Goal: Task Accomplishment & Management: Use online tool/utility

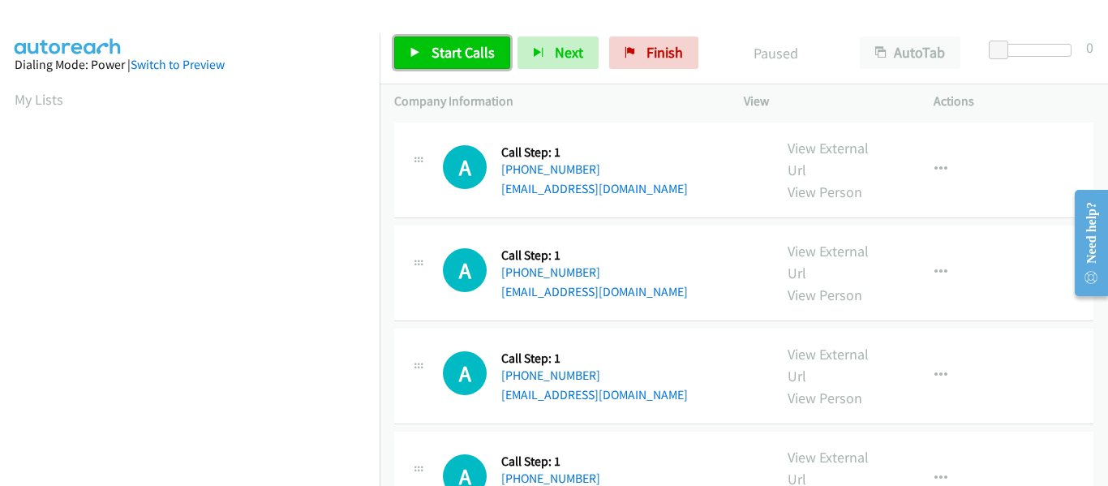
click at [424, 62] on link "Start Calls" at bounding box center [452, 53] width 116 height 32
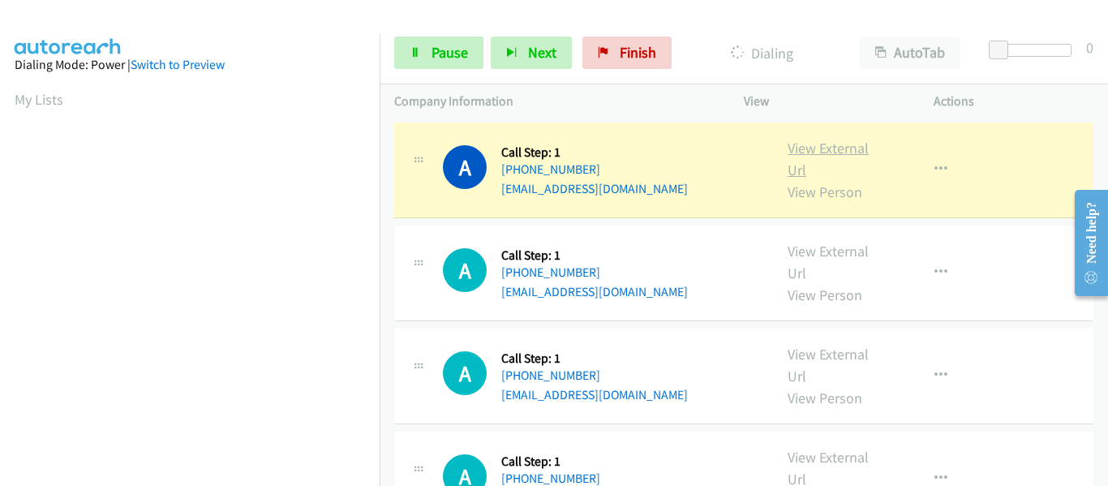
click at [821, 145] on link "View External Url" at bounding box center [828, 159] width 81 height 41
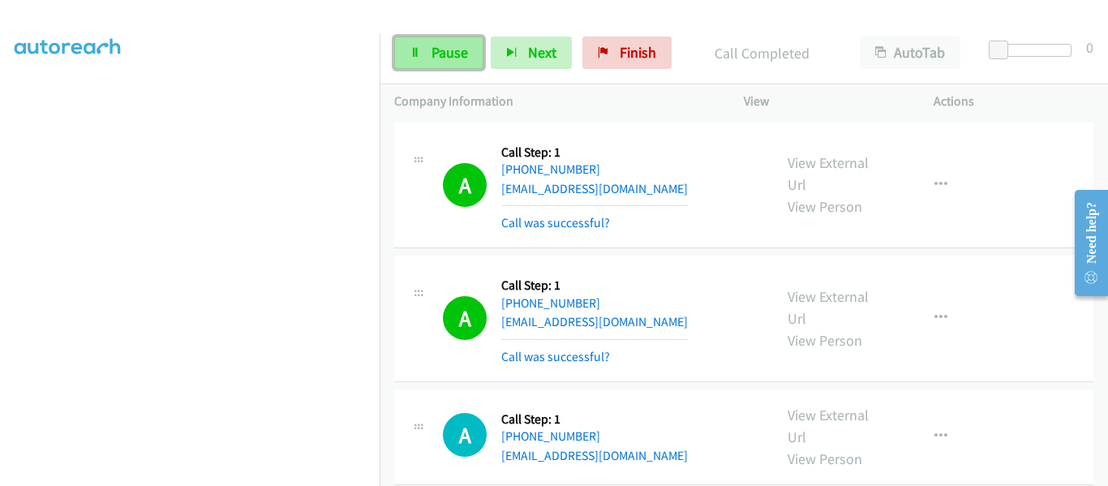
click at [415, 45] on link "Pause" at bounding box center [438, 53] width 89 height 32
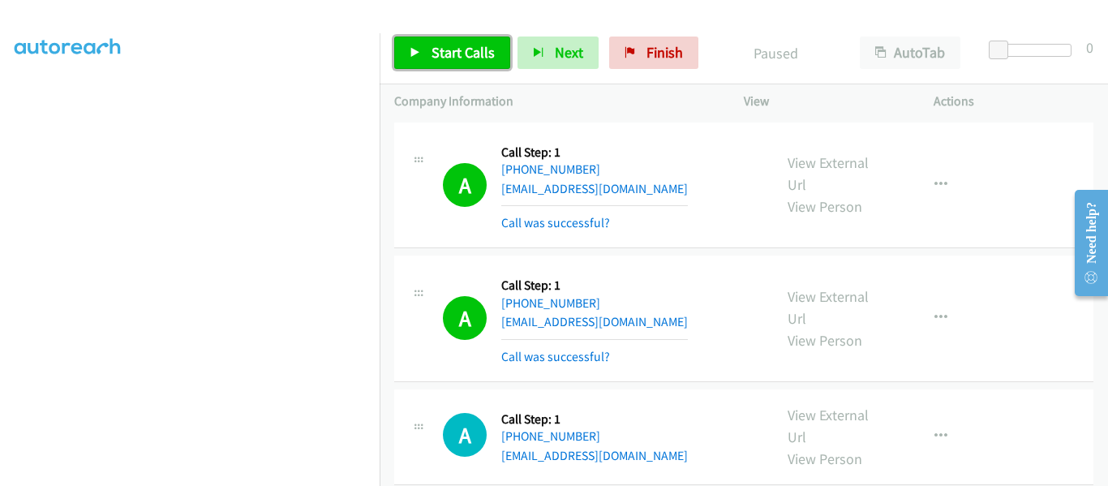
click at [420, 57] on icon at bounding box center [415, 53] width 11 height 11
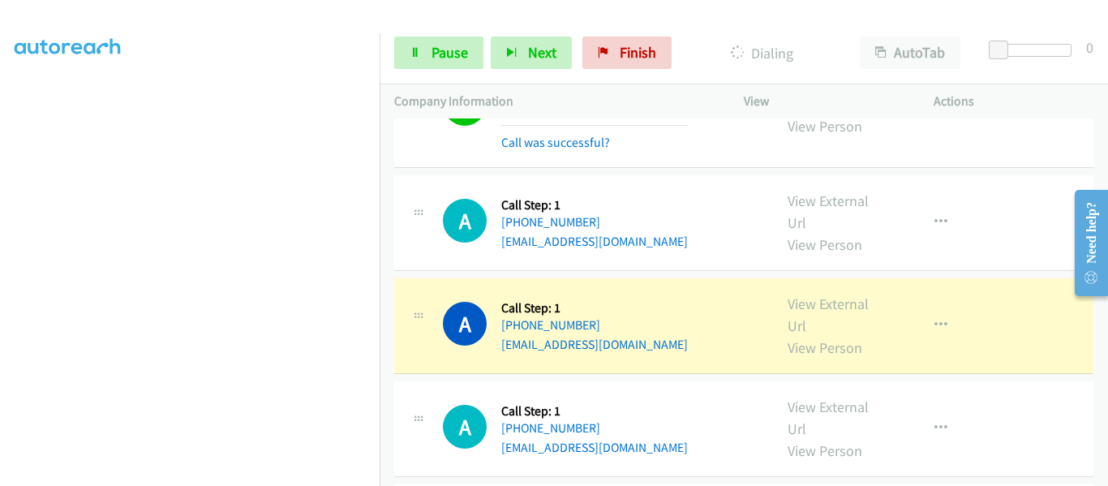
scroll to position [243, 0]
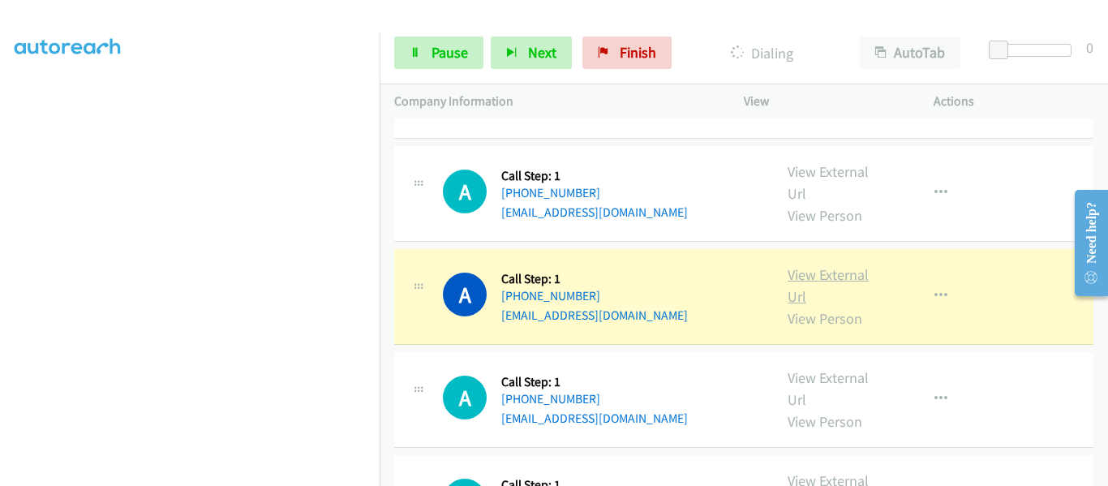
click at [830, 271] on link "View External Url" at bounding box center [828, 285] width 81 height 41
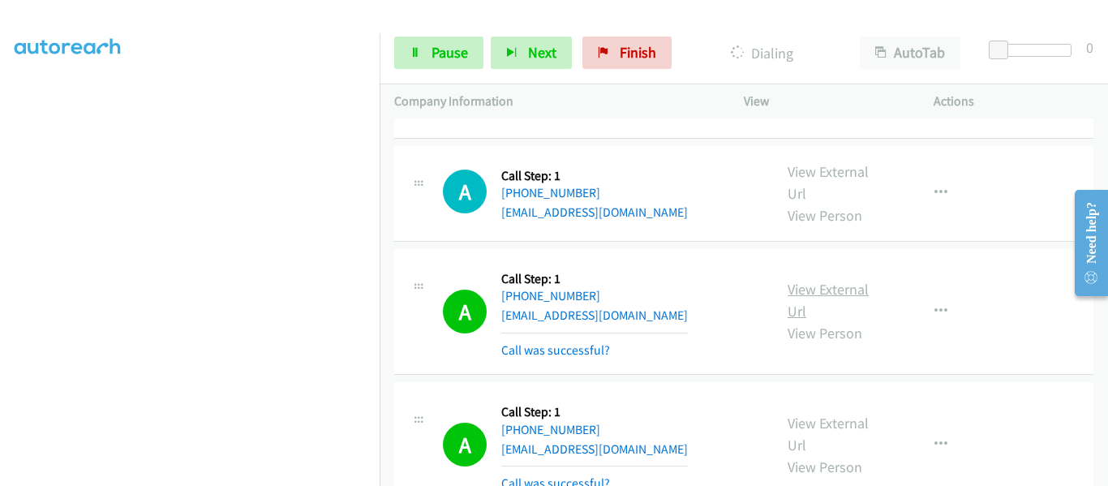
scroll to position [424, 0]
click at [429, 62] on link "Pause" at bounding box center [438, 53] width 89 height 32
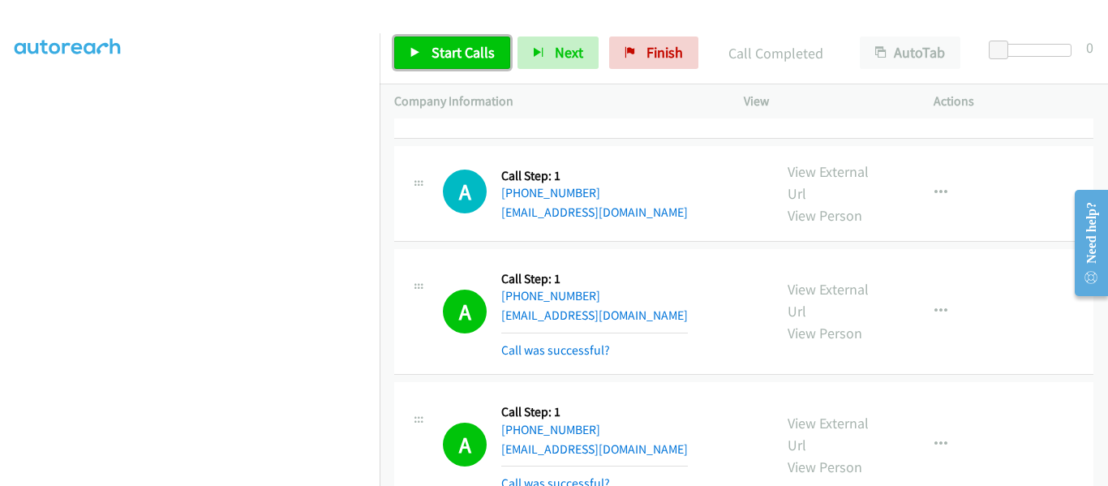
click at [420, 55] on icon at bounding box center [415, 53] width 11 height 11
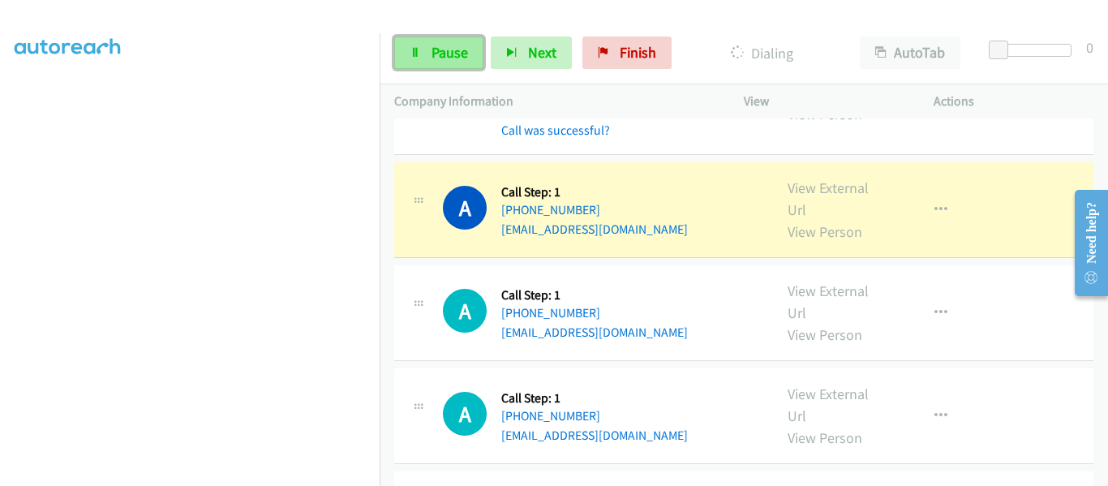
click at [428, 54] on link "Pause" at bounding box center [438, 53] width 89 height 32
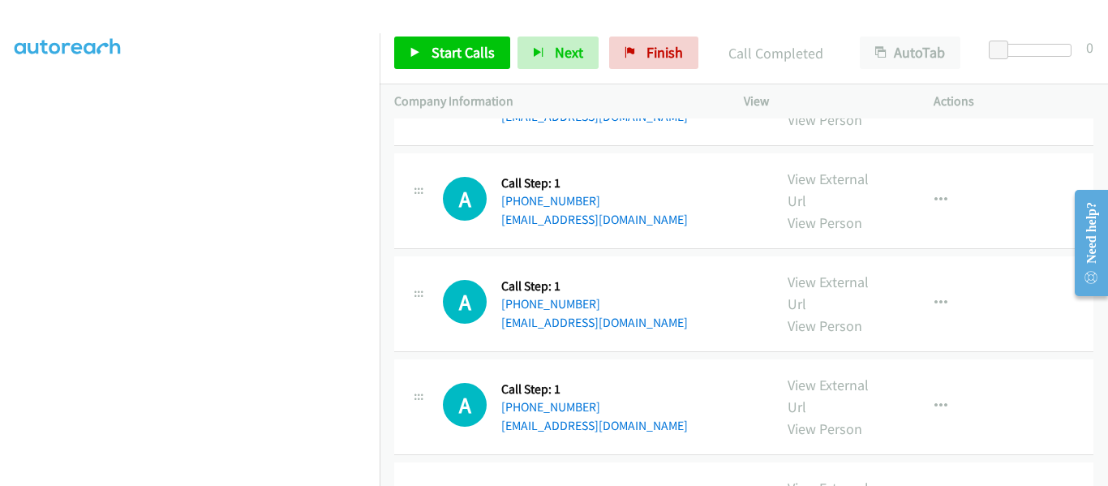
scroll to position [1379, 0]
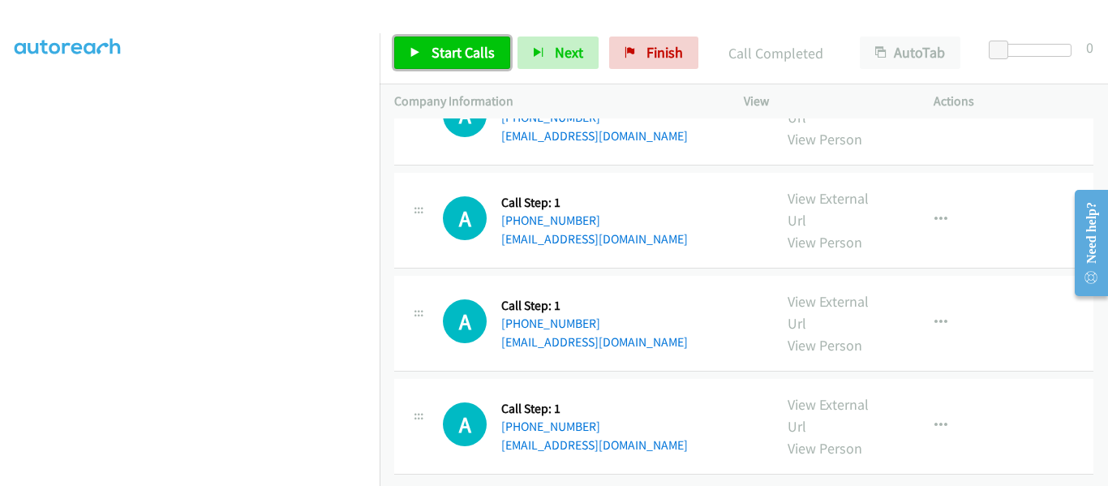
click at [416, 48] on icon at bounding box center [415, 53] width 11 height 11
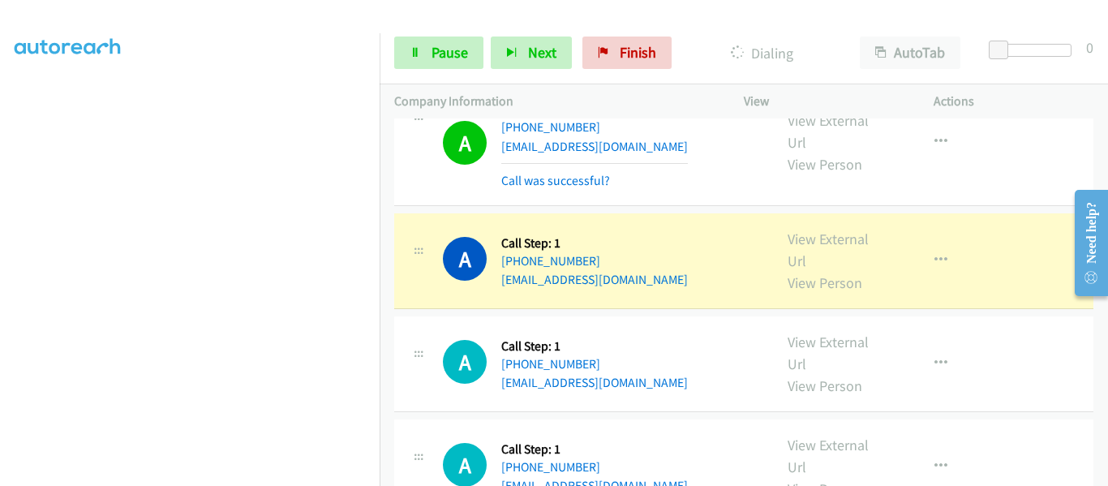
scroll to position [894, 0]
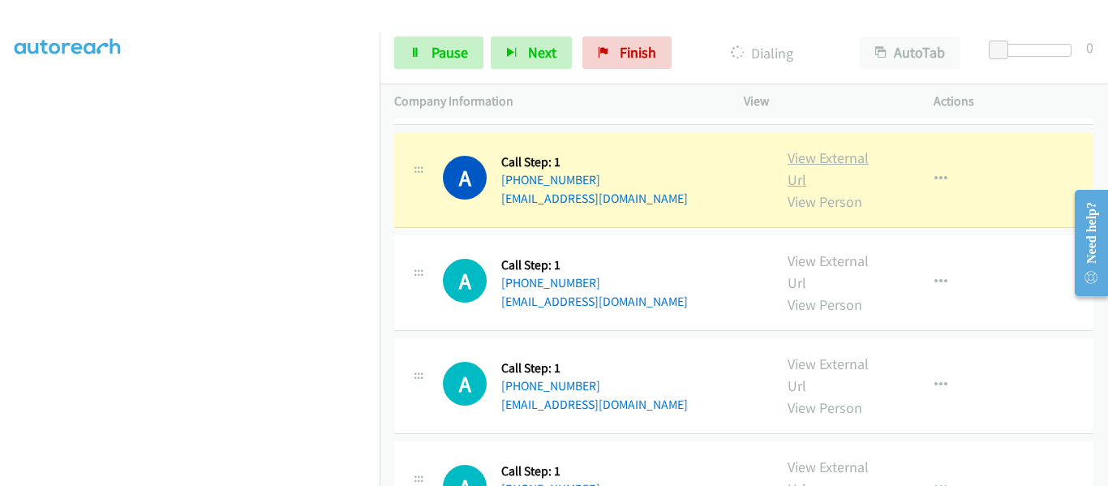
click at [821, 162] on link "View External Url" at bounding box center [828, 168] width 81 height 41
click at [937, 176] on icon "button" at bounding box center [941, 179] width 13 height 13
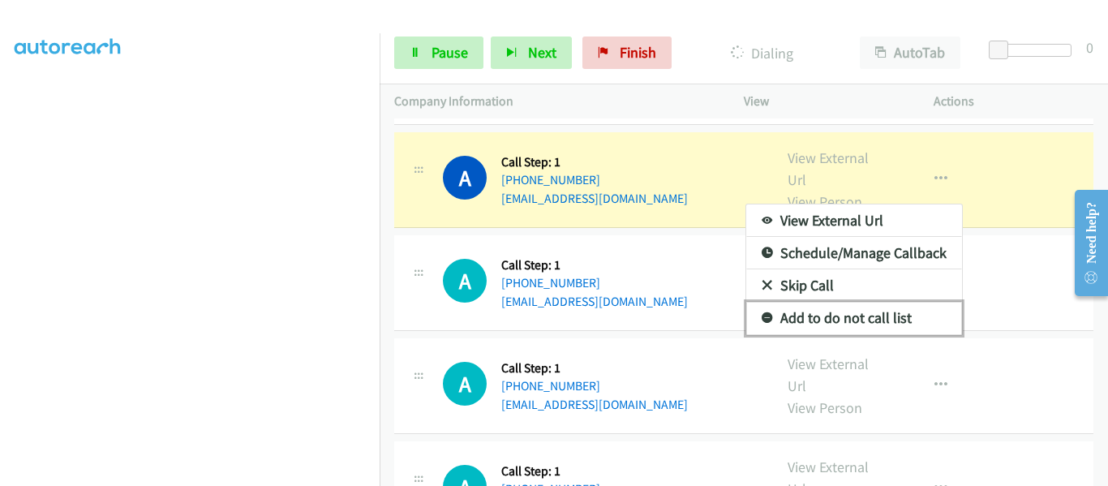
click at [865, 319] on link "Add to do not call list" at bounding box center [854, 318] width 216 height 32
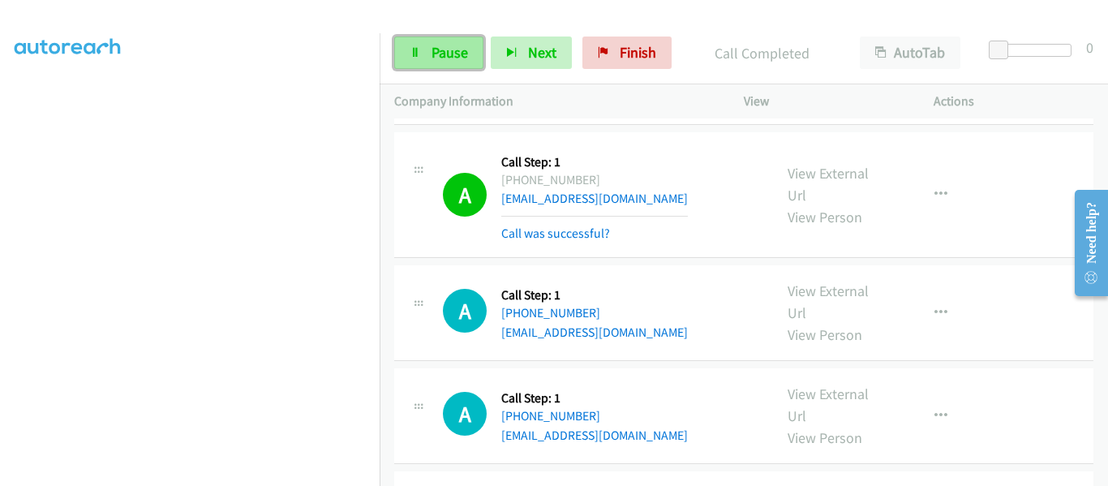
click at [439, 45] on span "Pause" at bounding box center [450, 52] width 37 height 19
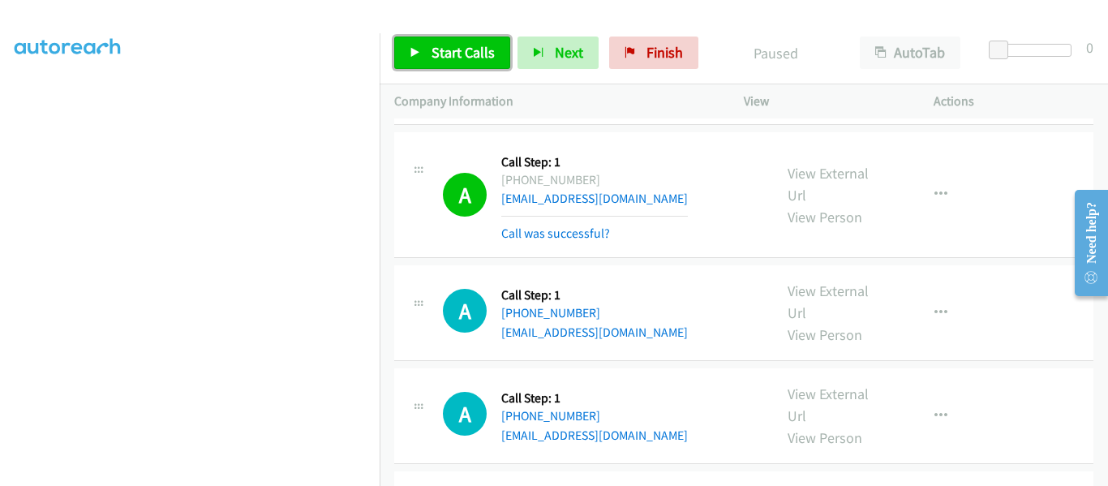
click at [422, 51] on link "Start Calls" at bounding box center [452, 53] width 116 height 32
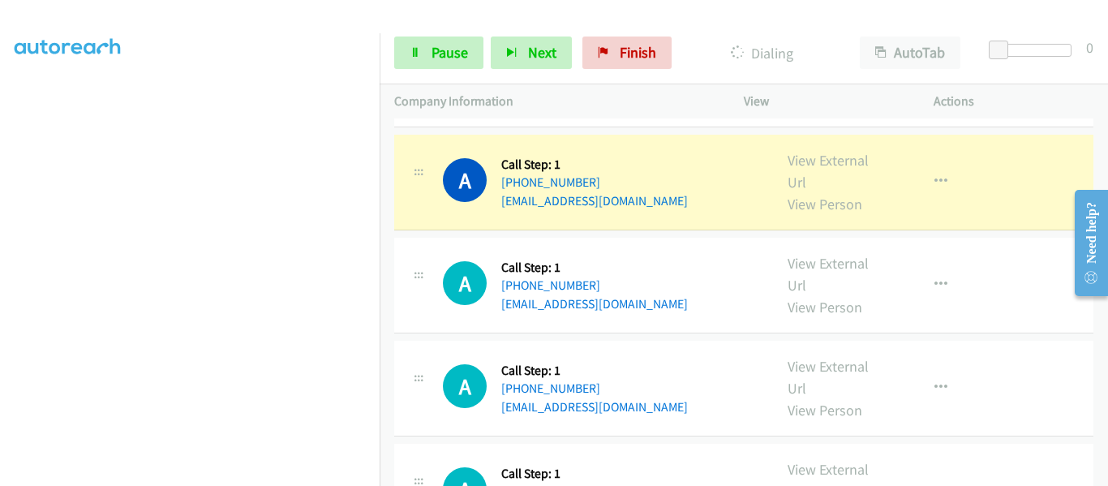
scroll to position [1300, 0]
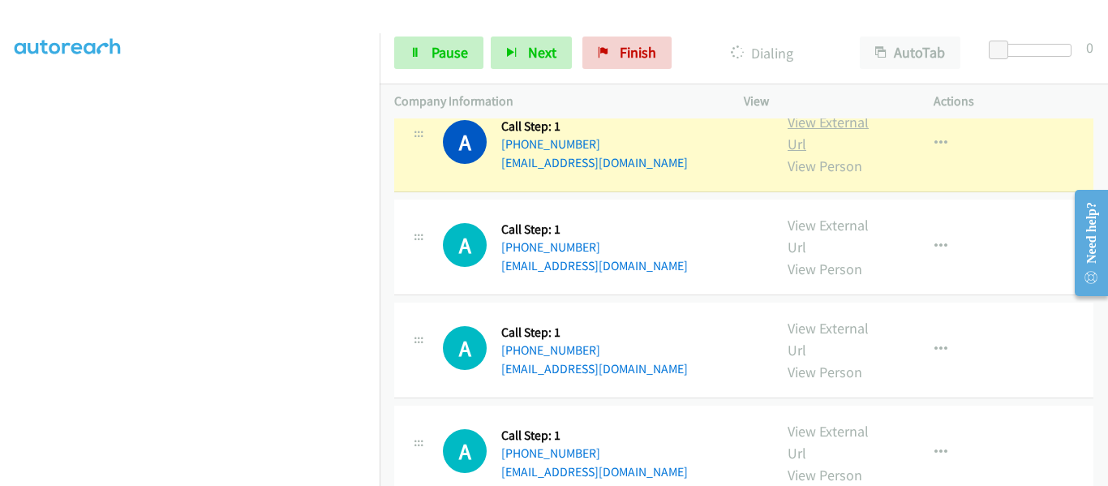
click at [819, 123] on link "View External Url" at bounding box center [828, 133] width 81 height 41
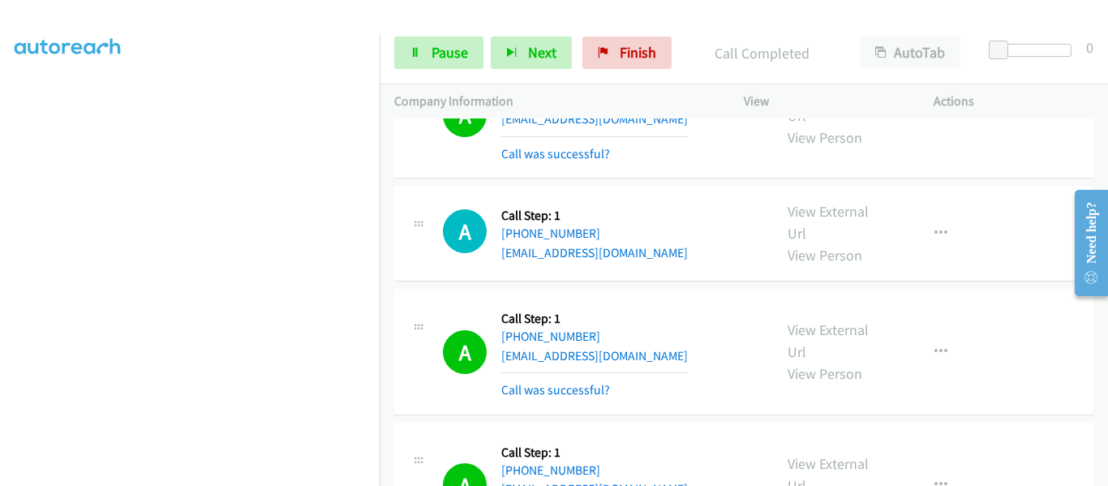
scroll to position [1542, 0]
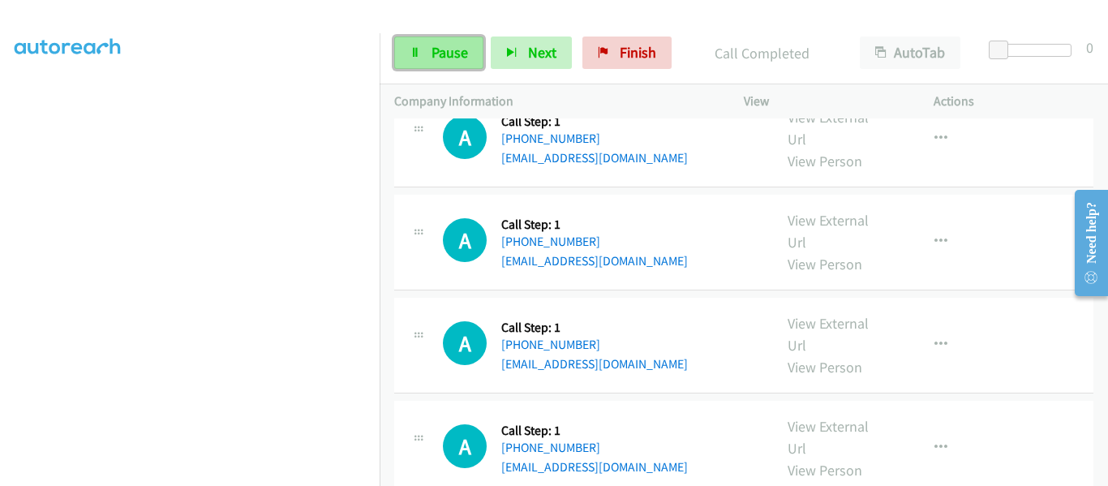
click at [425, 51] on link "Pause" at bounding box center [438, 53] width 89 height 32
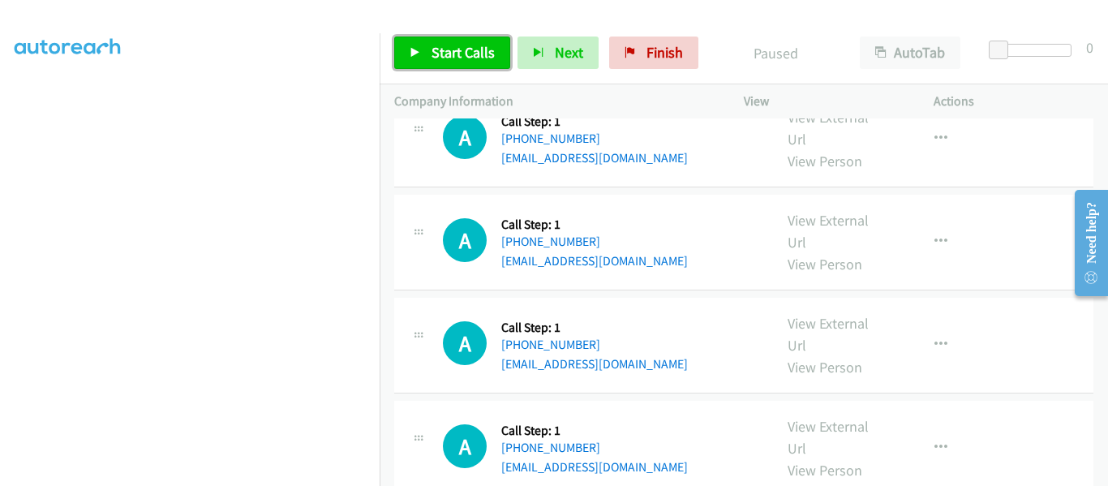
click at [421, 54] on link "Start Calls" at bounding box center [452, 53] width 116 height 32
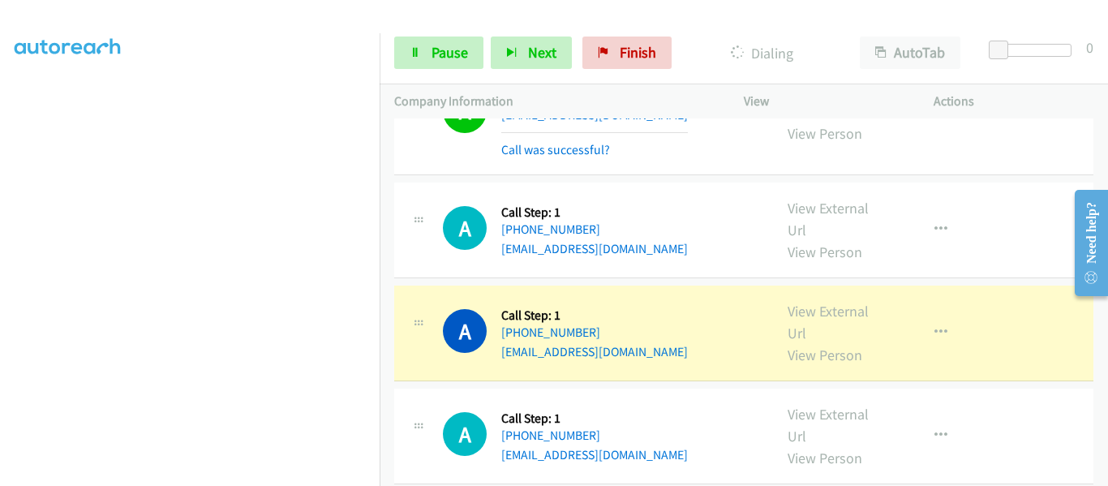
scroll to position [1486, 0]
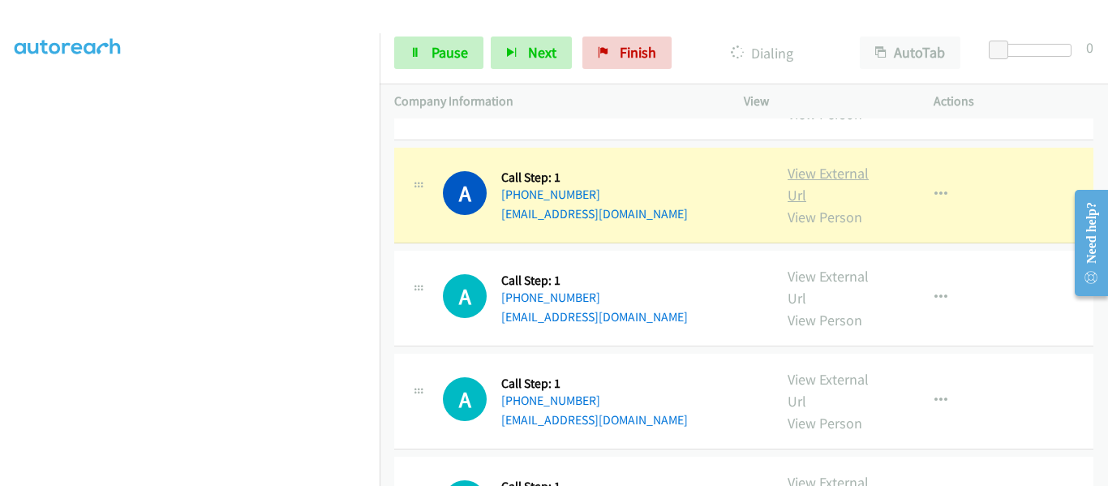
click at [825, 182] on link "View External Url" at bounding box center [828, 184] width 81 height 41
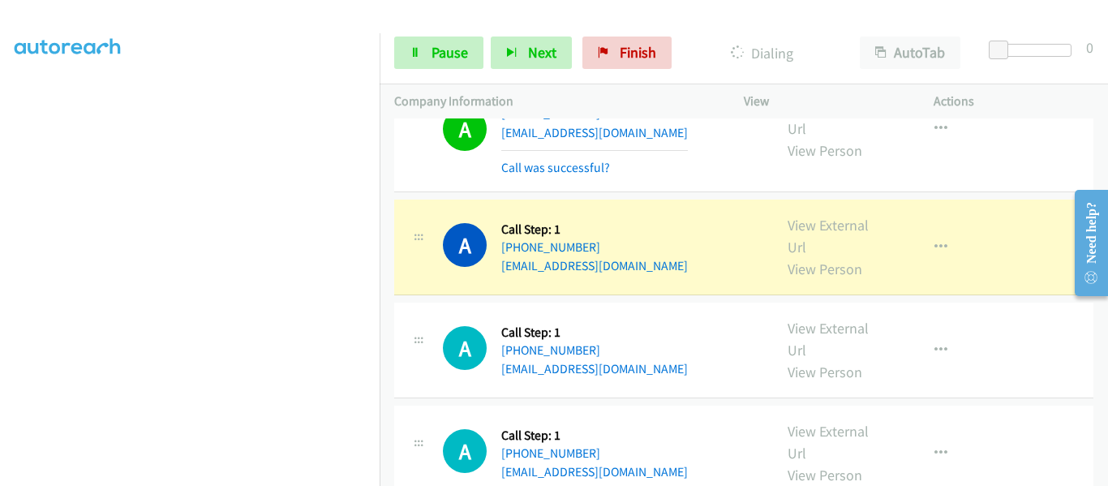
scroll to position [1648, 0]
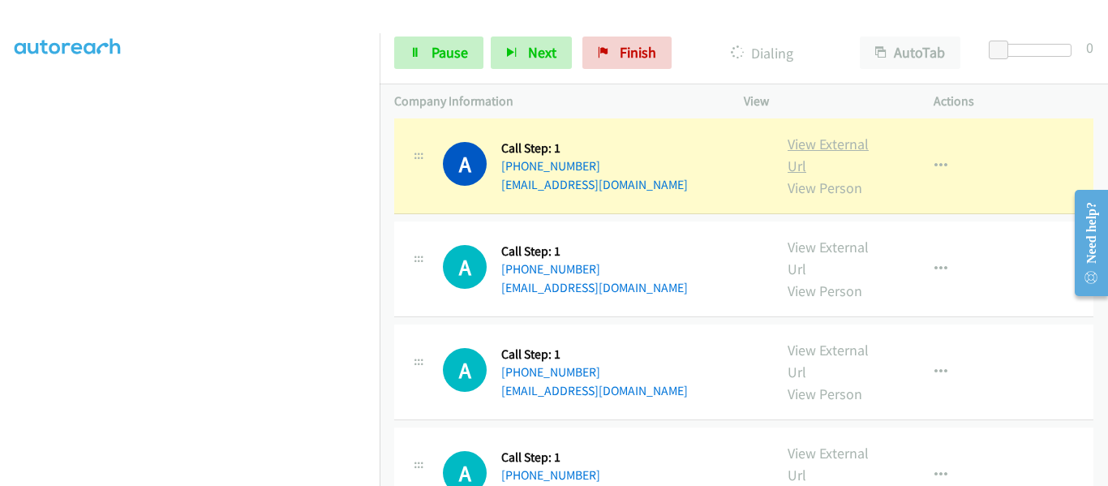
click at [827, 148] on link "View External Url" at bounding box center [828, 155] width 81 height 41
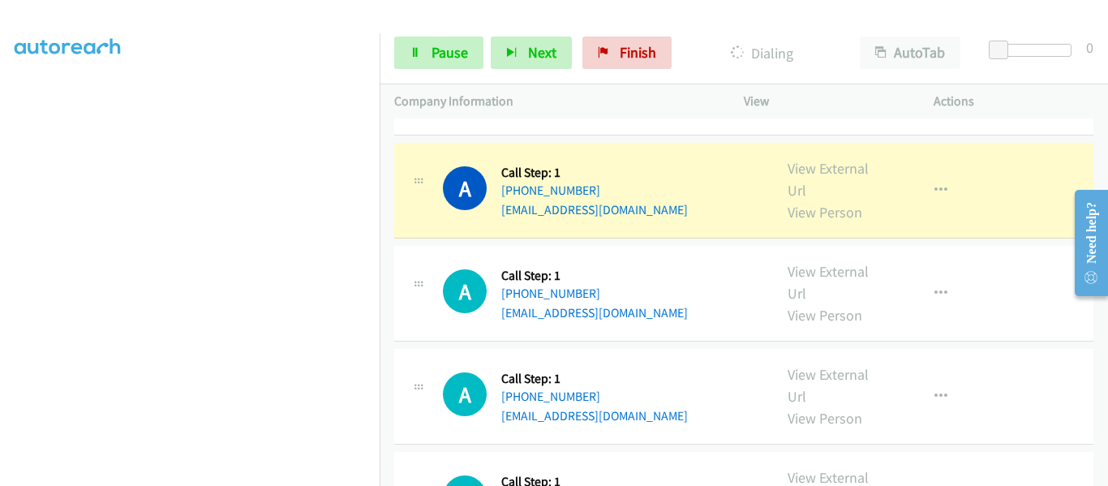
scroll to position [1891, 0]
click at [830, 162] on link "View External Url" at bounding box center [828, 178] width 81 height 41
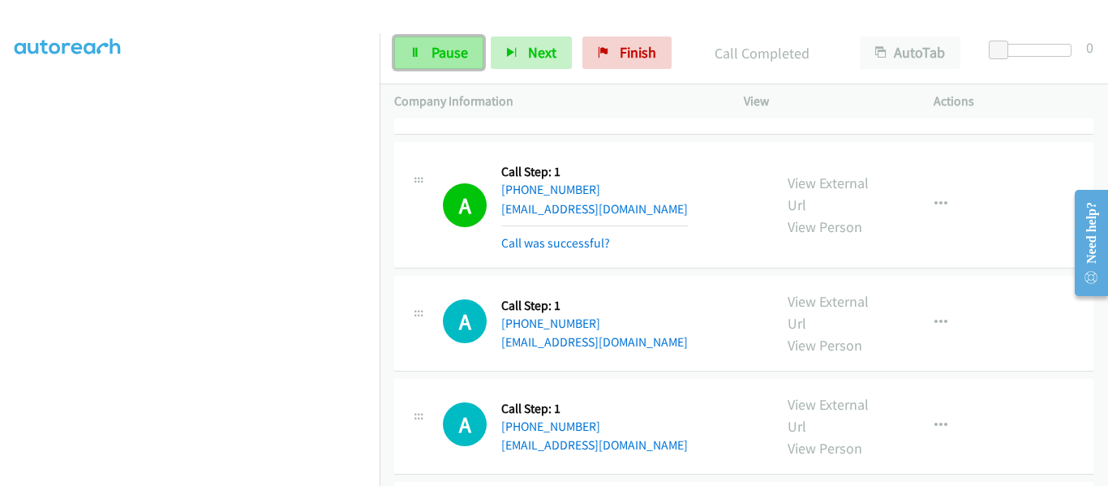
click at [428, 52] on link "Pause" at bounding box center [438, 53] width 89 height 32
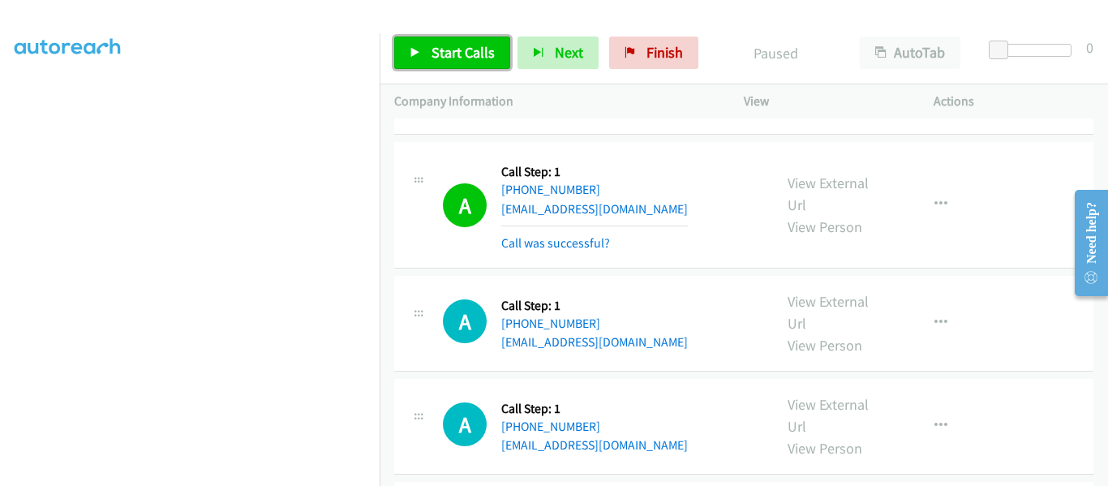
click at [416, 50] on icon at bounding box center [415, 53] width 11 height 11
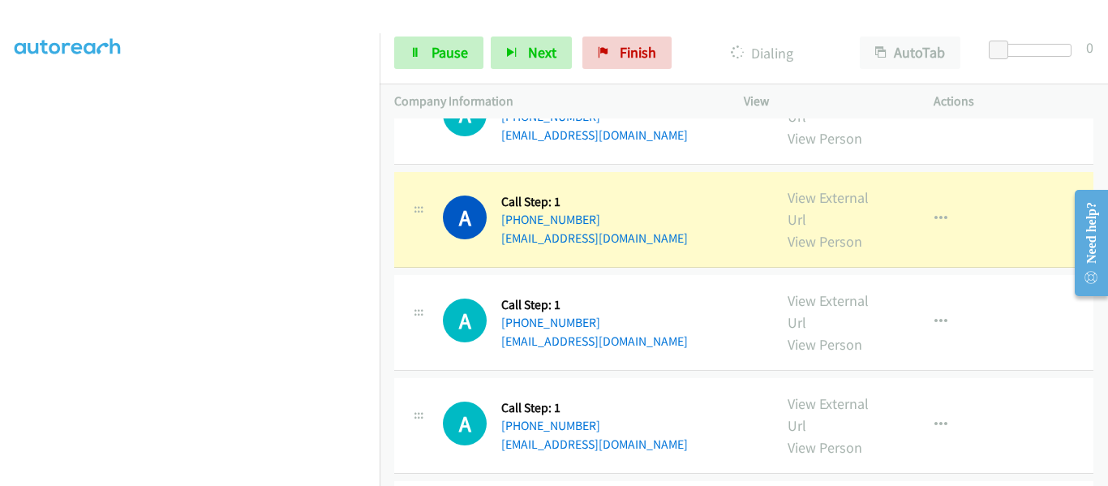
scroll to position [2135, 0]
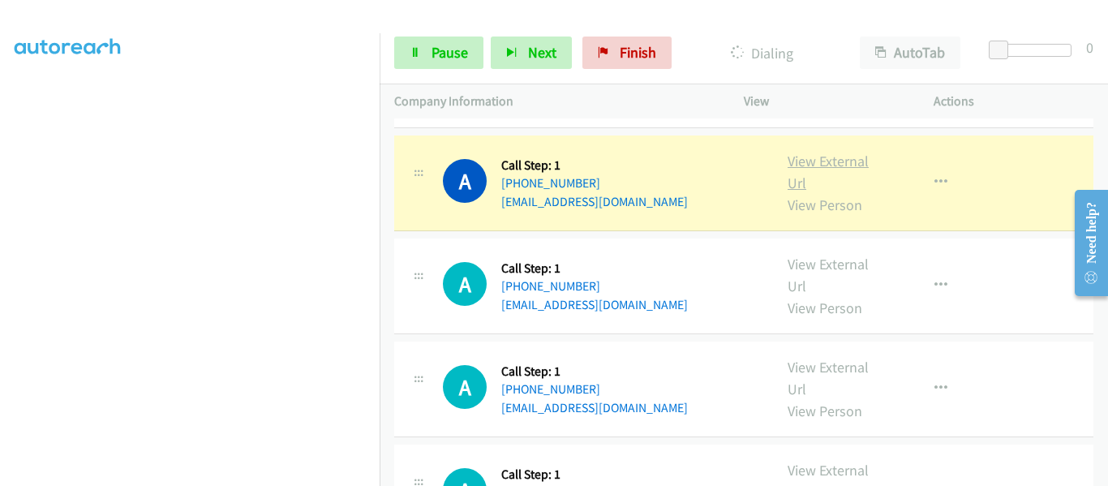
click at [832, 161] on link "View External Url" at bounding box center [828, 172] width 81 height 41
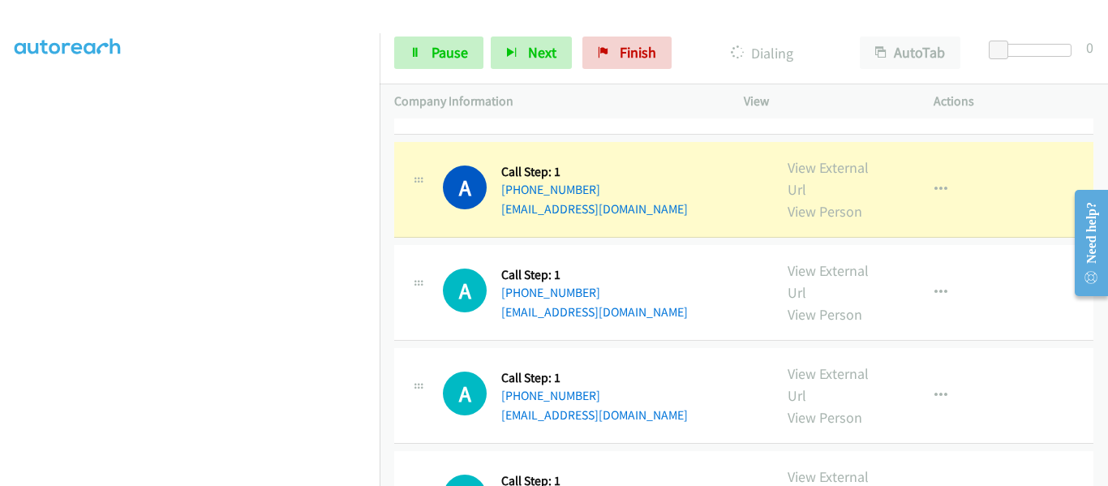
scroll to position [2297, 0]
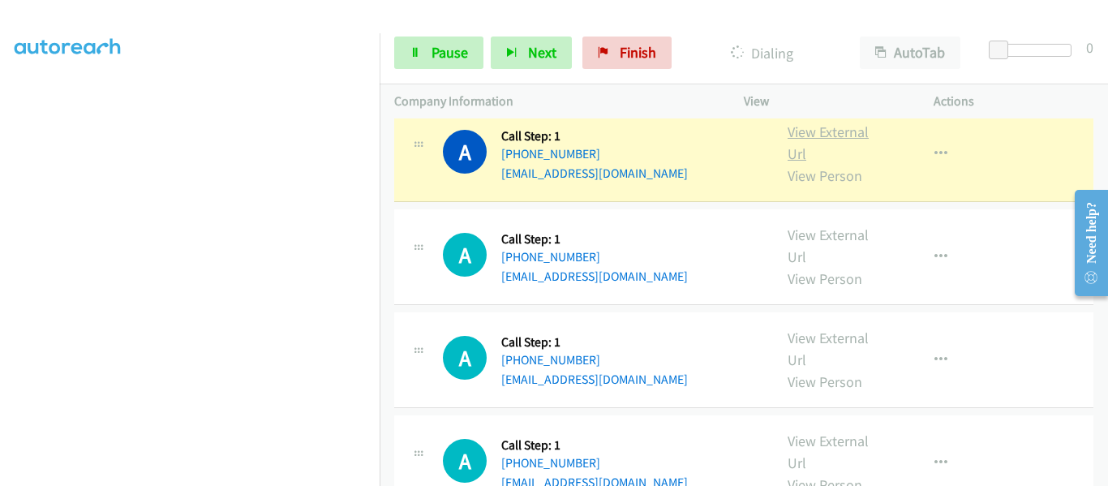
click at [834, 136] on link "View External Url" at bounding box center [828, 143] width 81 height 41
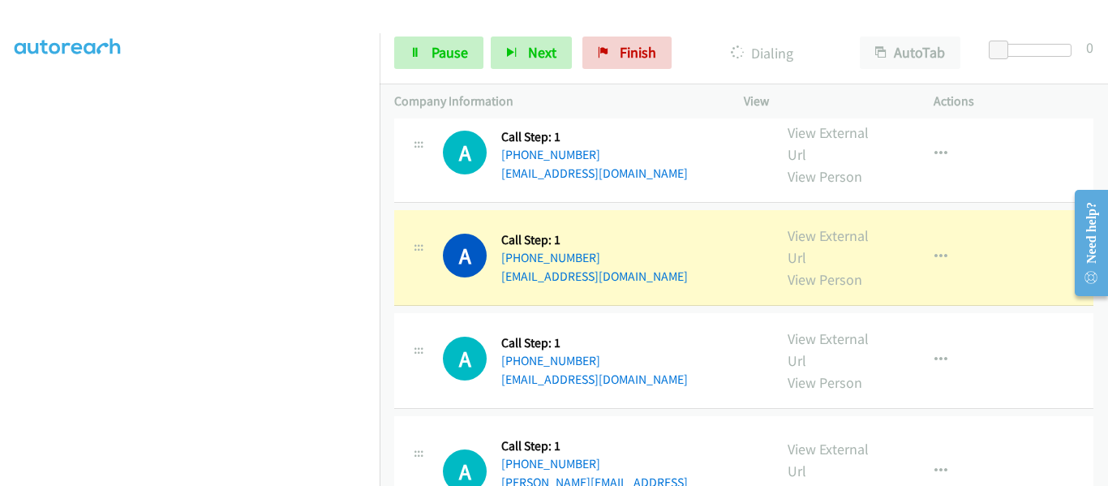
scroll to position [2703, 0]
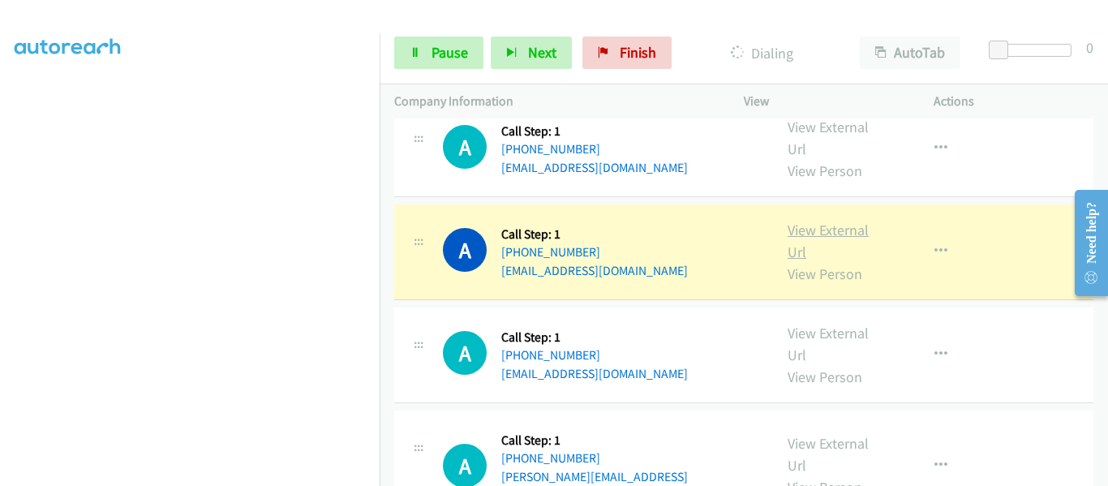
click at [832, 229] on link "View External Url" at bounding box center [828, 241] width 81 height 41
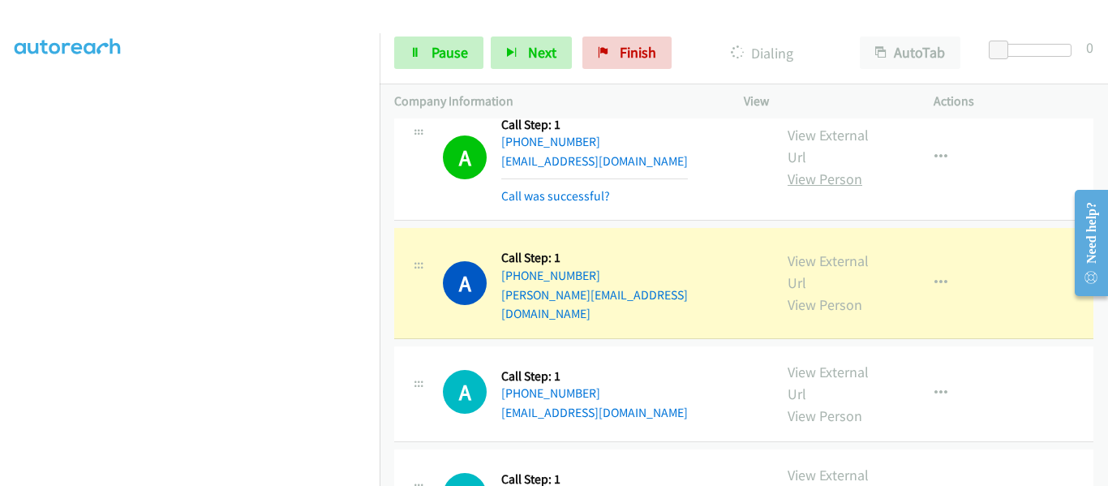
scroll to position [3027, 0]
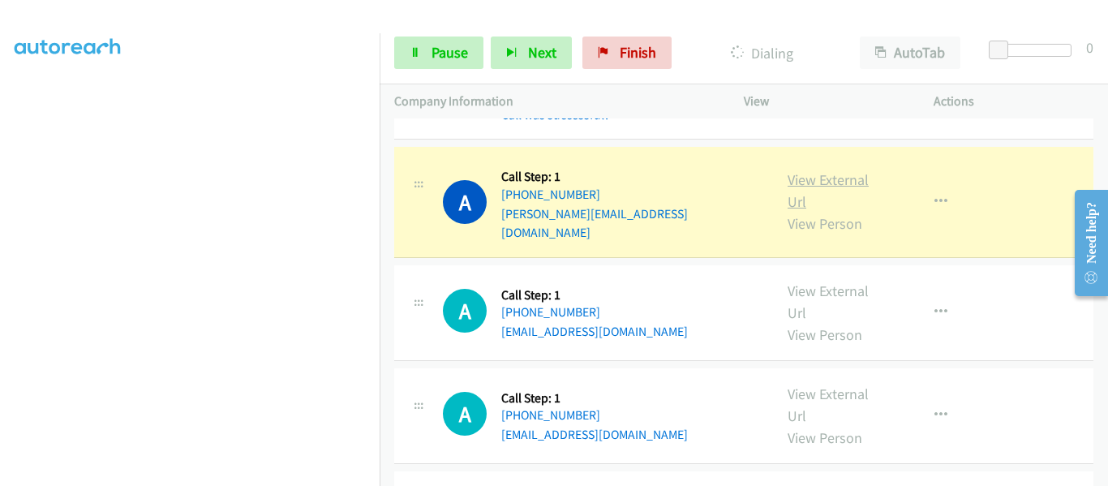
click at [829, 178] on link "View External Url" at bounding box center [828, 190] width 81 height 41
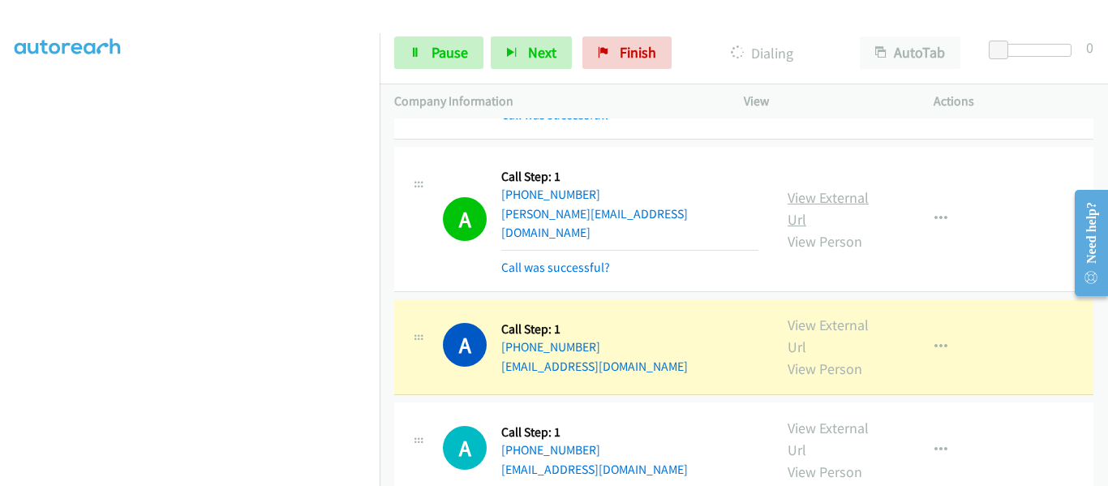
scroll to position [424, 0]
click at [832, 316] on link "View External Url" at bounding box center [828, 336] width 81 height 41
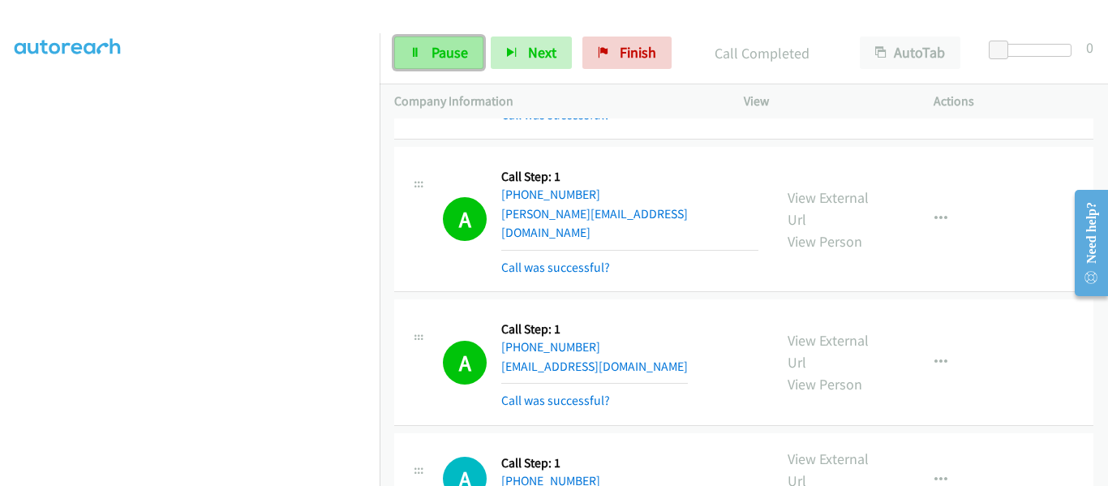
click at [438, 41] on link "Pause" at bounding box center [438, 53] width 89 height 32
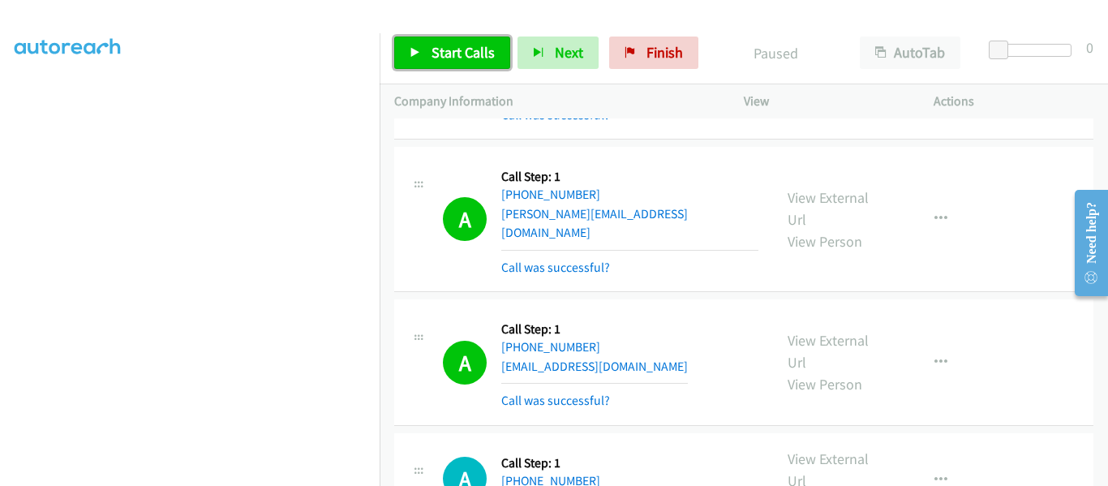
click at [426, 46] on link "Start Calls" at bounding box center [452, 53] width 116 height 32
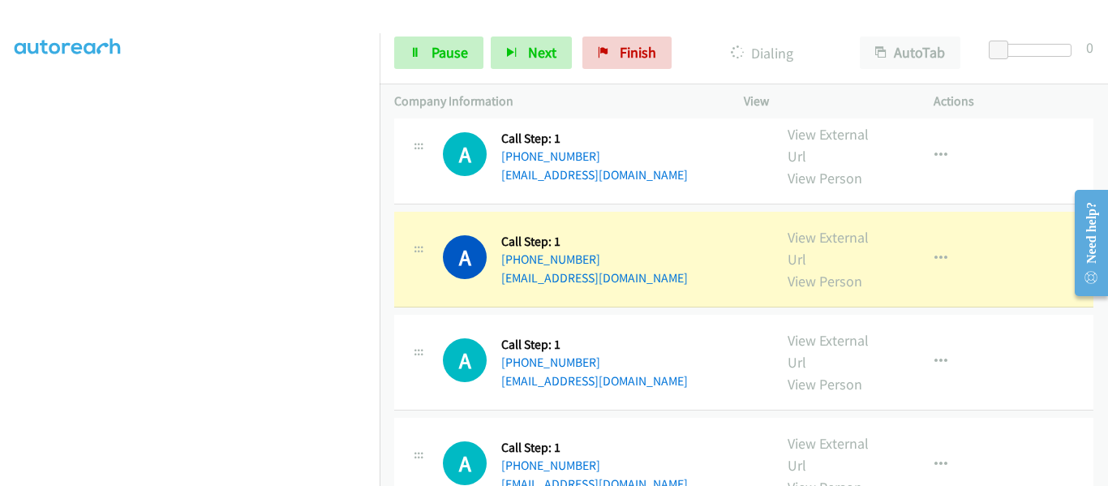
scroll to position [3433, 0]
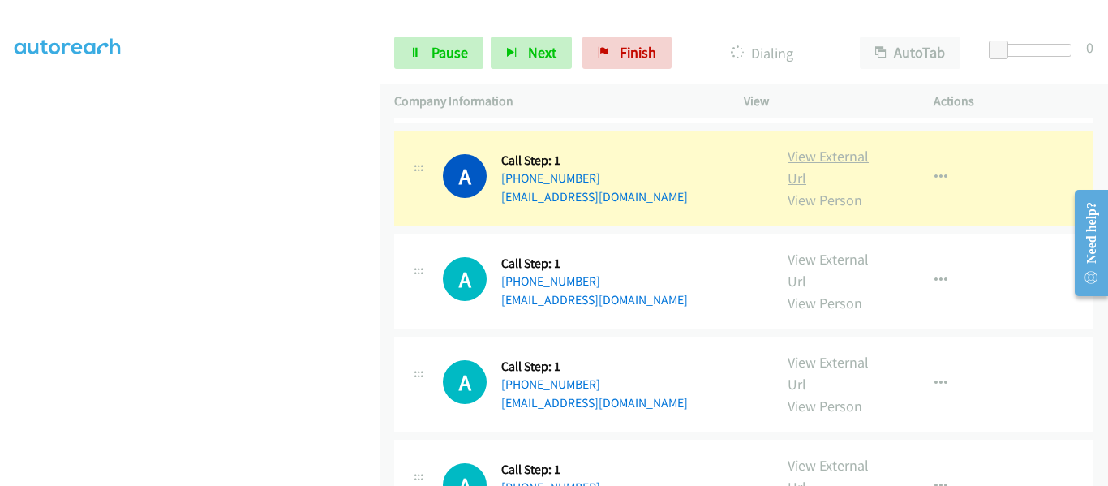
click at [816, 147] on link "View External Url" at bounding box center [828, 167] width 81 height 41
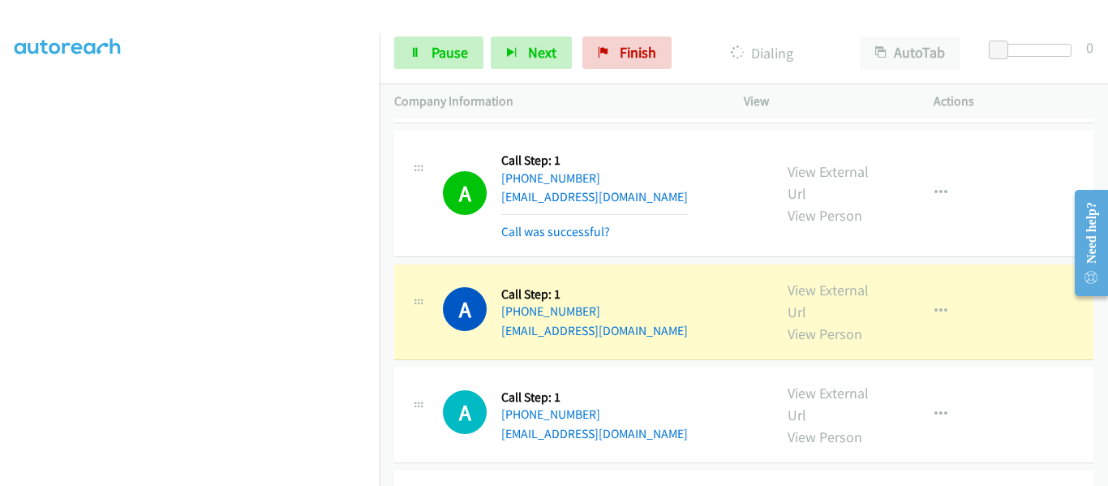
scroll to position [3517, 0]
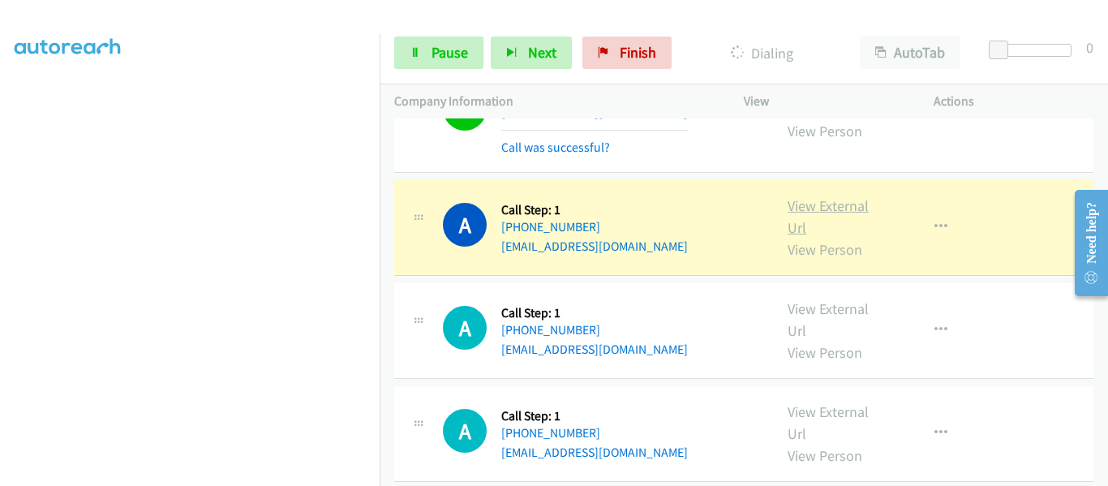
click at [834, 196] on link "View External Url" at bounding box center [828, 216] width 81 height 41
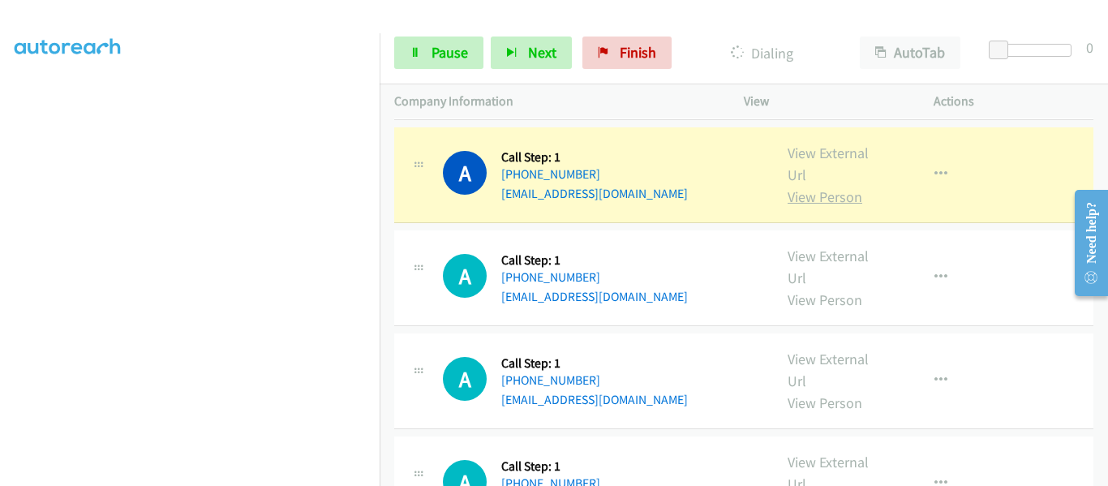
scroll to position [3842, 0]
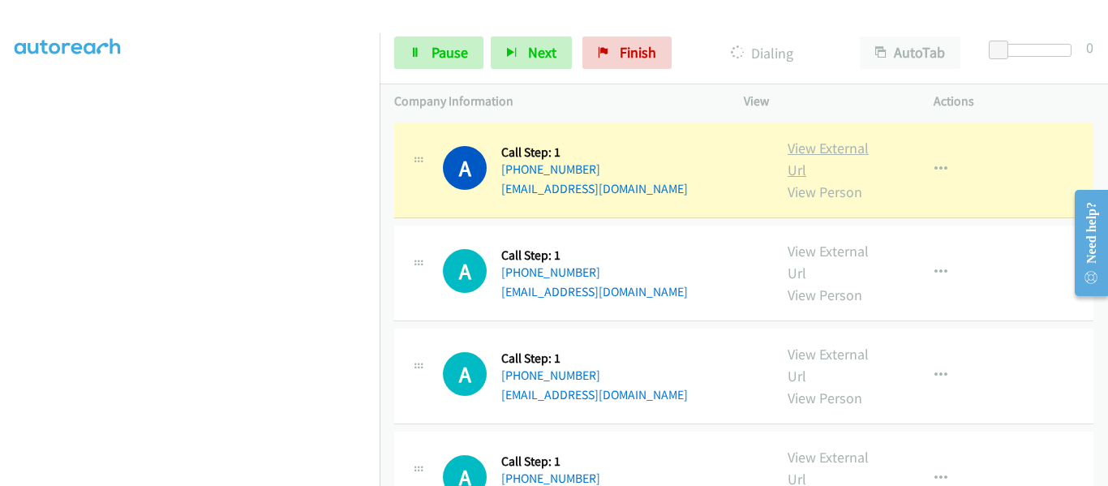
click at [820, 139] on link "View External Url" at bounding box center [828, 159] width 81 height 41
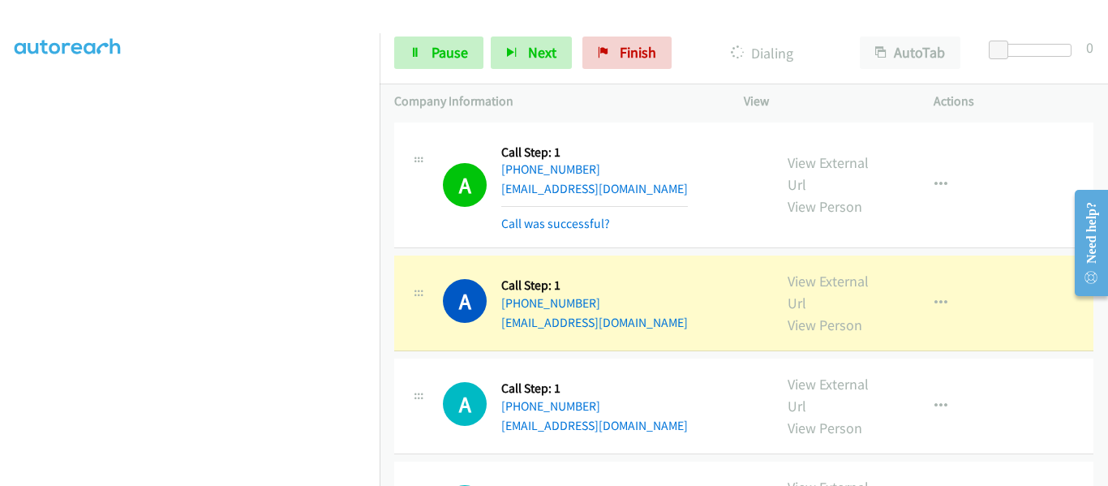
scroll to position [3923, 0]
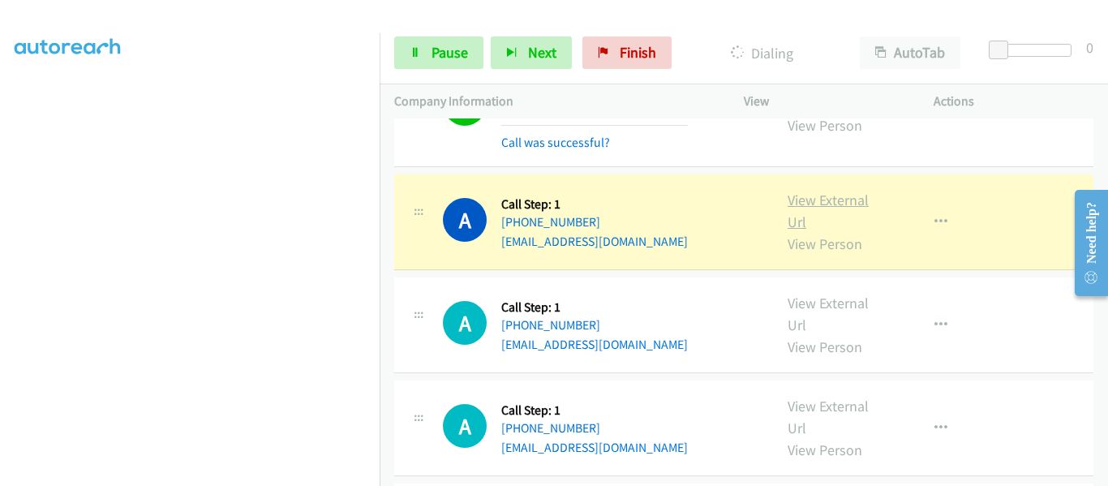
click at [799, 191] on link "View External Url" at bounding box center [828, 211] width 81 height 41
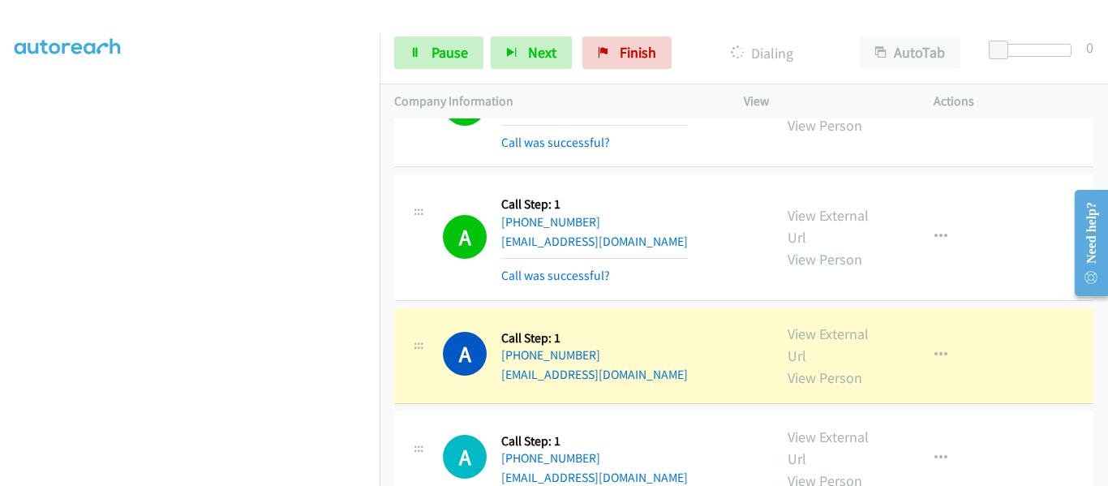
scroll to position [4085, 0]
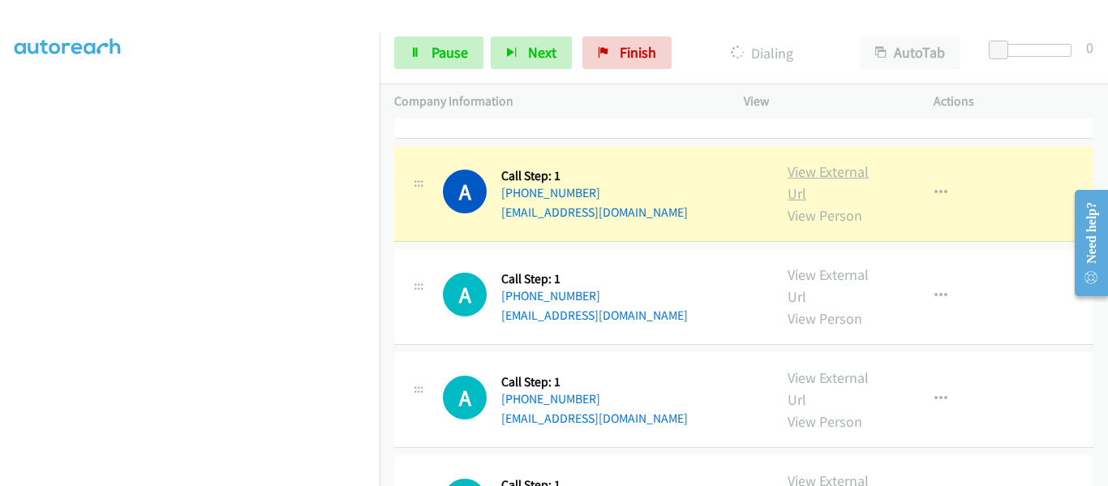
click at [814, 162] on link "View External Url" at bounding box center [828, 182] width 81 height 41
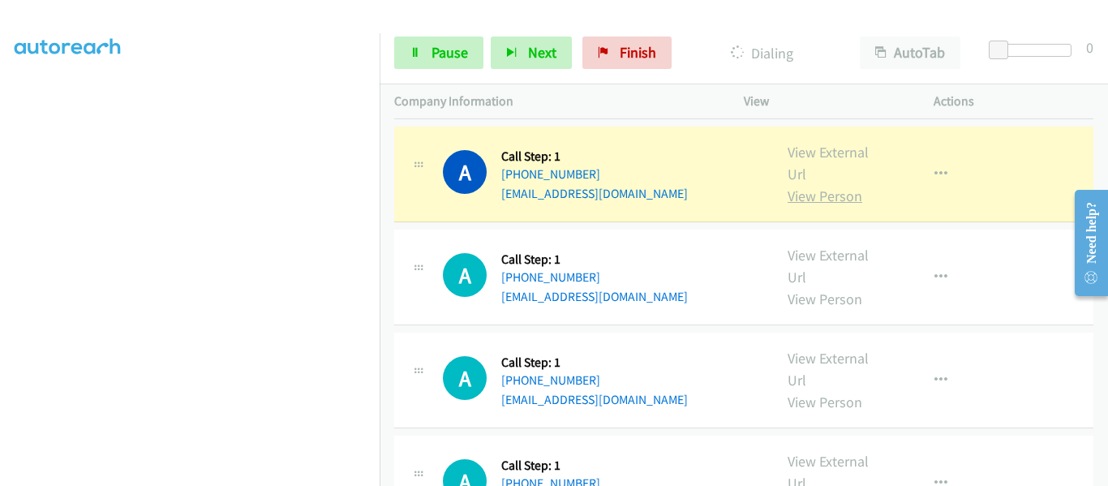
scroll to position [4247, 0]
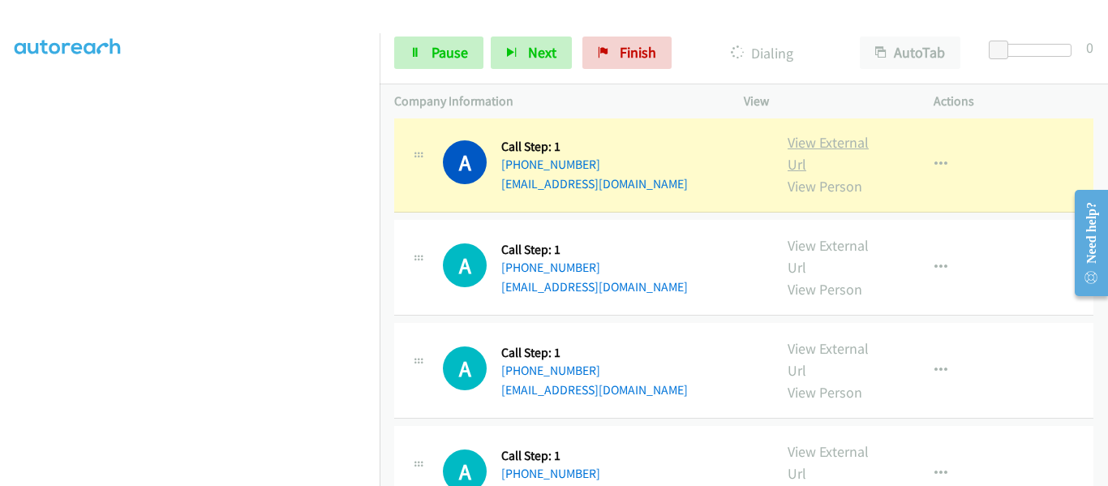
click at [837, 133] on link "View External Url" at bounding box center [828, 153] width 81 height 41
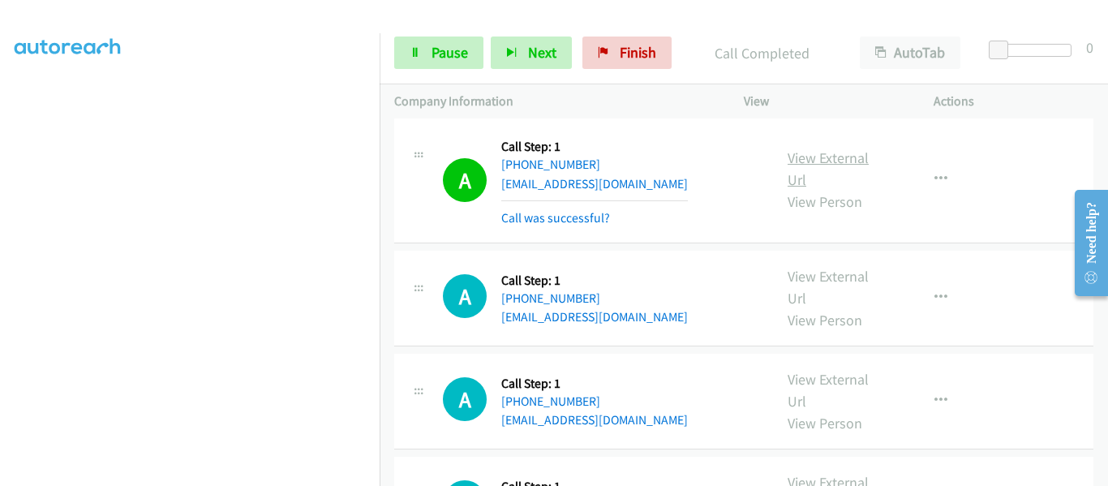
scroll to position [424, 0]
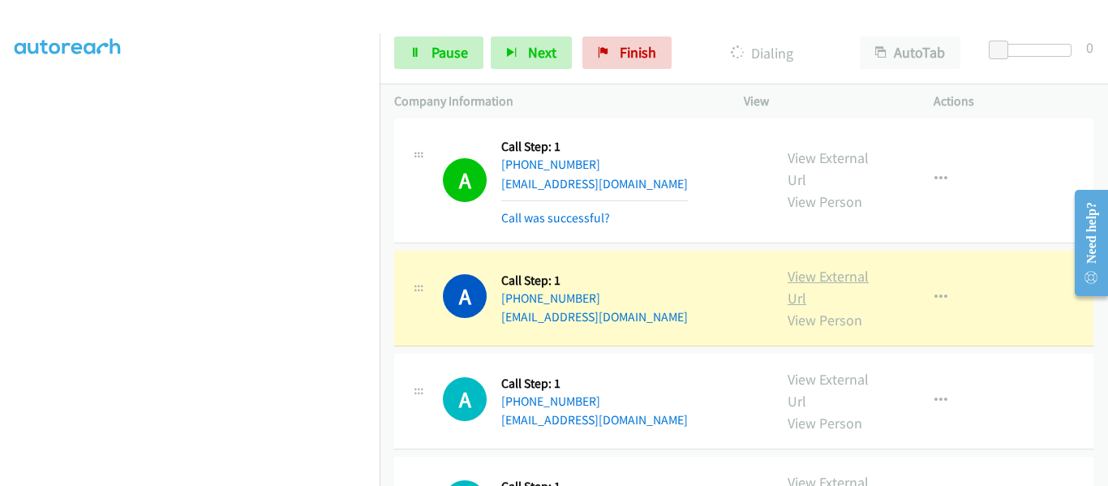
click at [835, 267] on link "View External Url" at bounding box center [828, 287] width 81 height 41
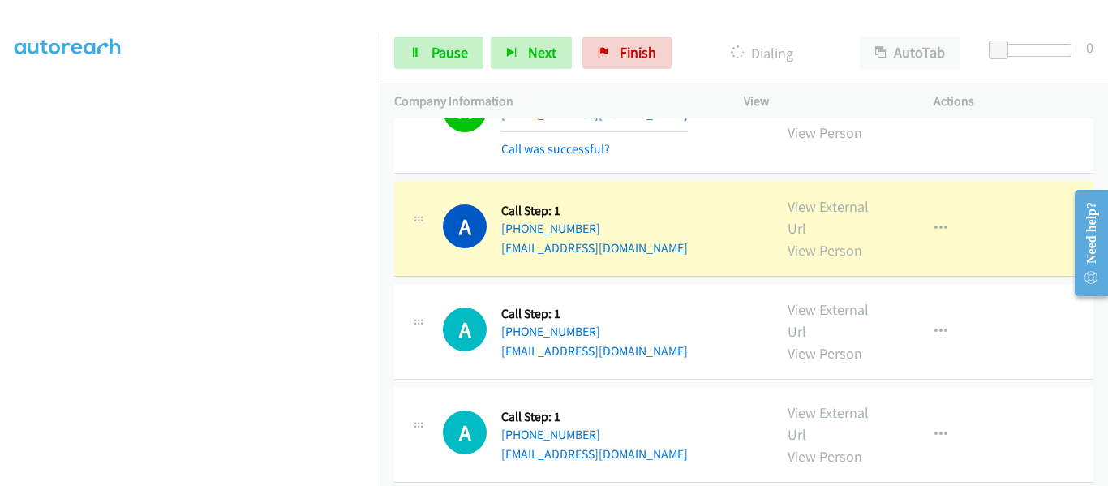
scroll to position [4452, 0]
click at [823, 196] on link "View External Url" at bounding box center [828, 216] width 81 height 41
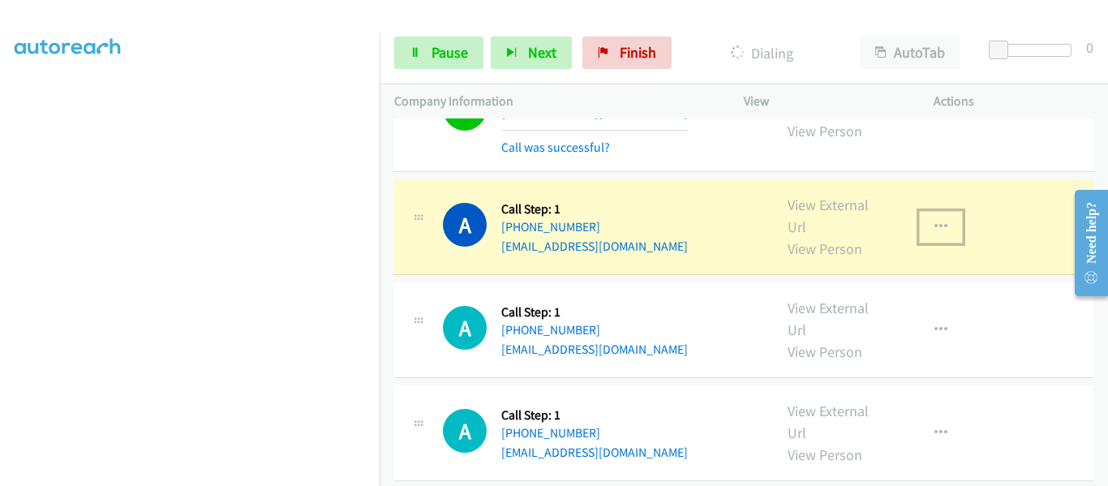
click at [935, 221] on icon "button" at bounding box center [941, 227] width 13 height 13
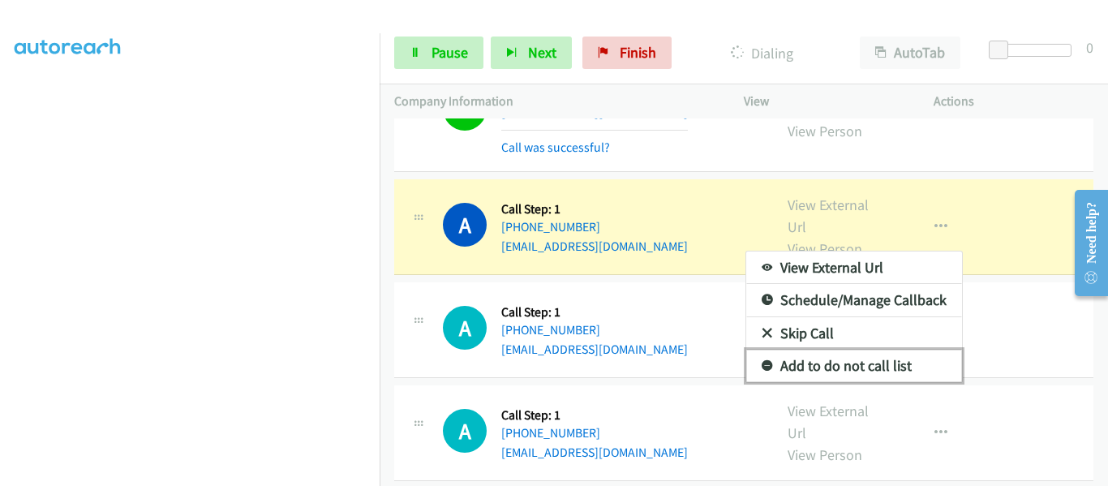
click at [871, 352] on link "Add to do not call list" at bounding box center [854, 366] width 216 height 32
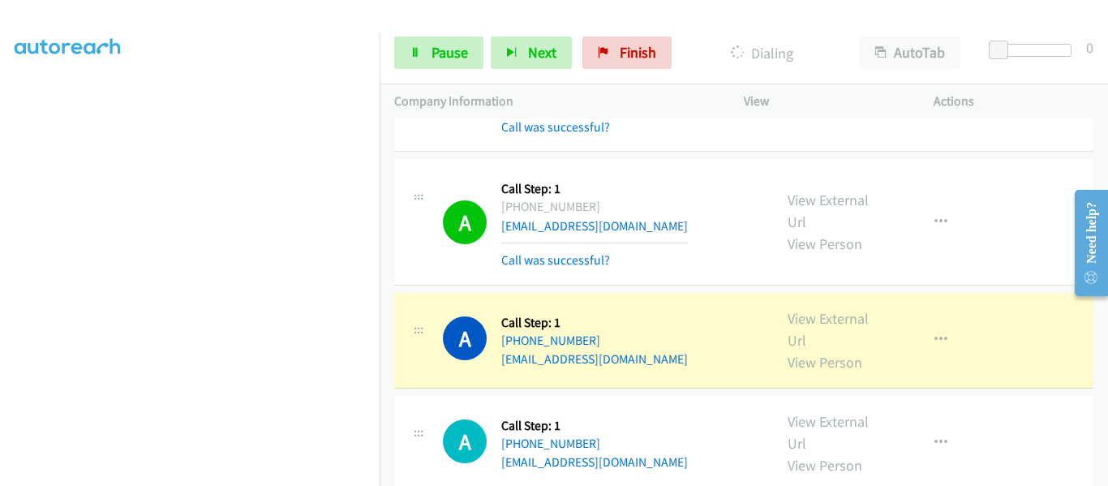
scroll to position [4483, 0]
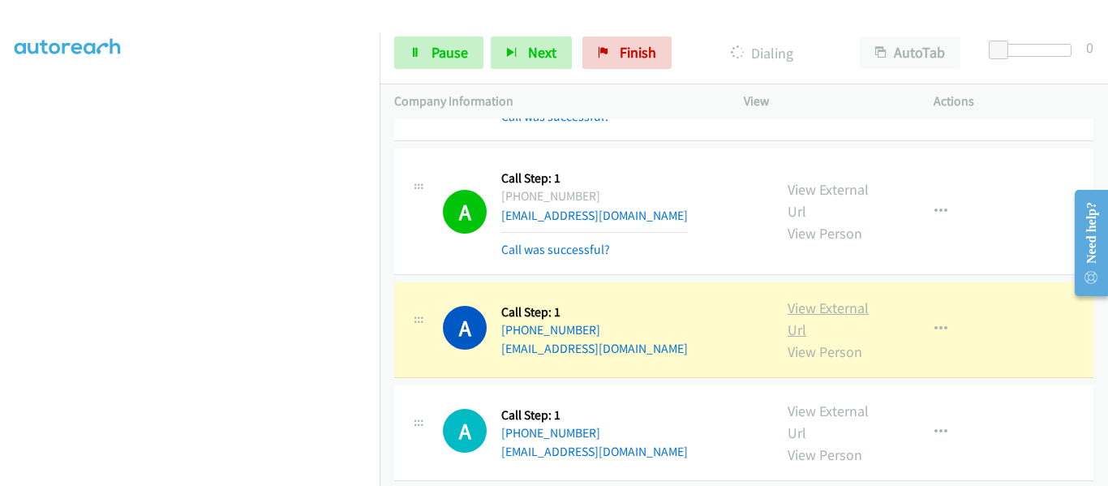
click at [823, 299] on link "View External Url" at bounding box center [828, 319] width 81 height 41
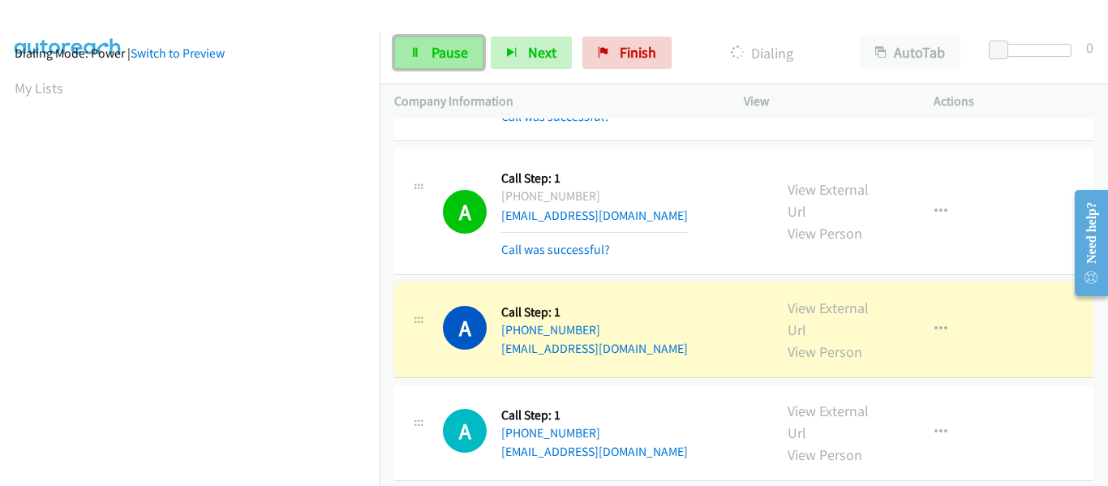
click at [432, 54] on span "Pause" at bounding box center [450, 52] width 37 height 19
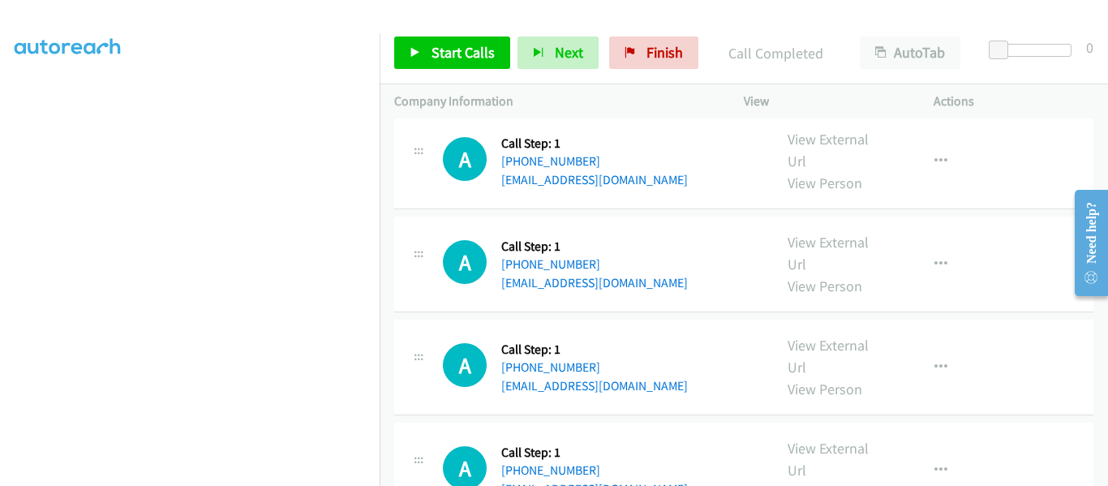
scroll to position [5337, 0]
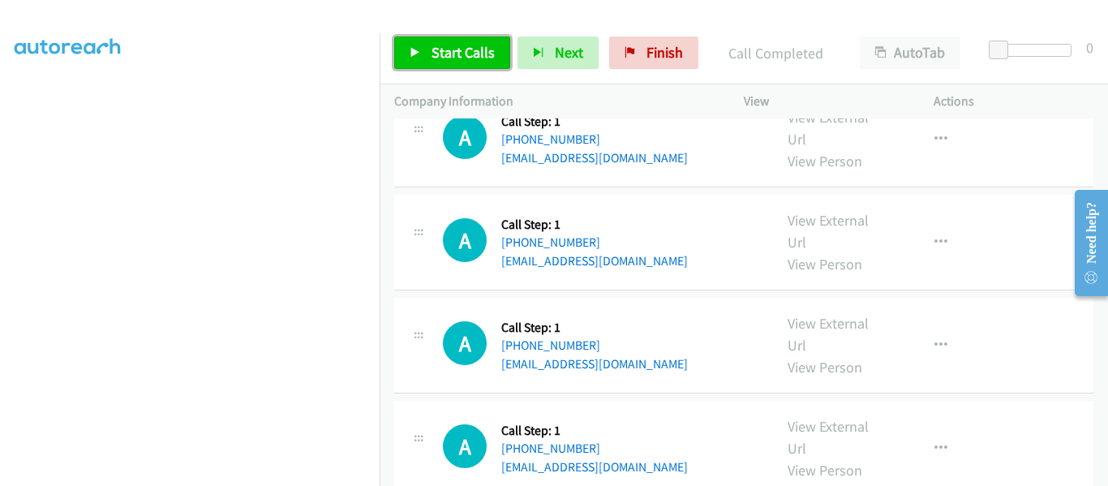
click at [413, 42] on link "Start Calls" at bounding box center [452, 53] width 116 height 32
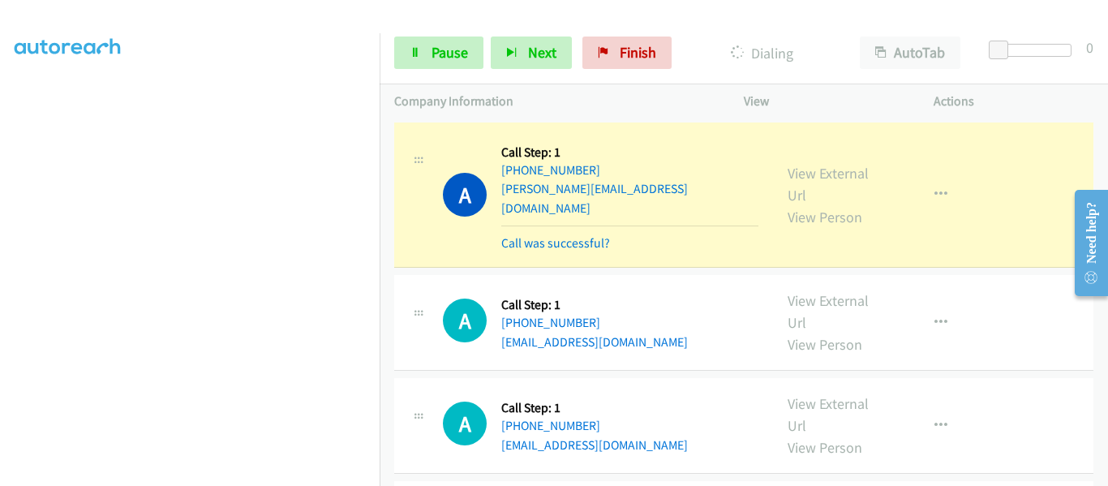
scroll to position [4830, 0]
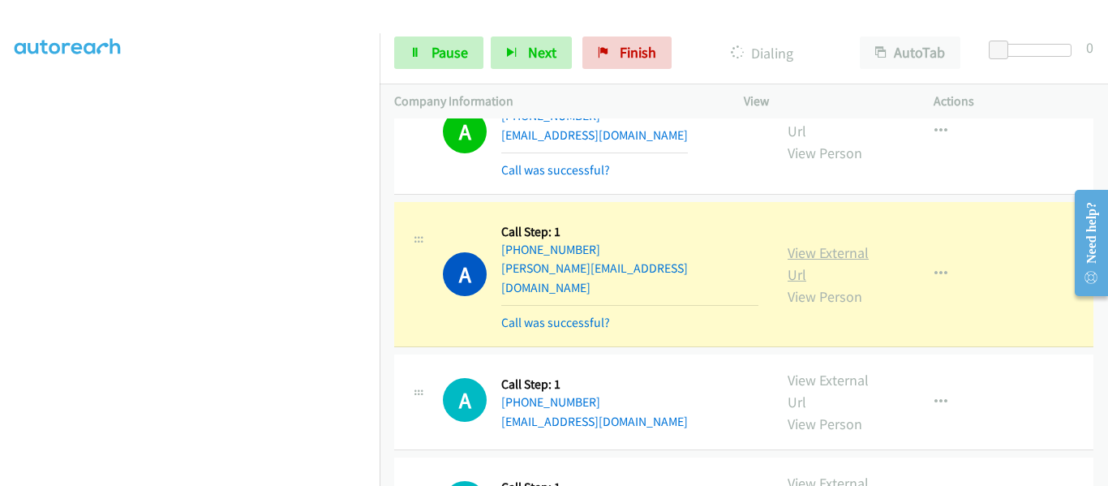
click at [820, 243] on link "View External Url" at bounding box center [828, 263] width 81 height 41
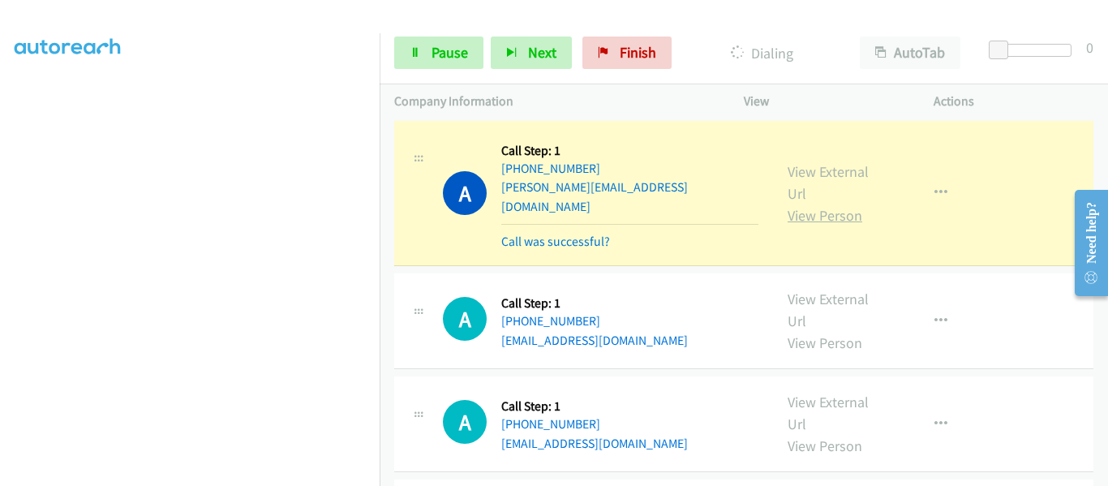
scroll to position [4992, 0]
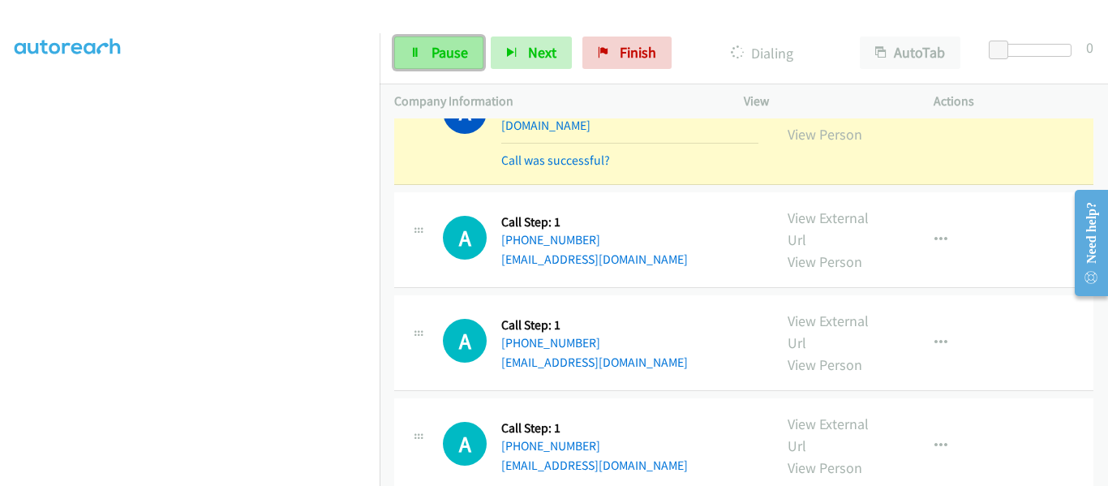
click at [428, 58] on link "Pause" at bounding box center [438, 53] width 89 height 32
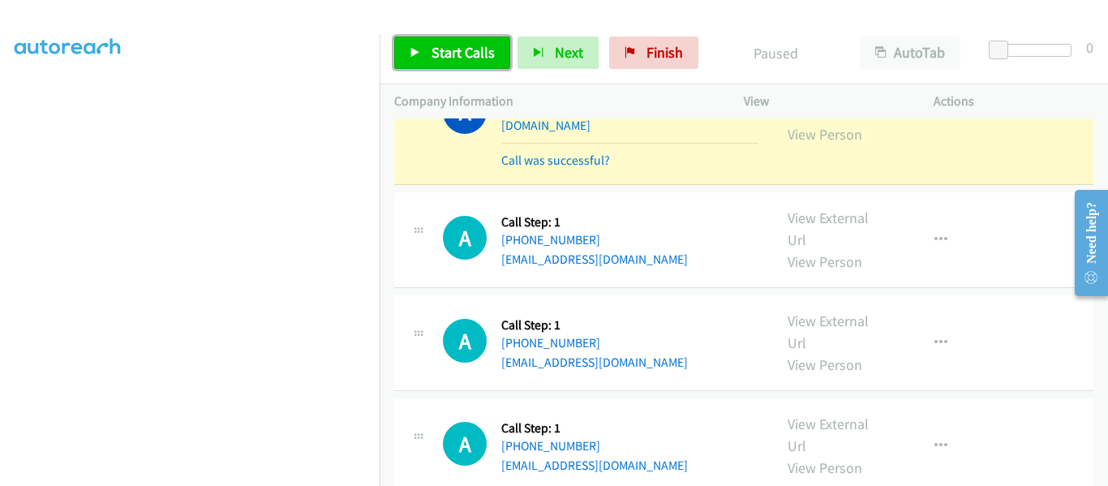
click at [415, 56] on icon at bounding box center [415, 53] width 11 height 11
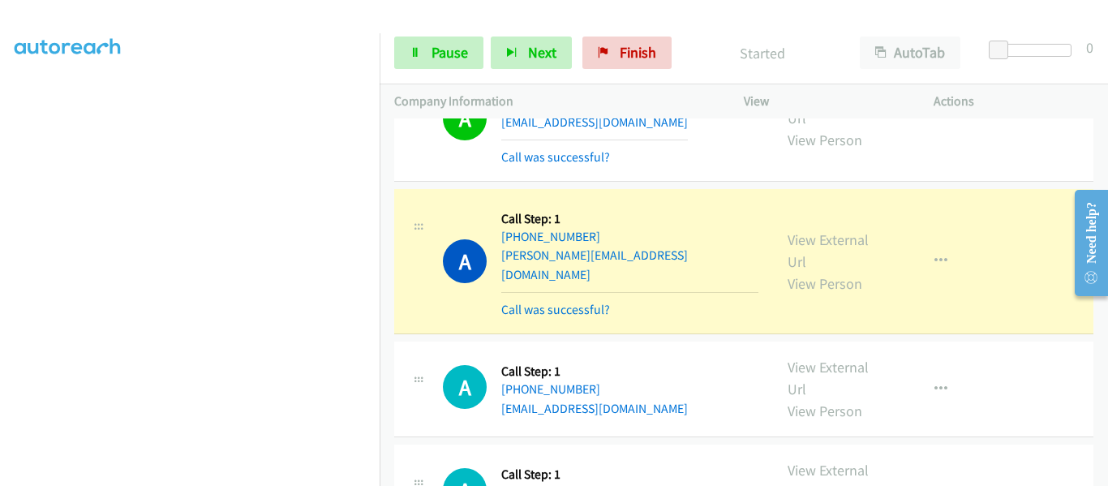
scroll to position [4911, 0]
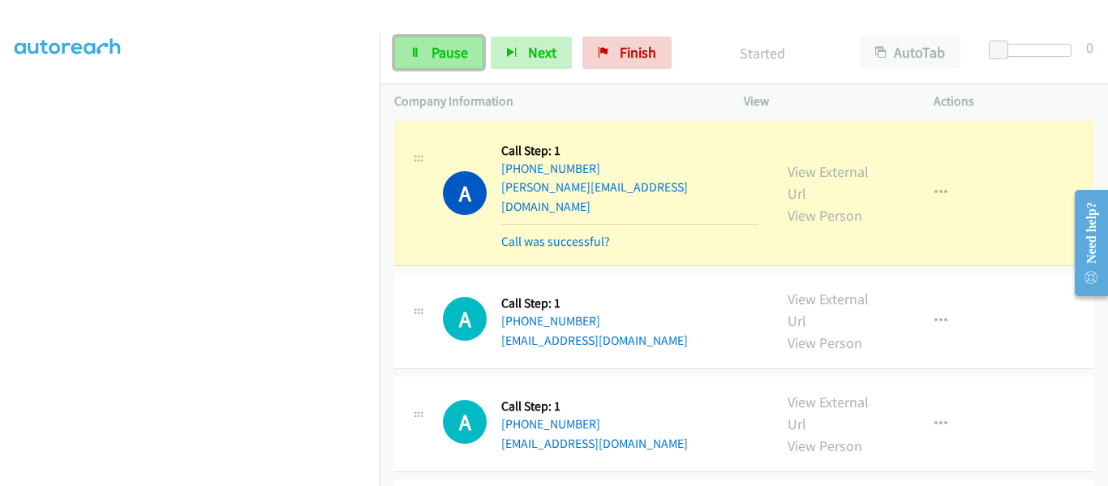
click at [415, 51] on icon at bounding box center [415, 53] width 11 height 11
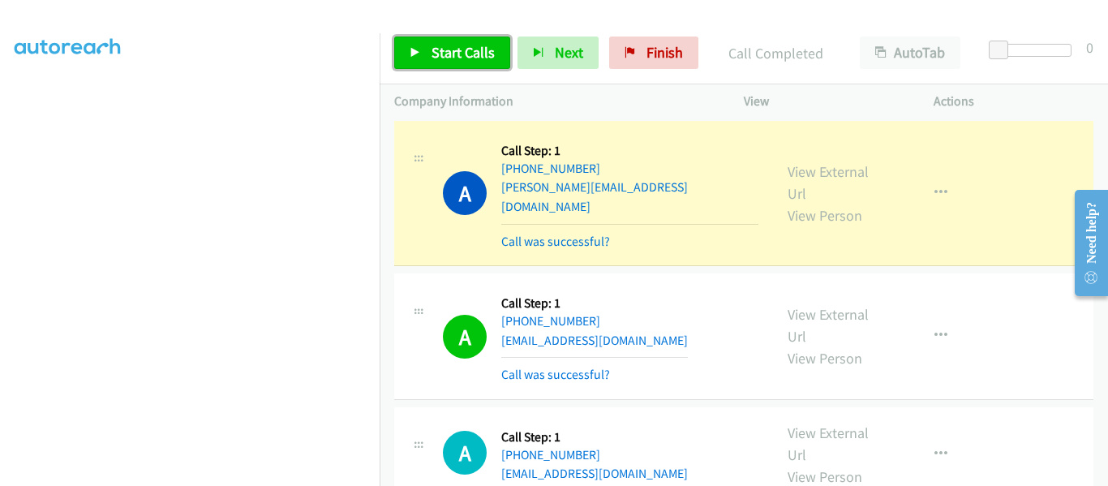
click at [406, 59] on link "Start Calls" at bounding box center [452, 53] width 116 height 32
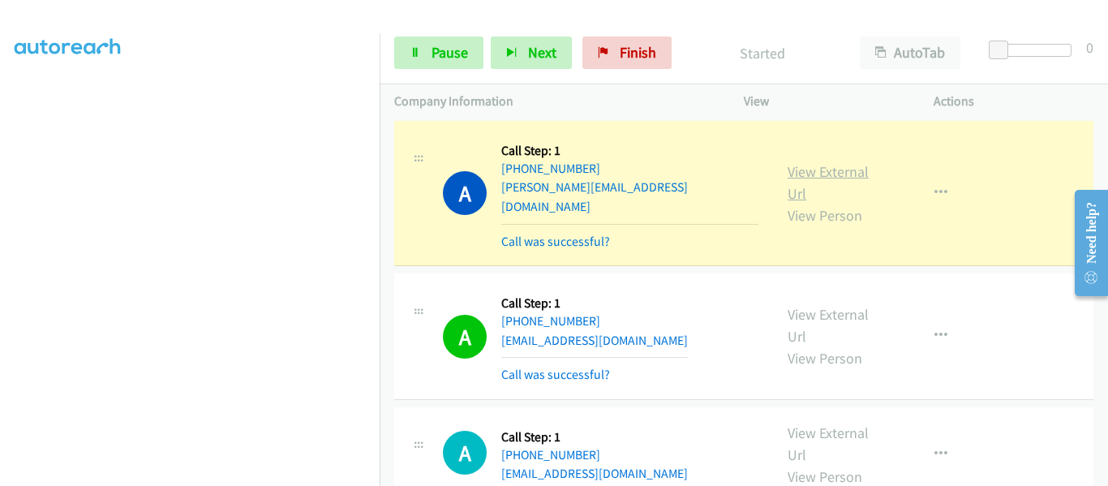
click at [819, 162] on link "View External Url" at bounding box center [828, 182] width 81 height 41
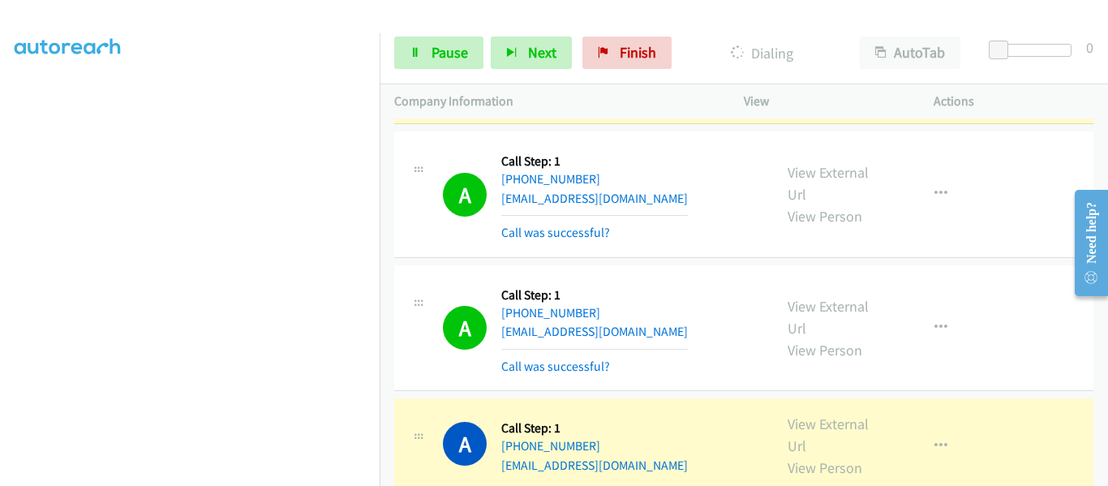
scroll to position [5236, 0]
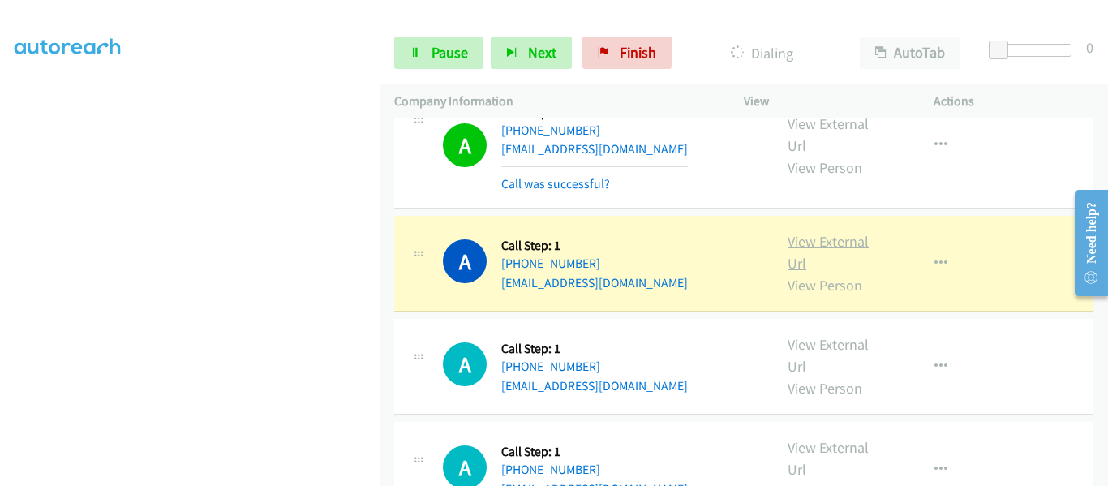
click at [820, 232] on link "View External Url" at bounding box center [828, 252] width 81 height 41
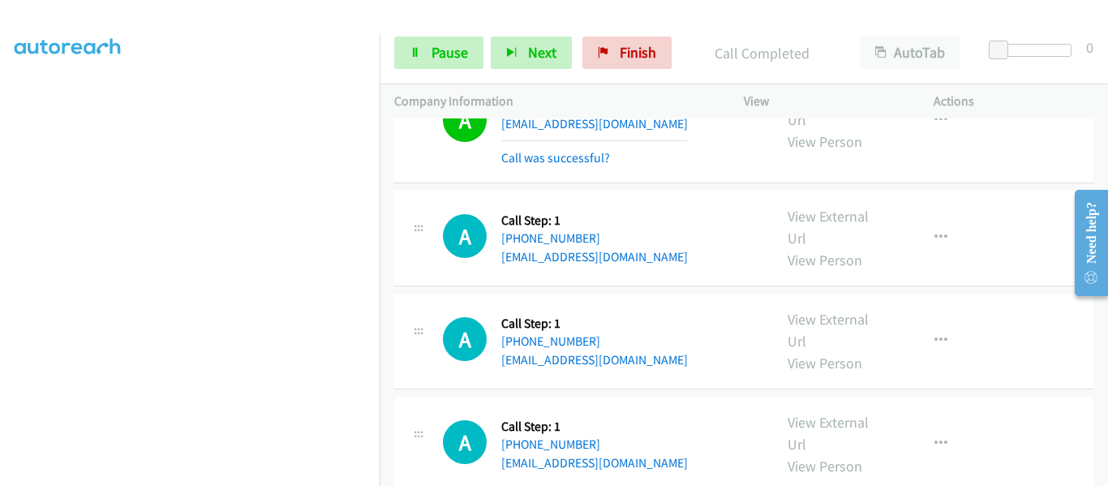
scroll to position [5398, 0]
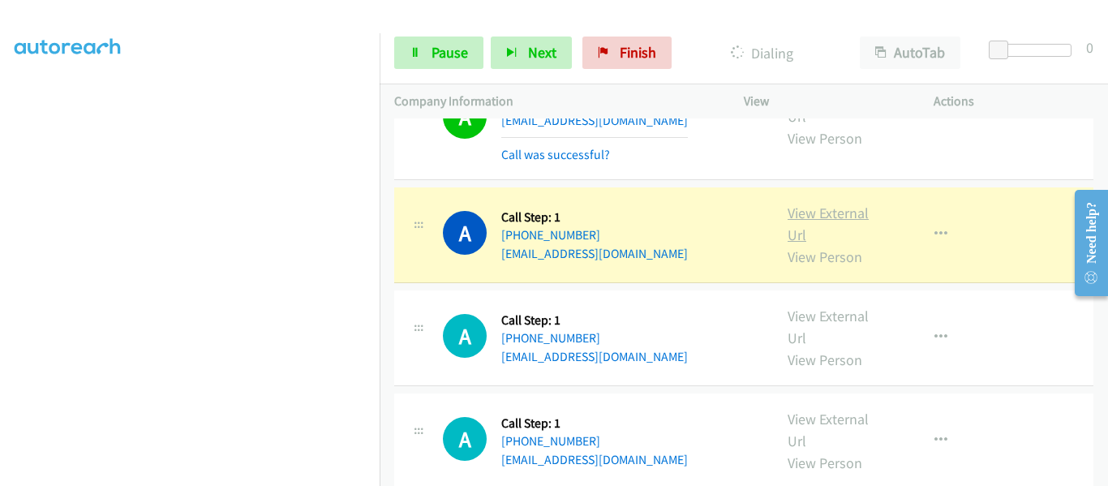
click at [815, 204] on link "View External Url" at bounding box center [828, 224] width 81 height 41
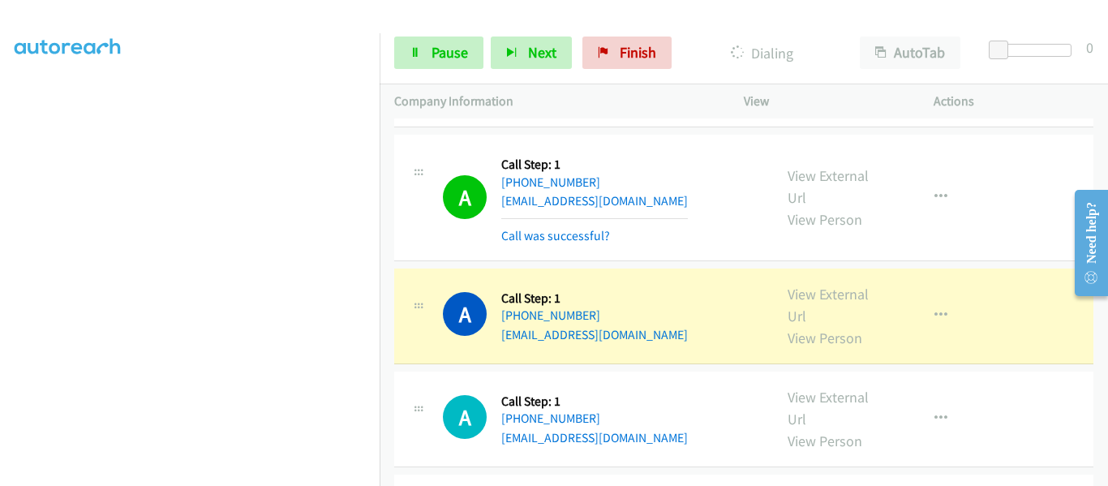
scroll to position [5520, 0]
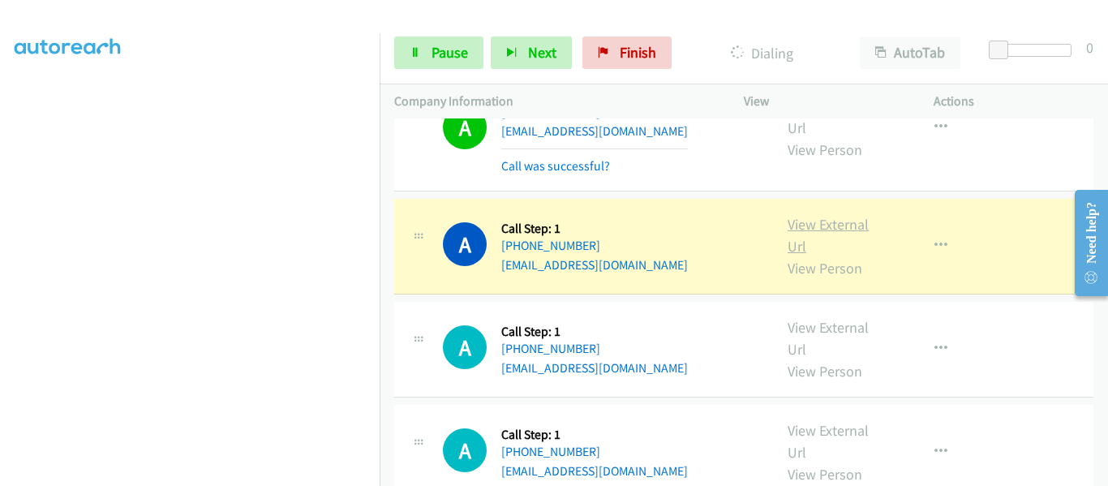
click at [820, 215] on link "View External Url" at bounding box center [828, 235] width 81 height 41
click at [825, 215] on link "View External Url" at bounding box center [828, 235] width 81 height 41
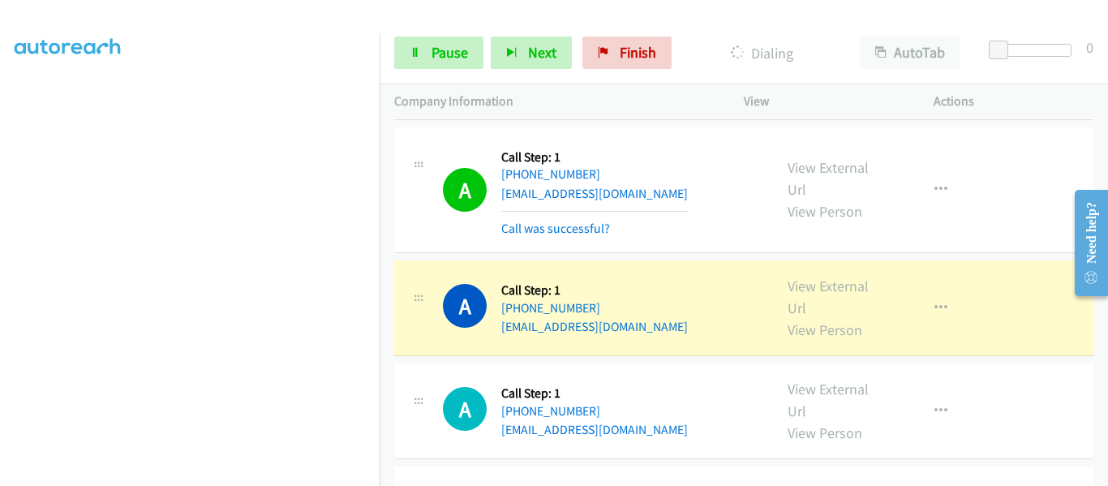
scroll to position [5683, 0]
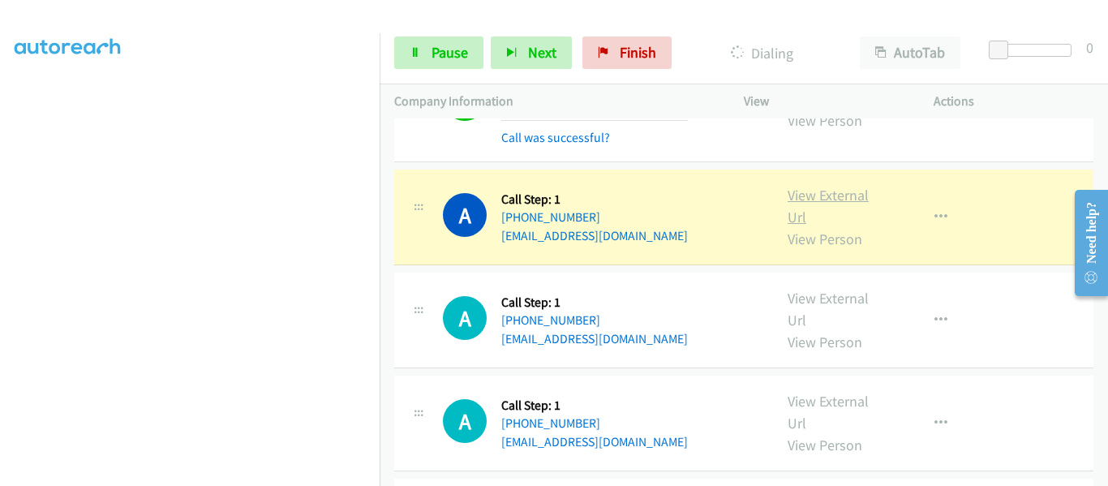
click at [833, 186] on link "View External Url" at bounding box center [828, 206] width 81 height 41
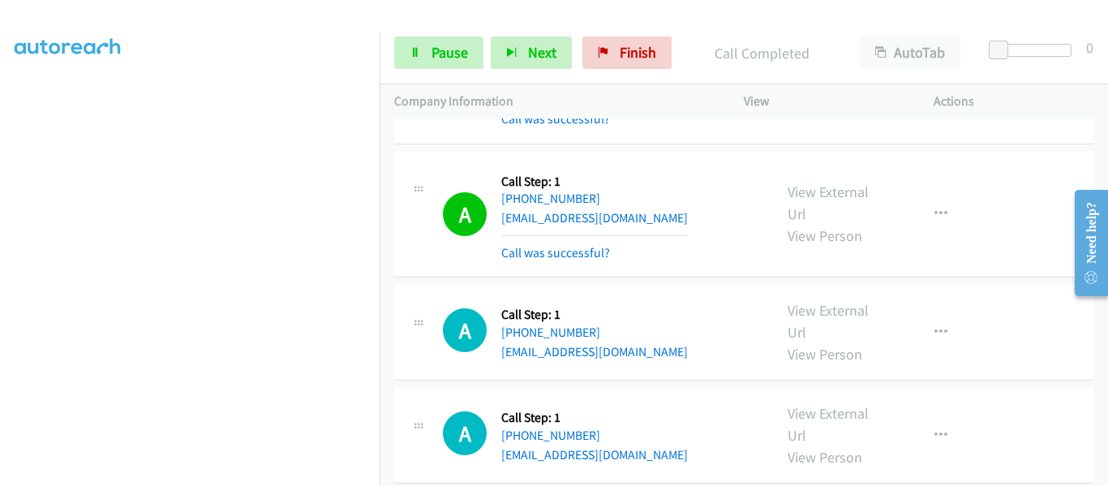
scroll to position [5845, 0]
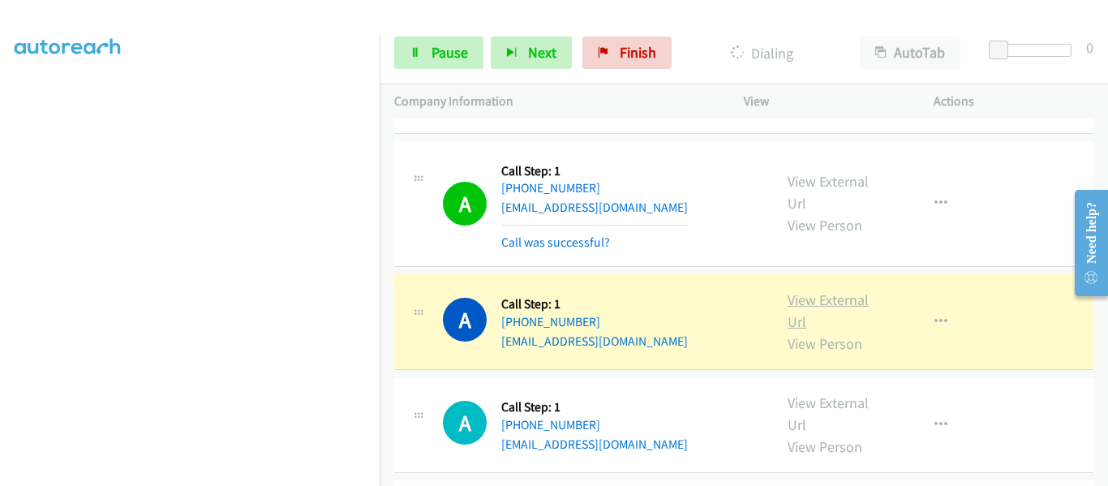
click at [832, 290] on link "View External Url" at bounding box center [828, 310] width 81 height 41
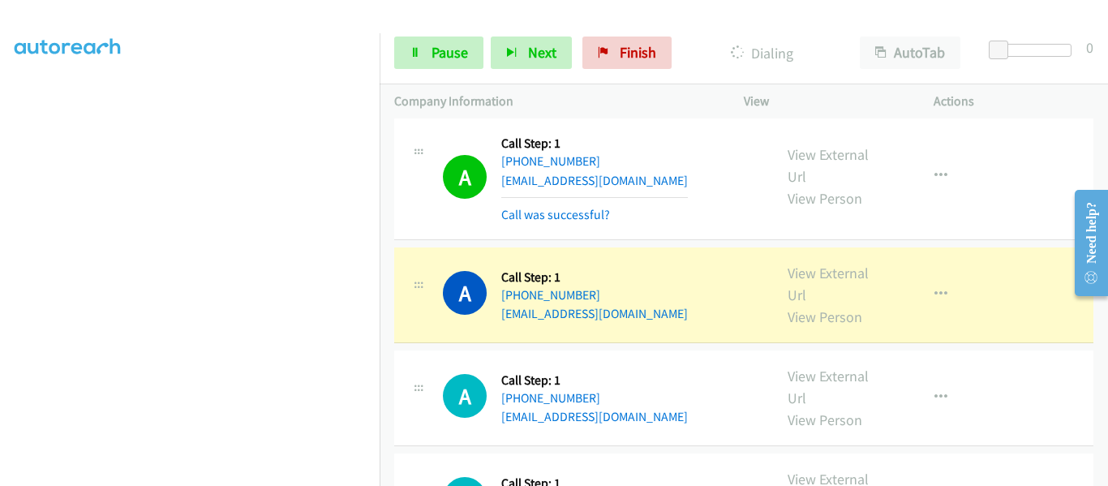
scroll to position [6007, 0]
click at [813, 262] on link "View External Url" at bounding box center [828, 282] width 81 height 41
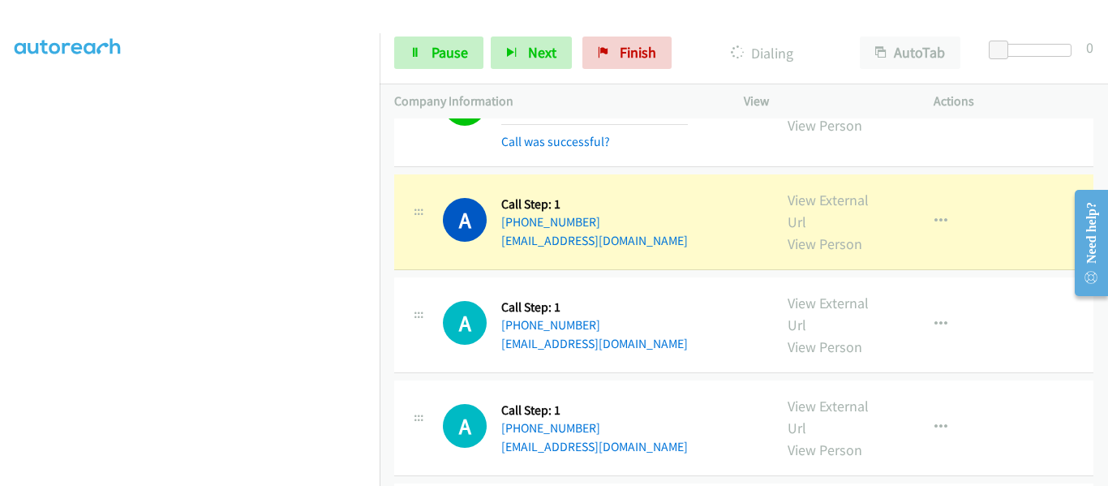
scroll to position [6088, 0]
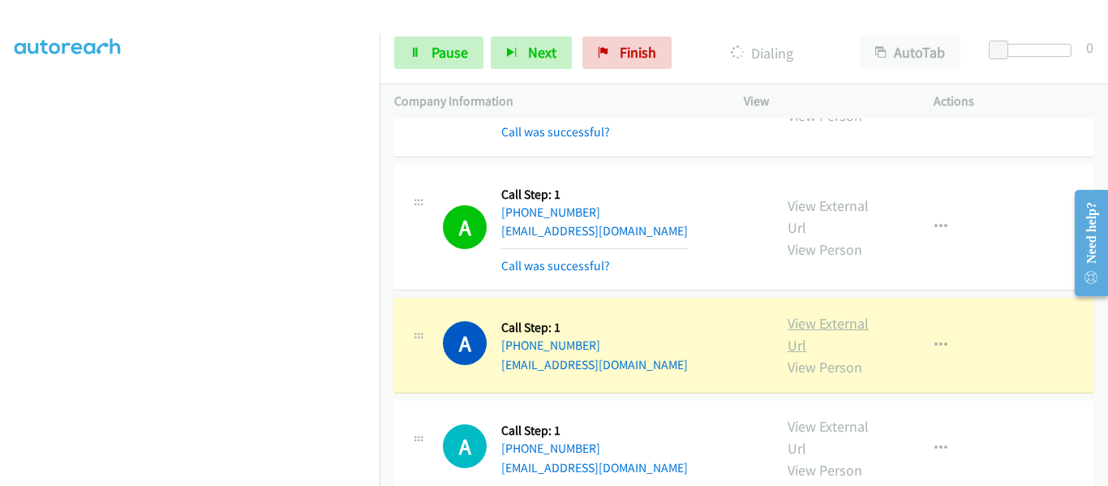
click at [834, 314] on link "View External Url" at bounding box center [828, 334] width 81 height 41
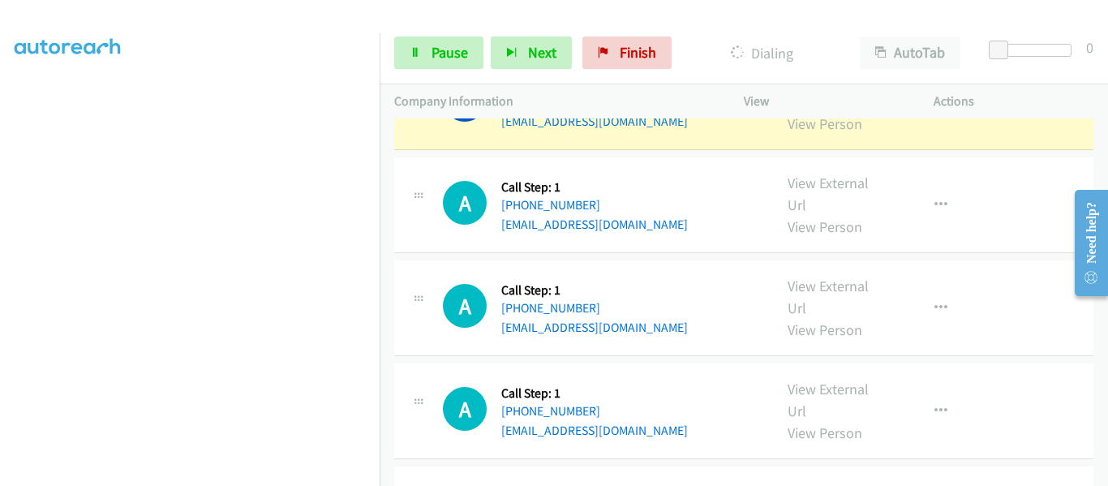
scroll to position [6362, 0]
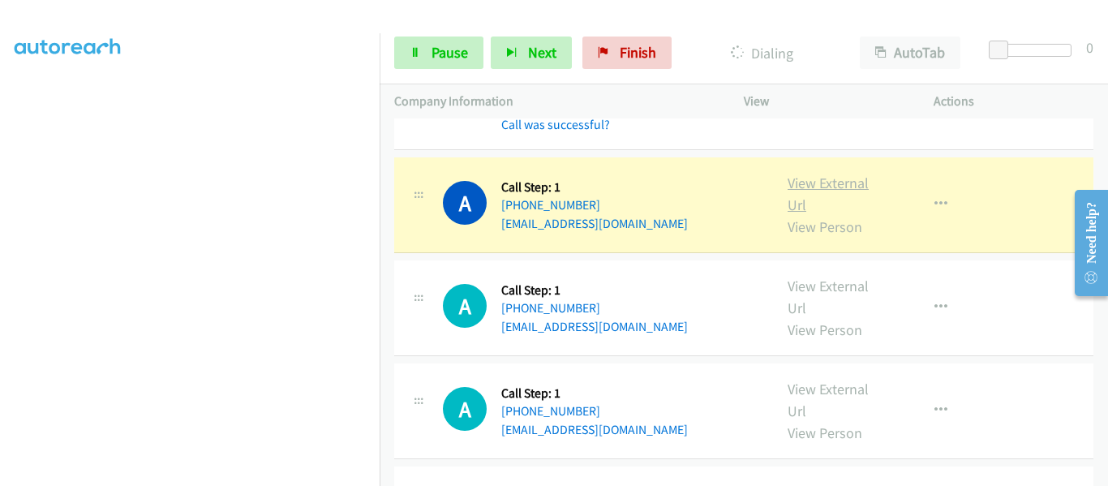
click at [820, 174] on link "View External Url" at bounding box center [828, 194] width 81 height 41
click at [421, 56] on link "Pause" at bounding box center [438, 53] width 89 height 32
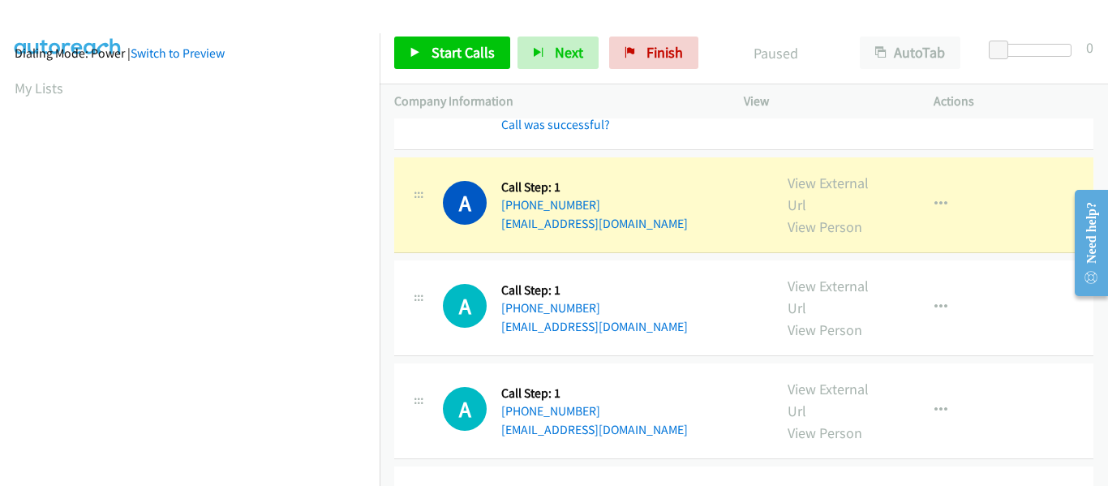
scroll to position [424, 0]
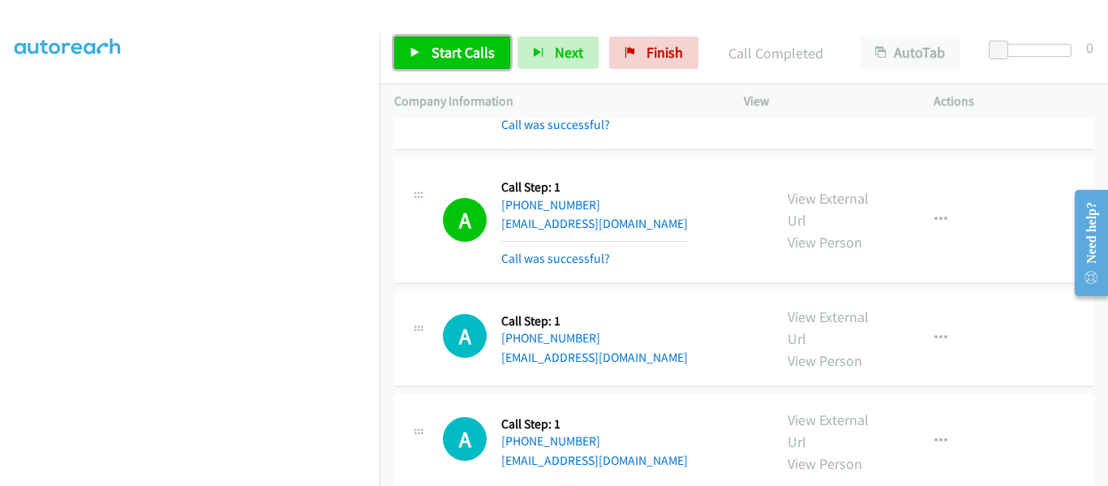
click at [417, 54] on icon at bounding box center [415, 53] width 11 height 11
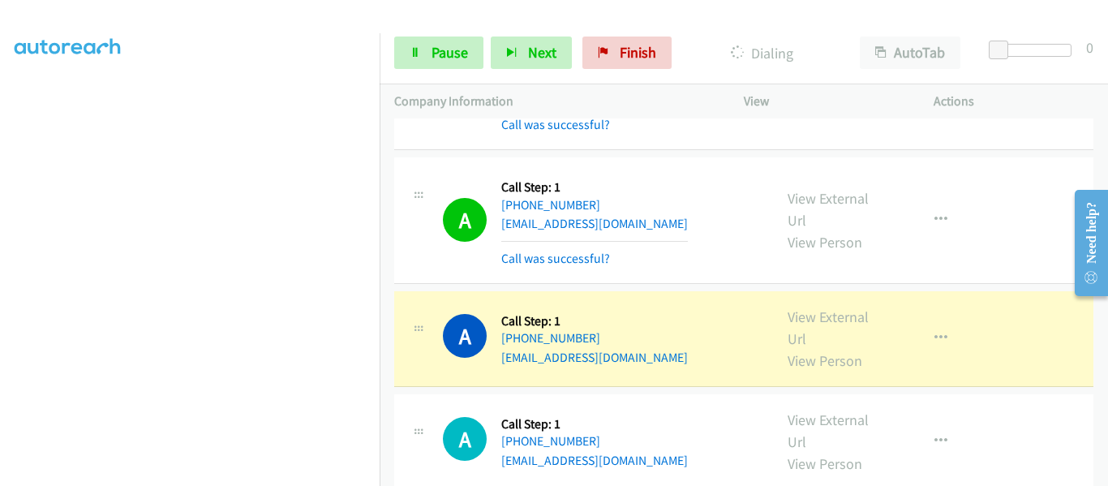
scroll to position [6444, 0]
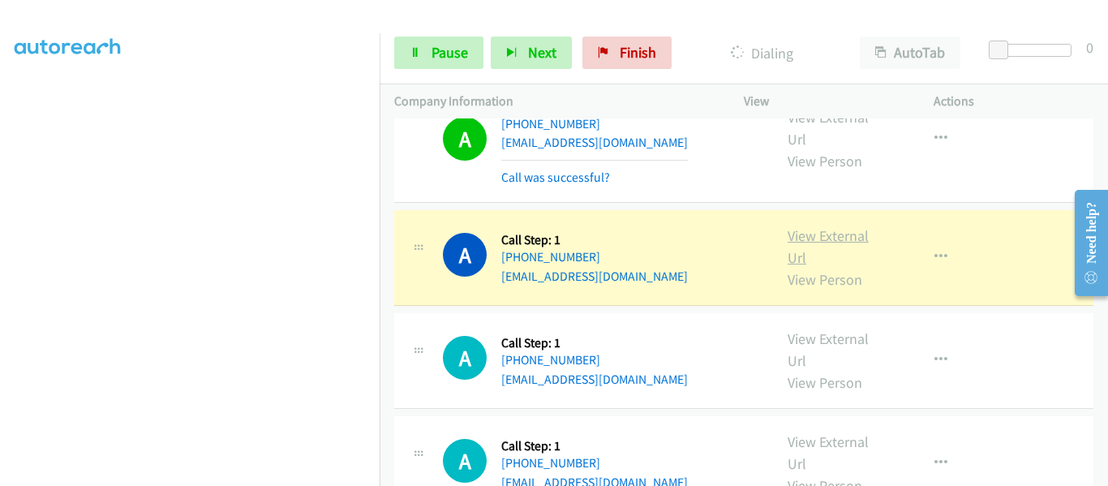
click at [821, 226] on link "View External Url" at bounding box center [828, 246] width 81 height 41
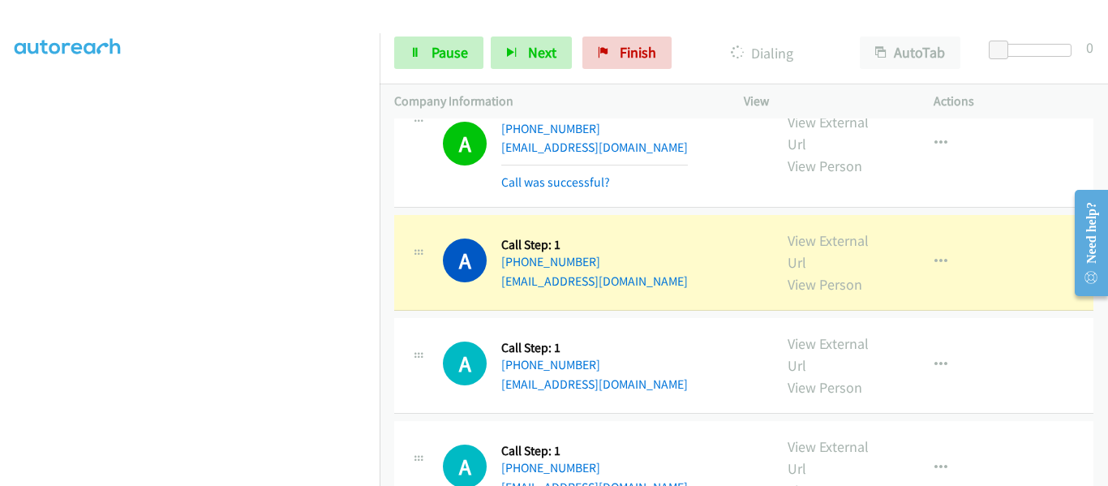
scroll to position [6728, 0]
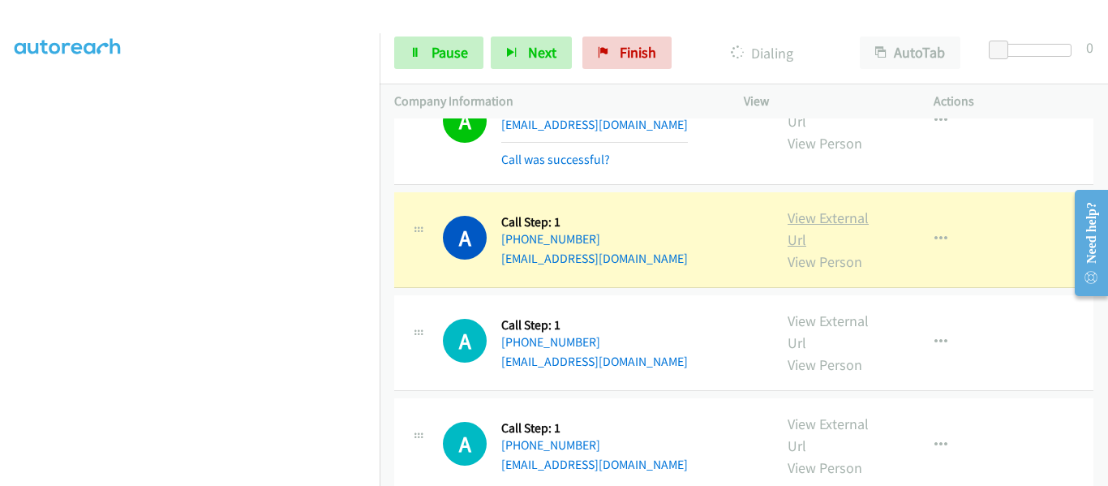
click at [821, 209] on link "View External Url" at bounding box center [828, 229] width 81 height 41
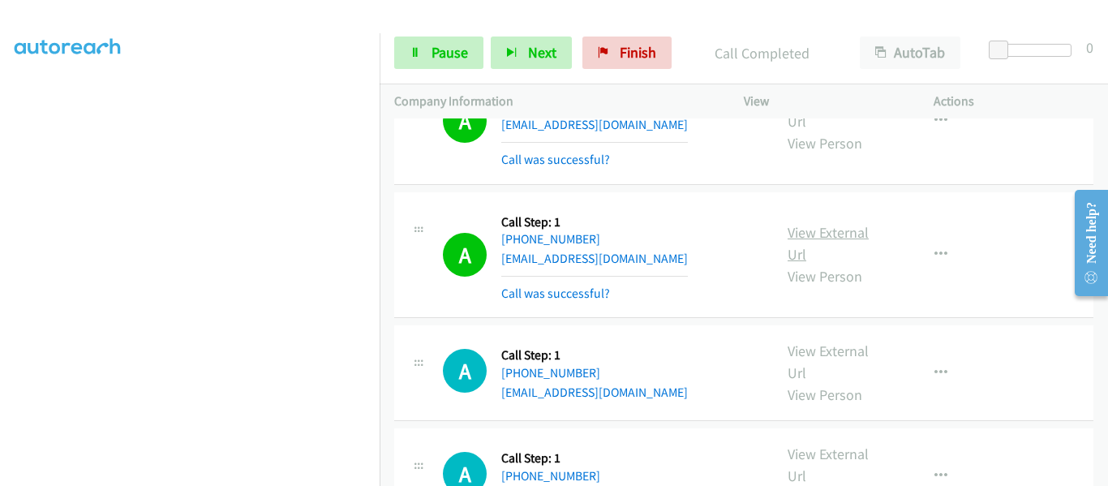
scroll to position [424, 0]
click at [439, 58] on span "Pause" at bounding box center [450, 52] width 37 height 19
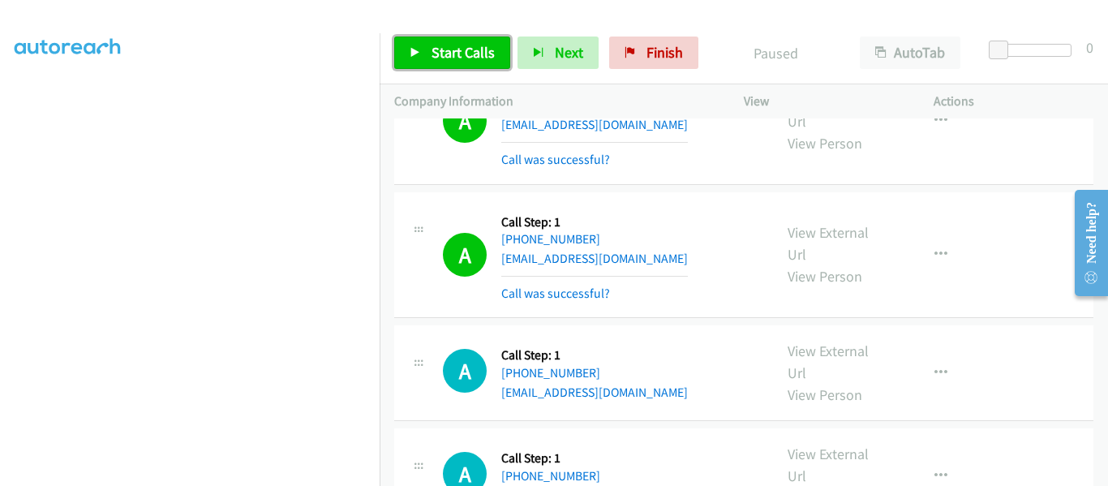
click at [413, 51] on icon at bounding box center [415, 53] width 11 height 11
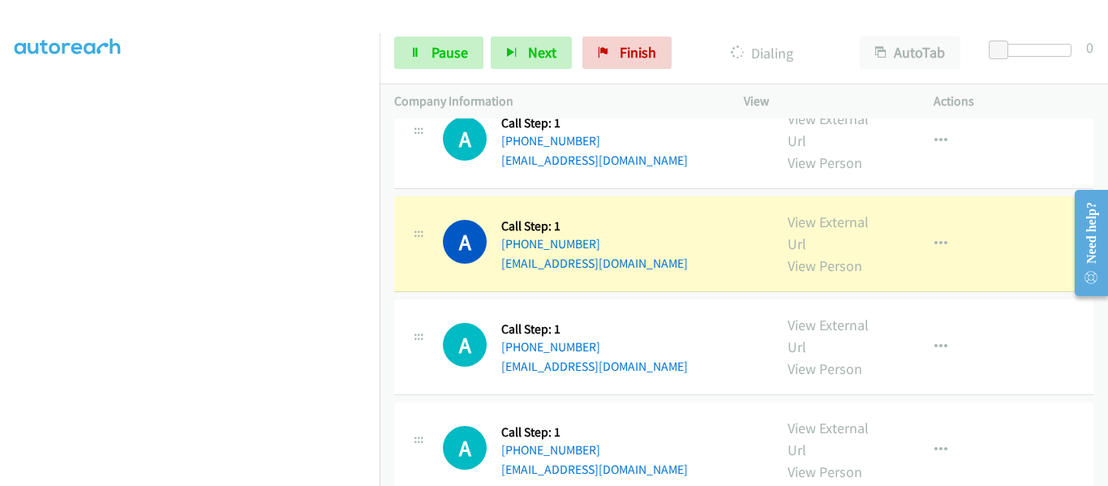
scroll to position [6964, 0]
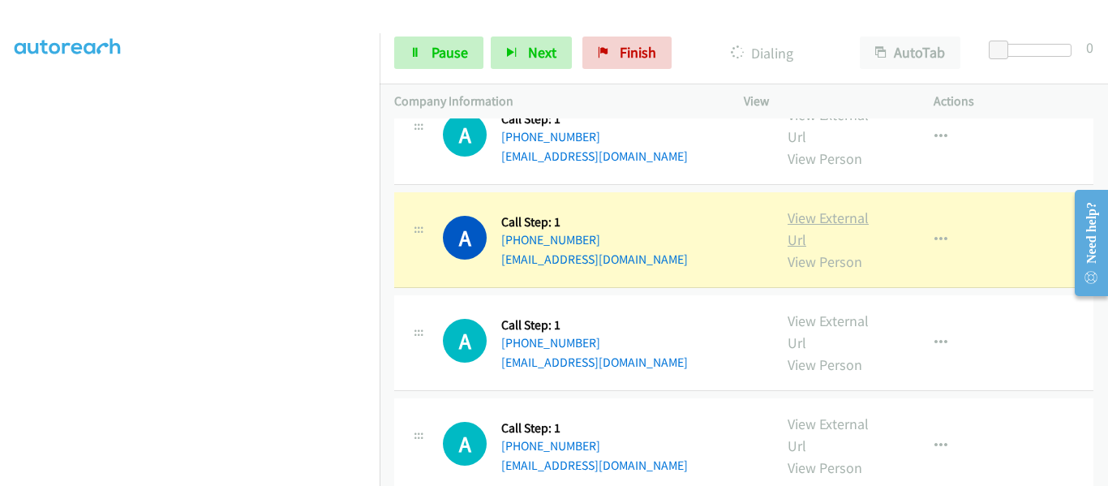
click at [828, 209] on link "View External Url" at bounding box center [828, 229] width 81 height 41
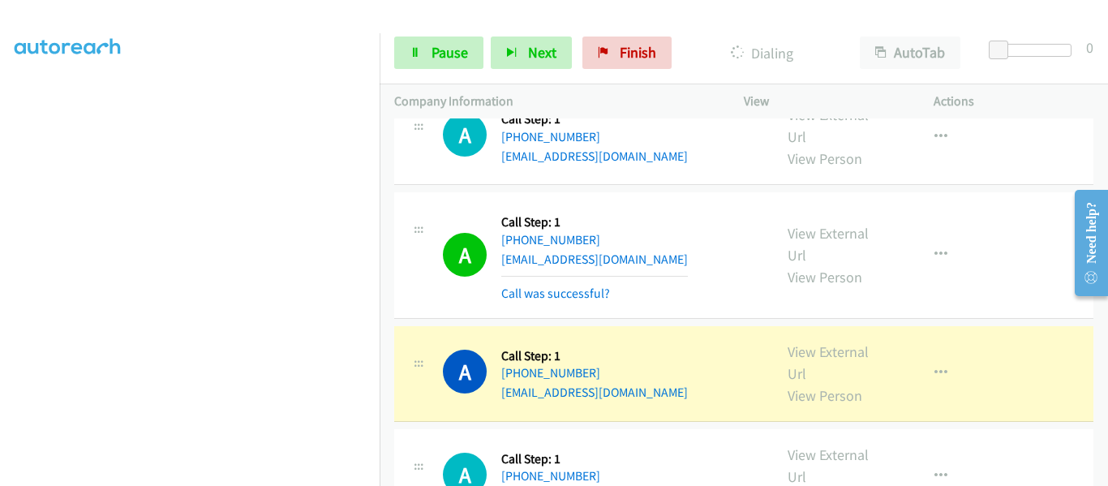
scroll to position [7046, 0]
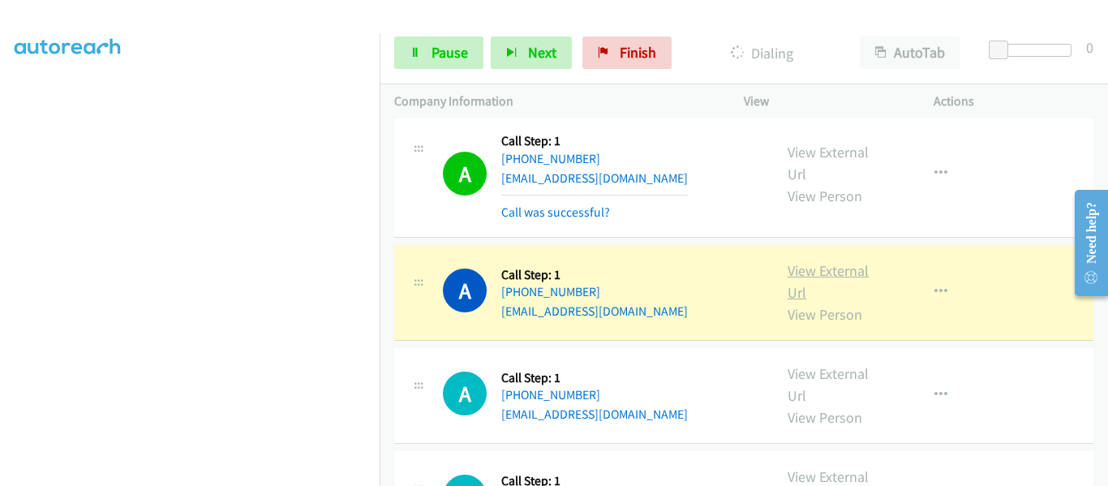
click at [805, 261] on link "View External Url" at bounding box center [828, 281] width 81 height 41
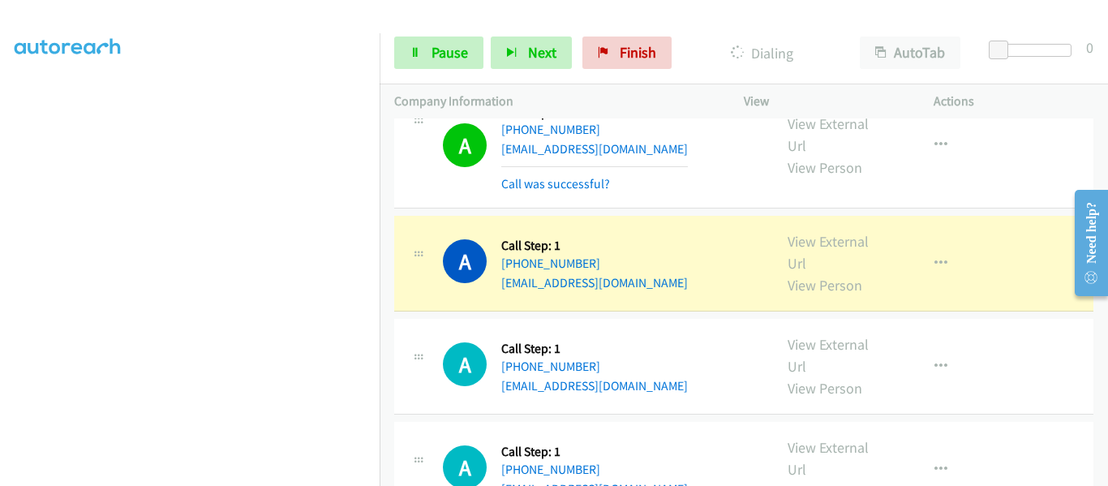
scroll to position [7289, 0]
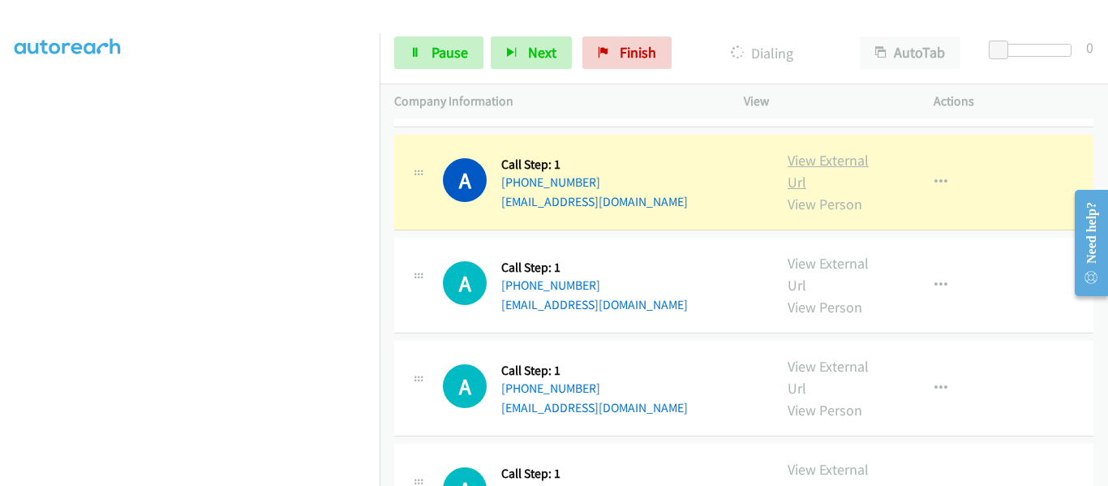
click at [823, 151] on link "View External Url" at bounding box center [828, 171] width 81 height 41
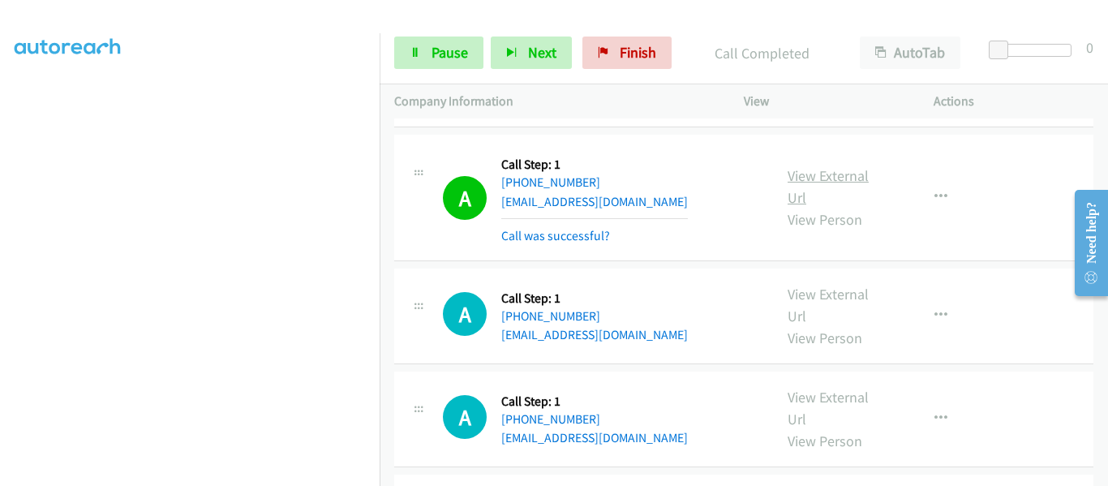
scroll to position [424, 0]
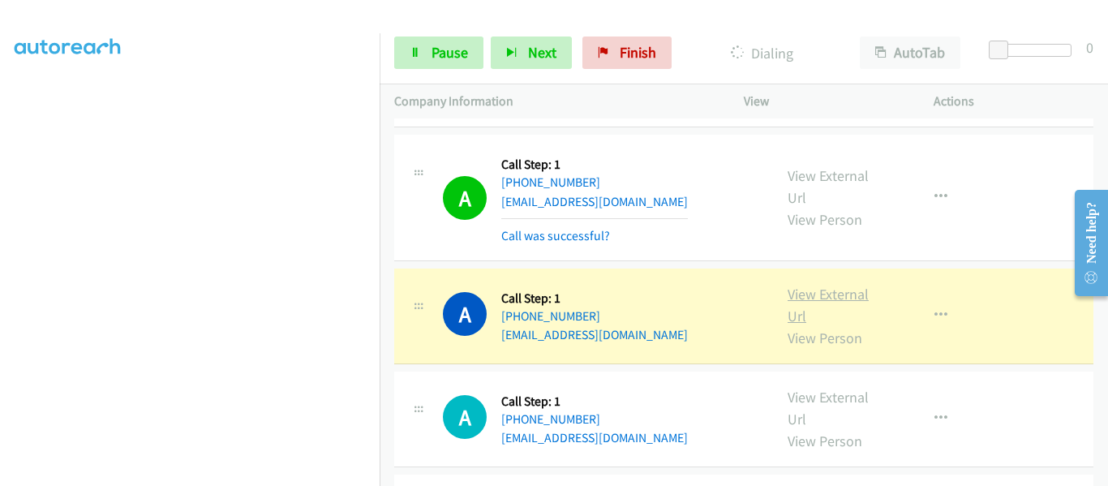
click at [828, 285] on link "View External Url" at bounding box center [828, 305] width 81 height 41
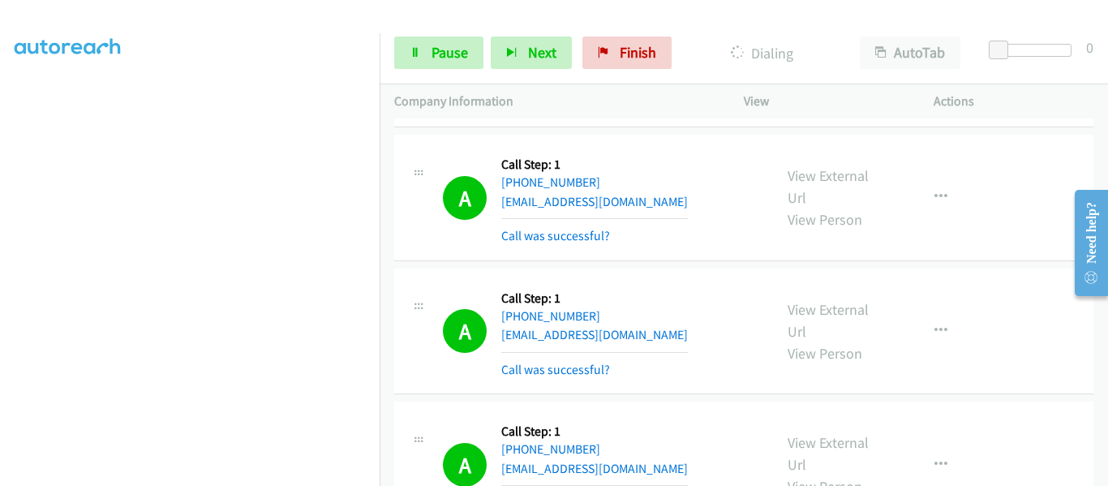
scroll to position [7523, 0]
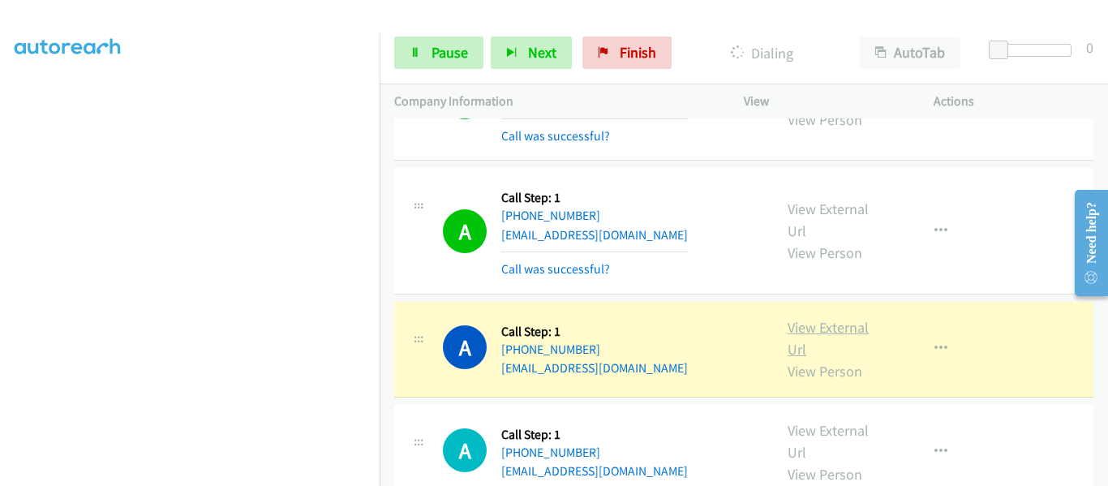
click at [836, 318] on link "View External Url" at bounding box center [828, 338] width 81 height 41
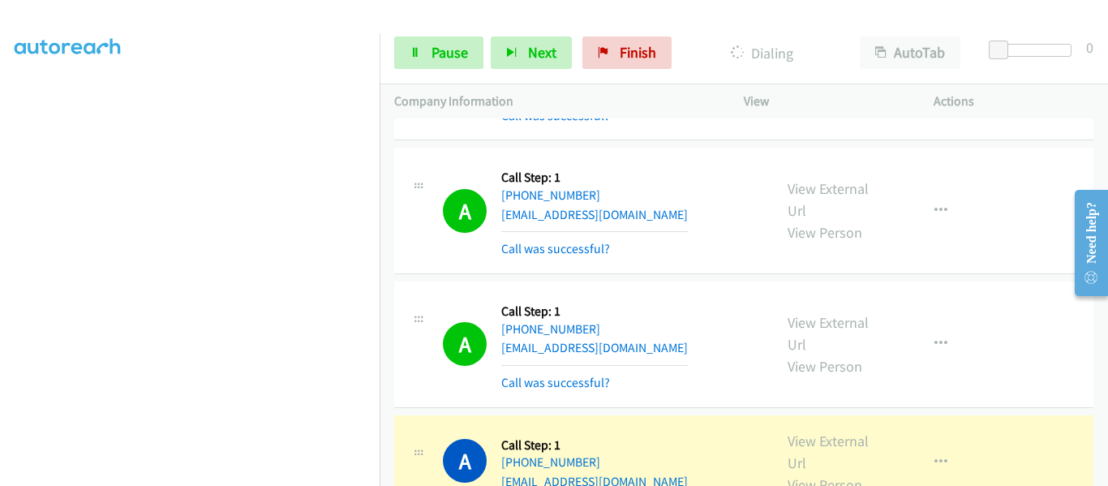
scroll to position [7553, 0]
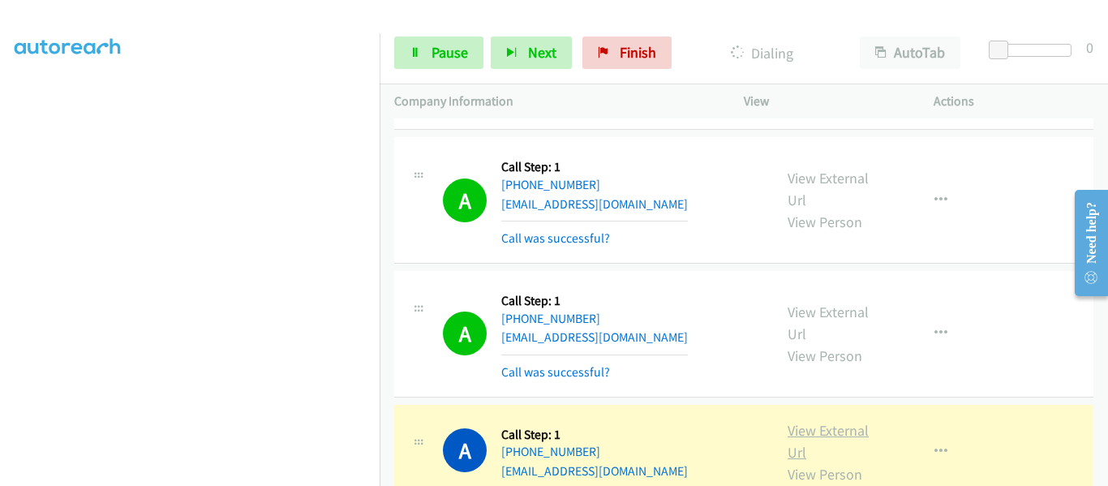
click at [828, 421] on link "View External Url" at bounding box center [828, 441] width 81 height 41
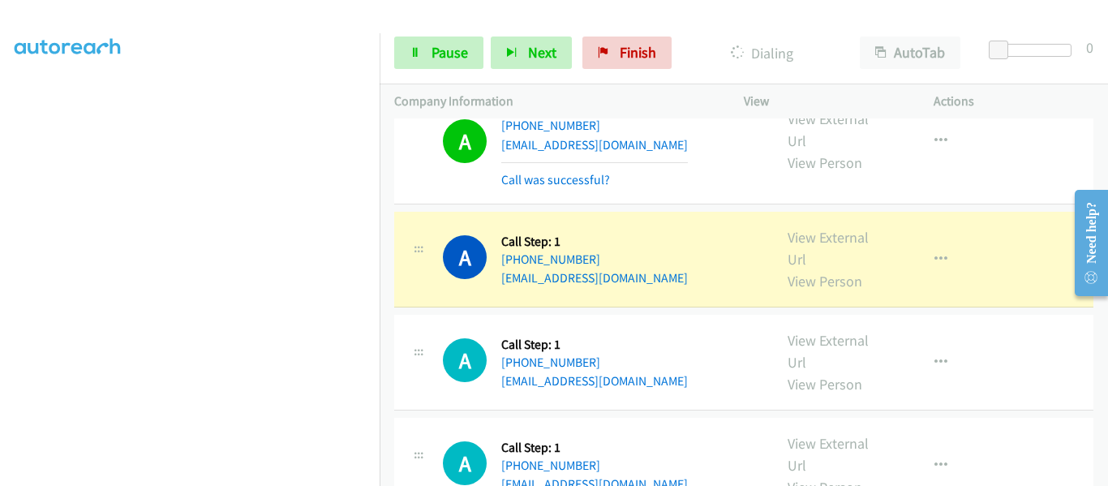
scroll to position [7878, 0]
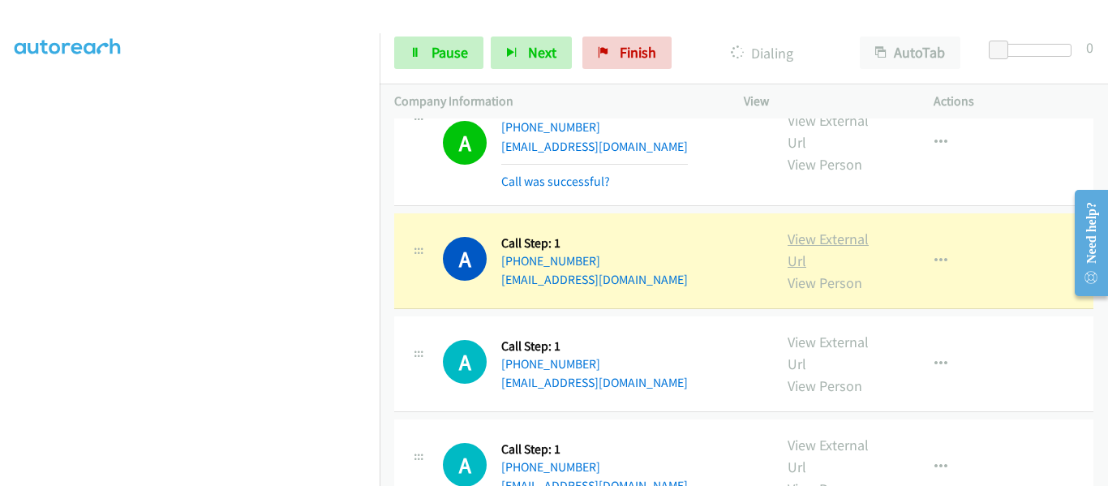
click at [823, 230] on link "View External Url" at bounding box center [828, 250] width 81 height 41
click at [420, 54] on icon at bounding box center [415, 53] width 11 height 11
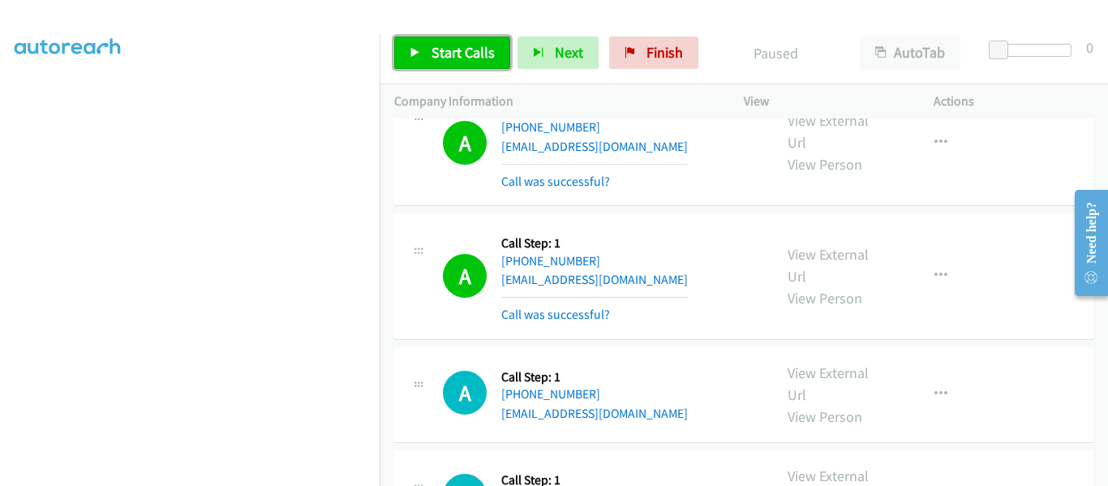
click at [422, 54] on link "Start Calls" at bounding box center [452, 53] width 116 height 32
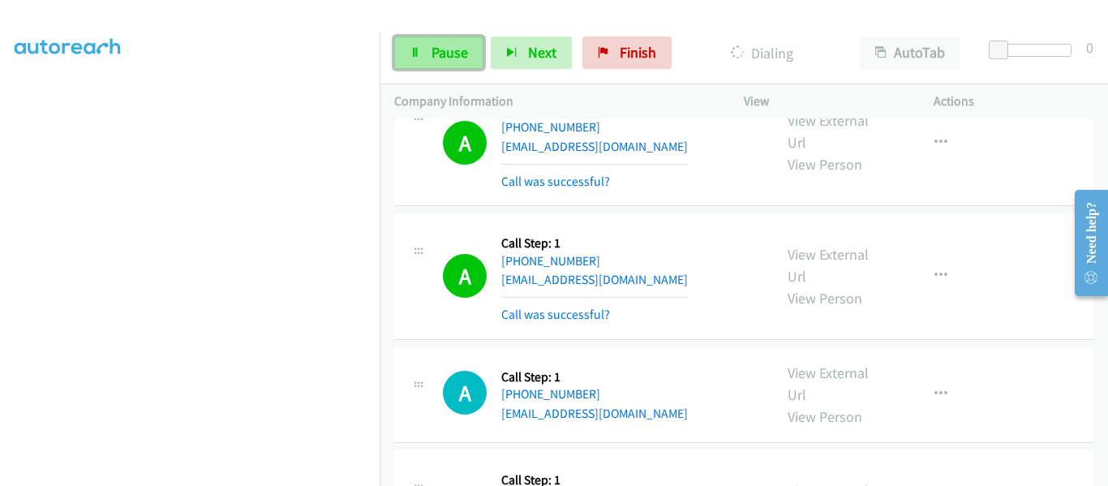
click at [422, 58] on link "Pause" at bounding box center [438, 53] width 89 height 32
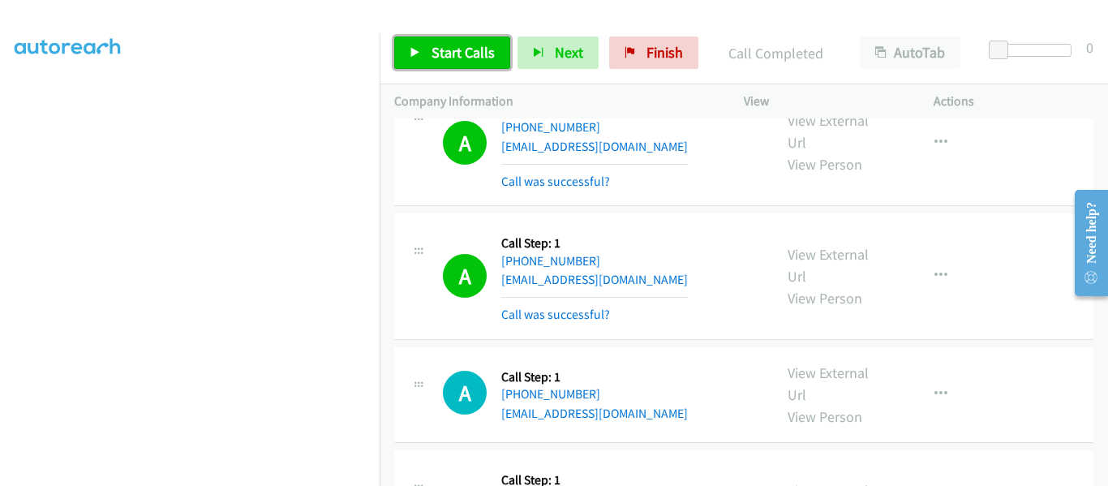
click at [420, 57] on icon at bounding box center [415, 53] width 11 height 11
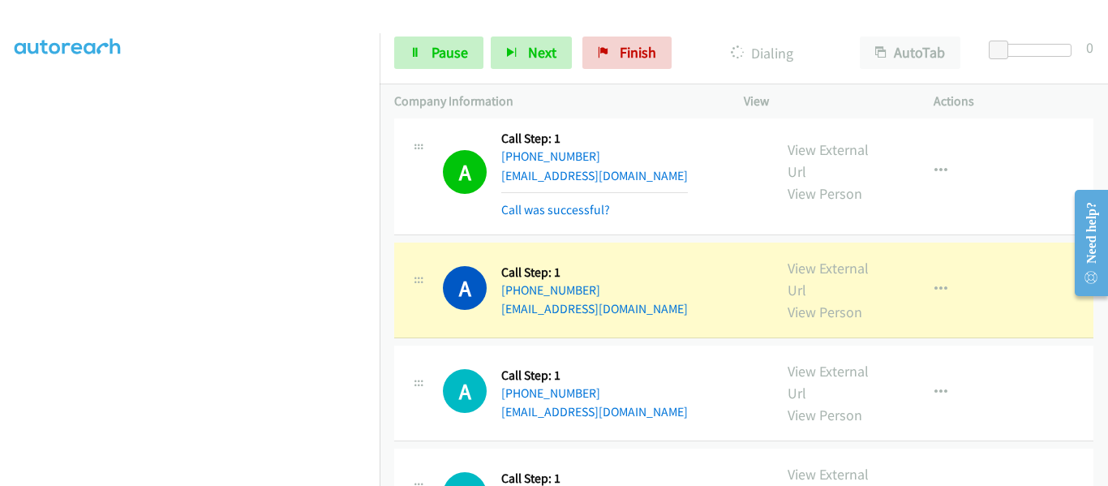
scroll to position [8446, 0]
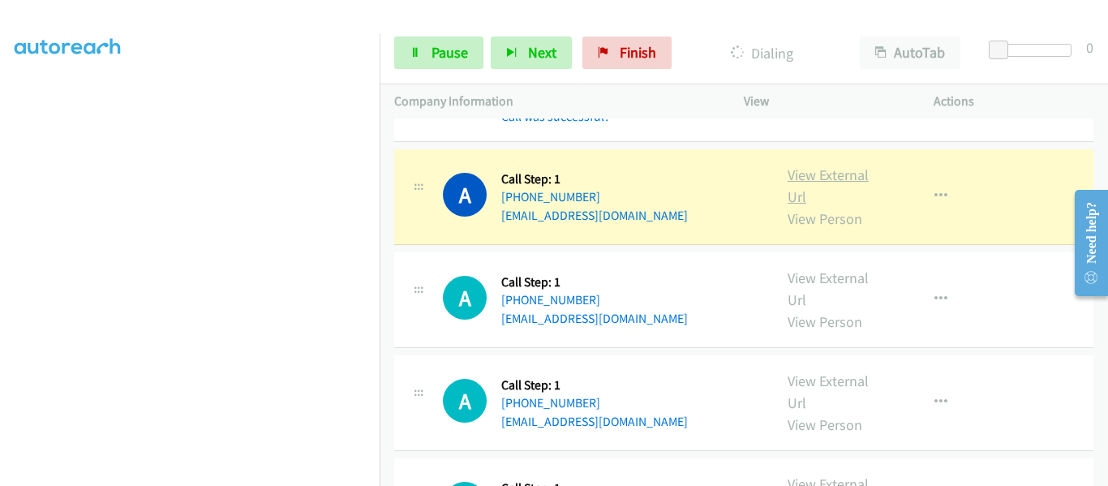
click at [837, 166] on link "View External Url" at bounding box center [828, 186] width 81 height 41
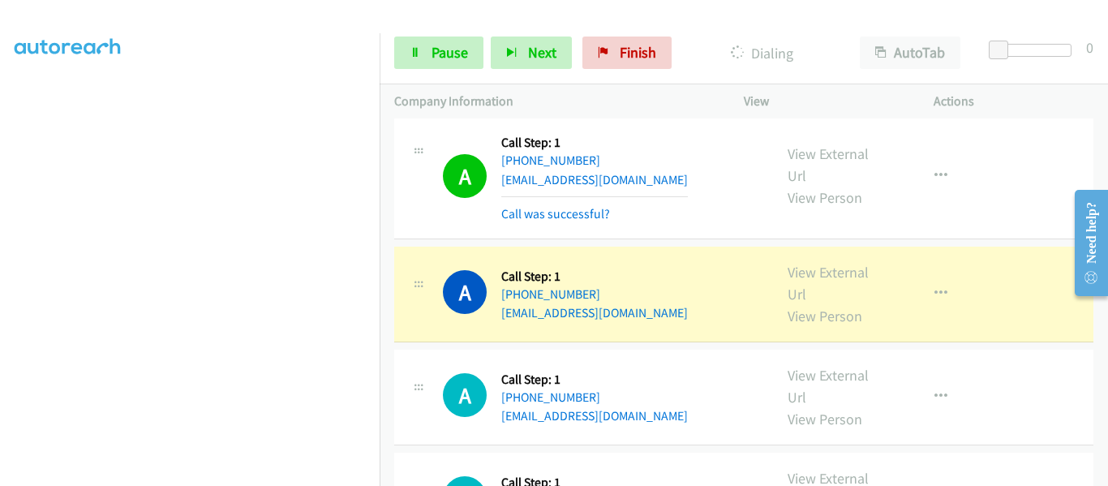
scroll to position [8663, 0]
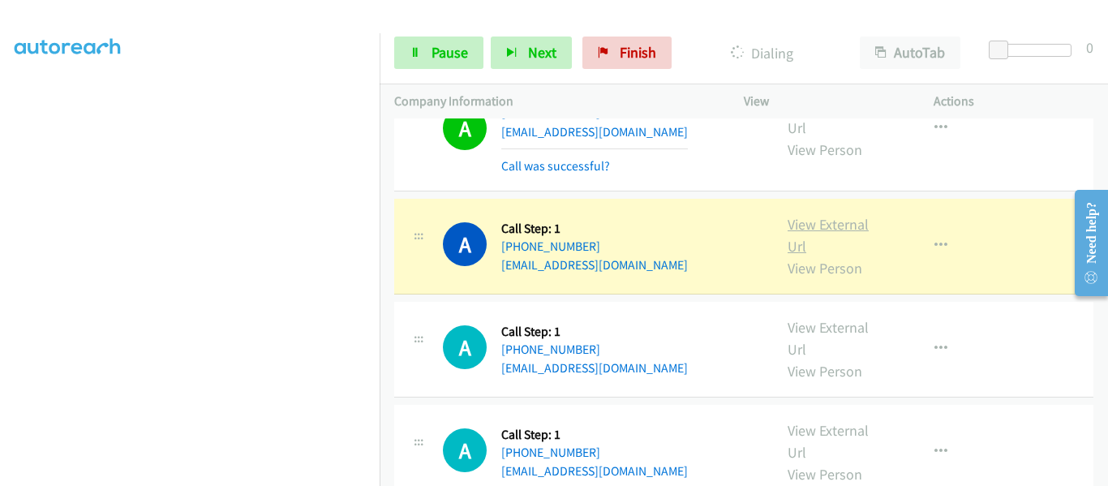
click at [828, 215] on link "View External Url" at bounding box center [828, 235] width 81 height 41
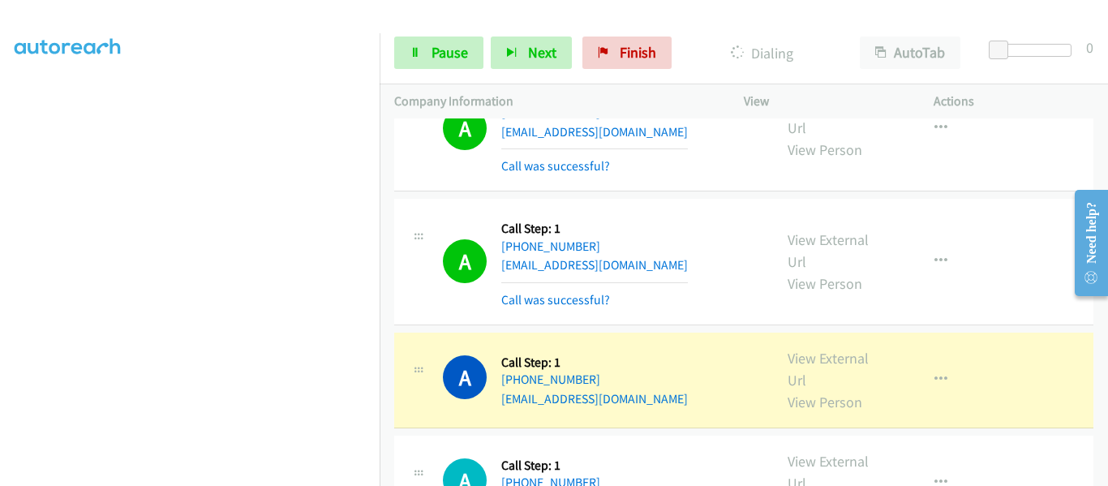
scroll to position [8694, 0]
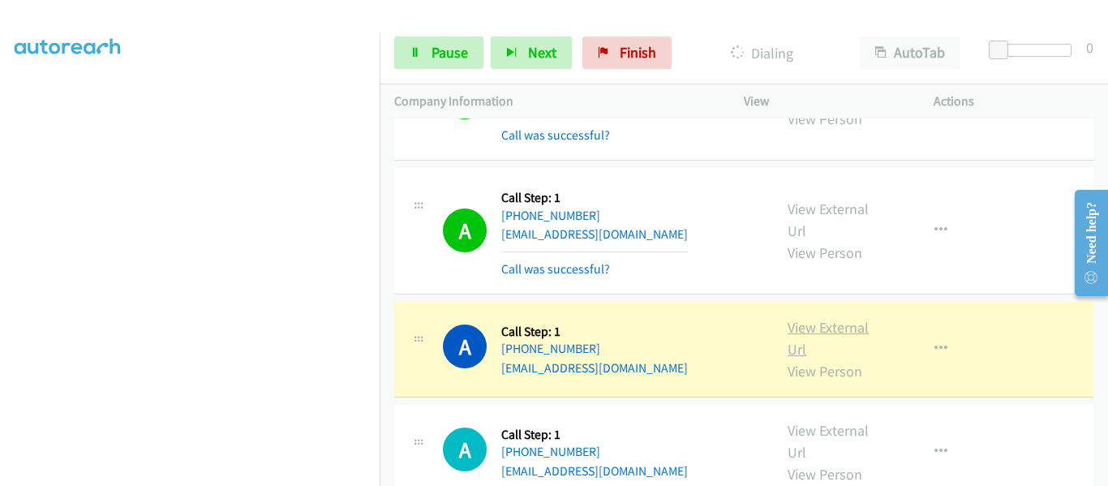
click at [822, 318] on link "View External Url" at bounding box center [828, 338] width 81 height 41
click at [826, 318] on link "View External Url" at bounding box center [828, 338] width 81 height 41
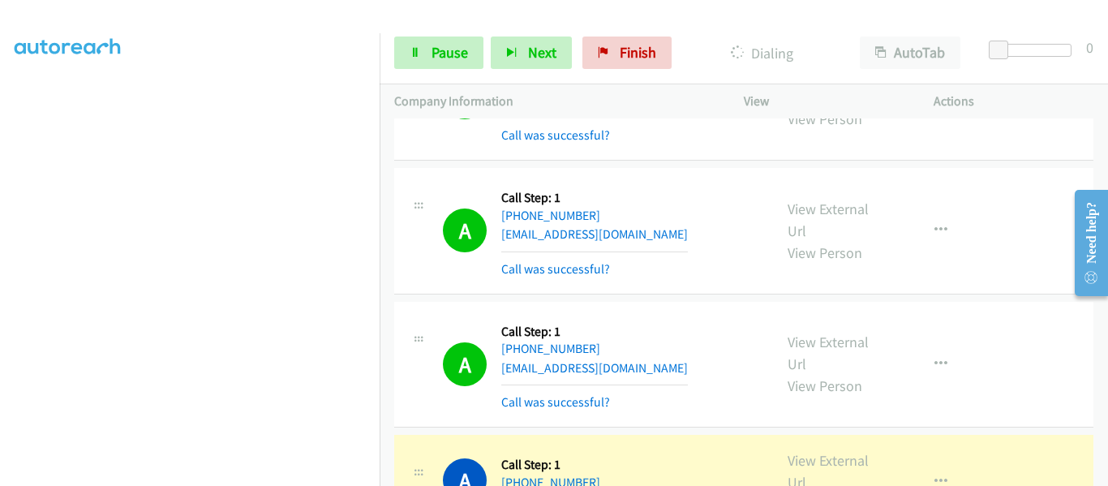
scroll to position [8724, 0]
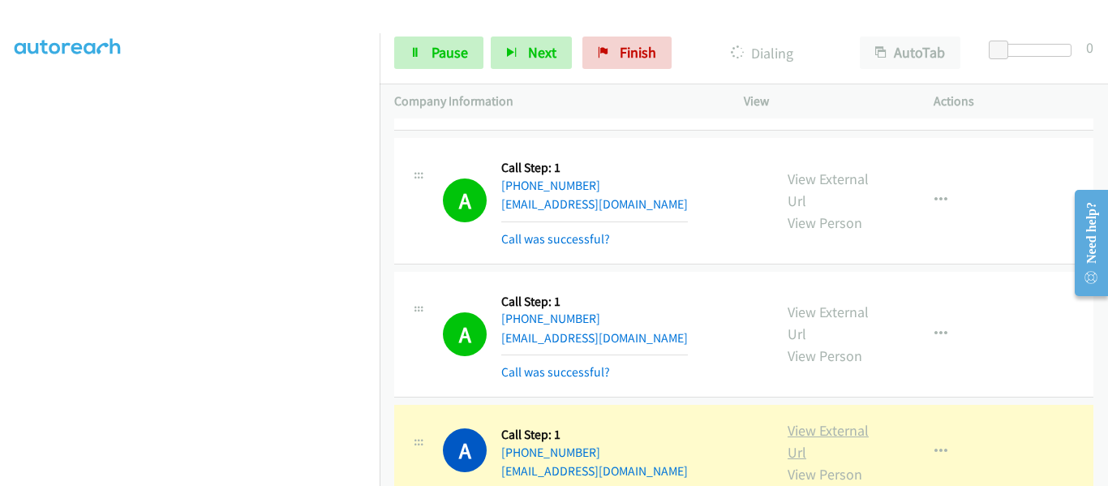
click at [829, 421] on link "View External Url" at bounding box center [828, 441] width 81 height 41
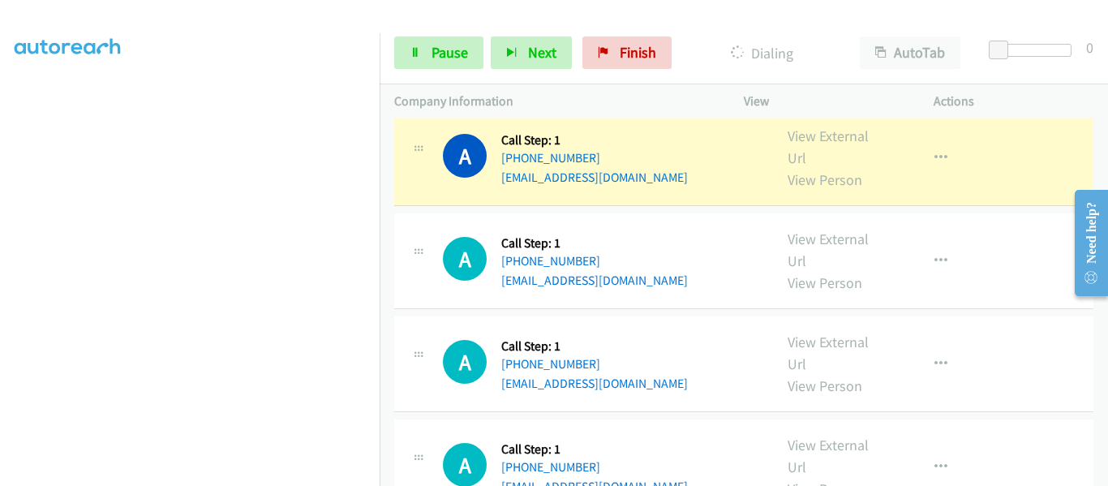
scroll to position [9265, 0]
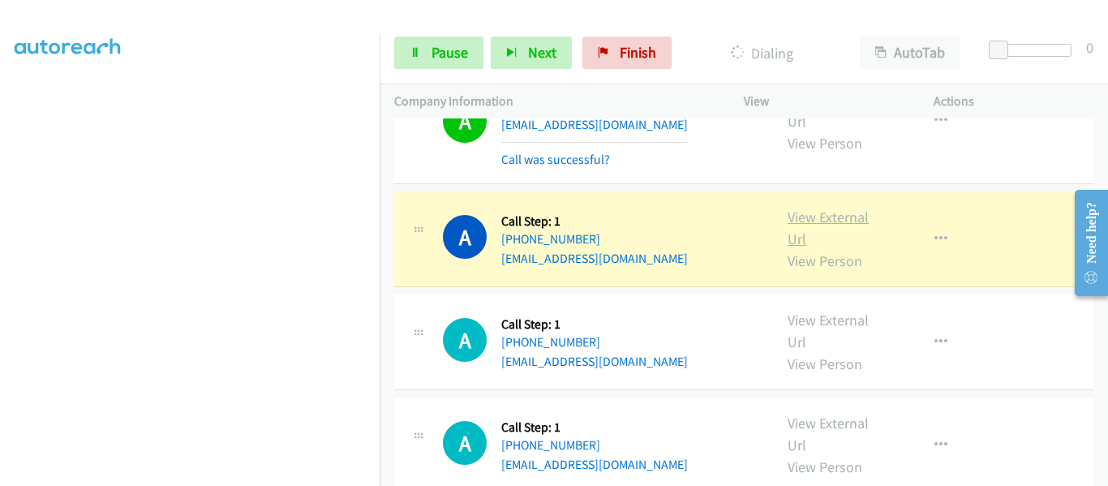
click at [816, 208] on link "View External Url" at bounding box center [828, 228] width 81 height 41
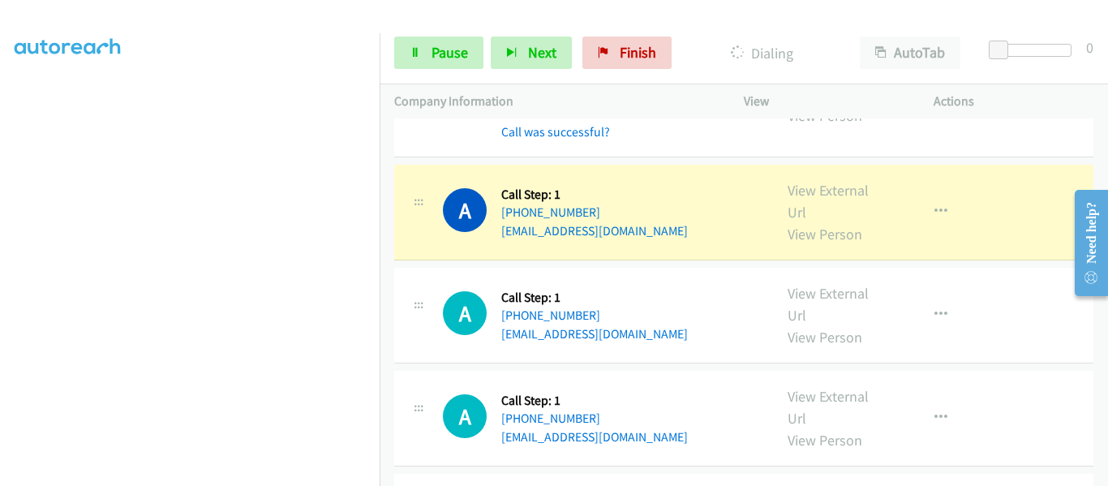
scroll to position [9428, 0]
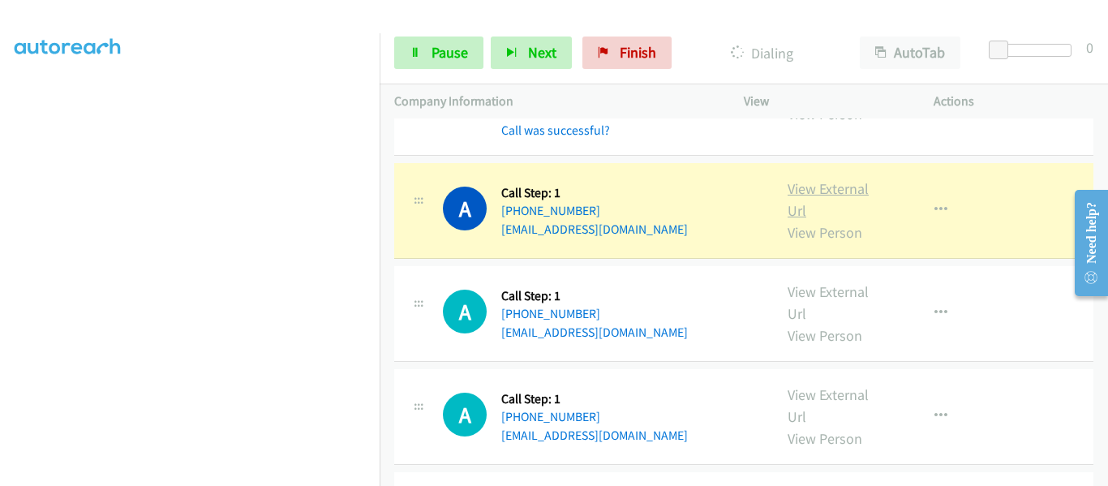
click at [835, 179] on link "View External Url" at bounding box center [828, 199] width 81 height 41
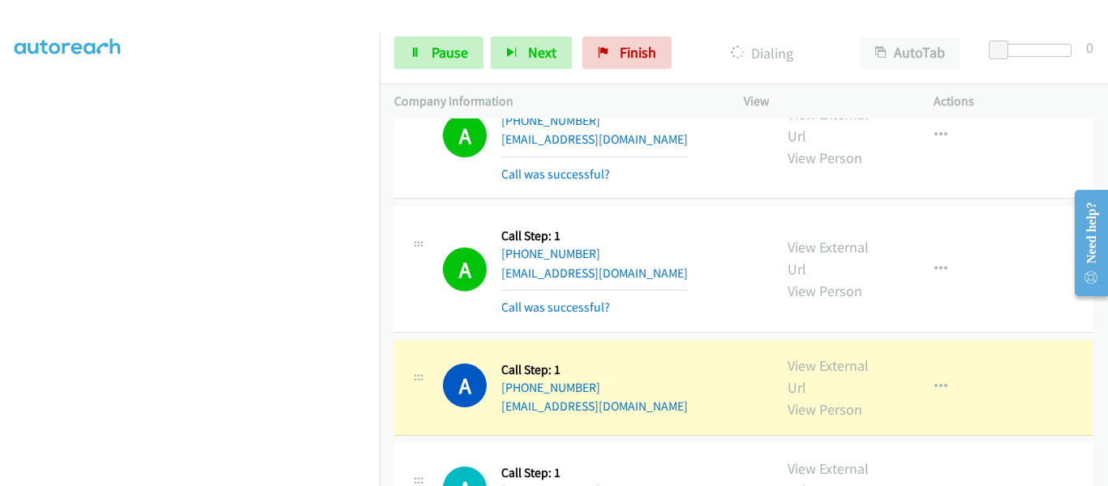
scroll to position [9671, 0]
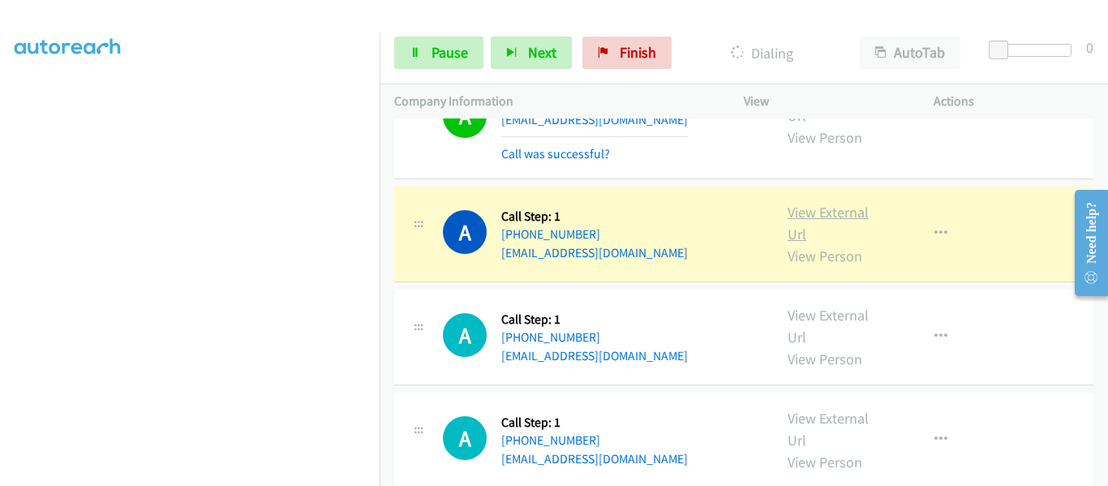
click at [833, 203] on link "View External Url" at bounding box center [828, 223] width 81 height 41
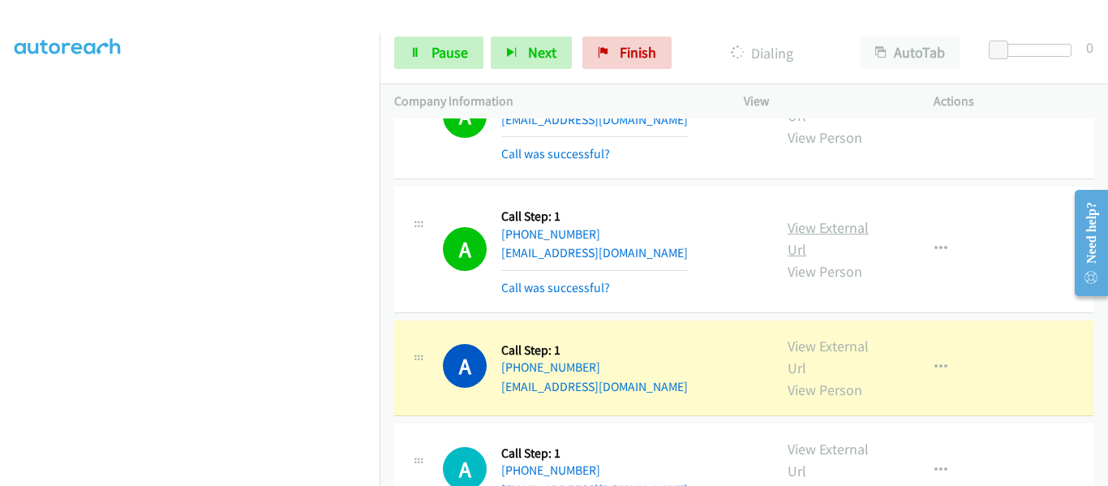
scroll to position [424, 0]
click at [821, 337] on link "View External Url" at bounding box center [828, 357] width 81 height 41
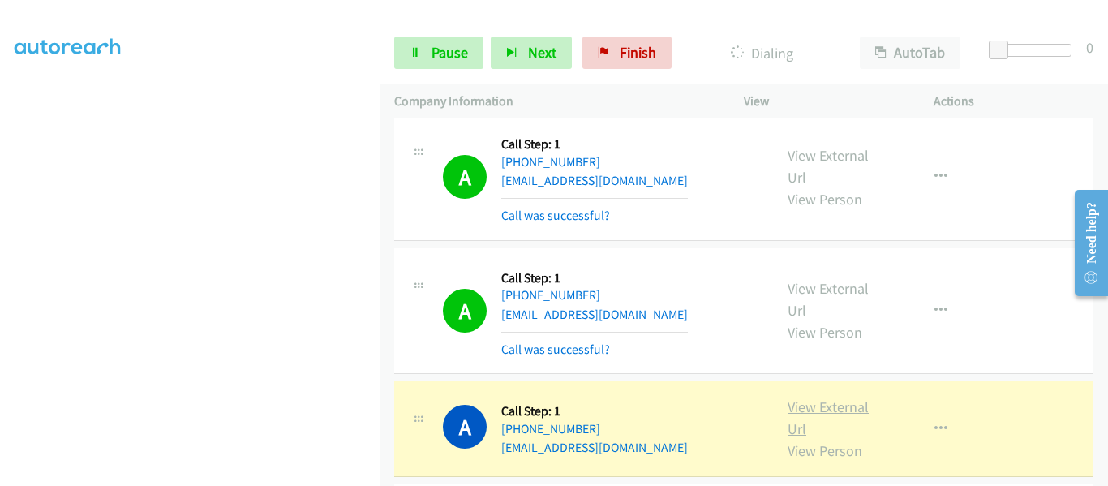
scroll to position [9833, 0]
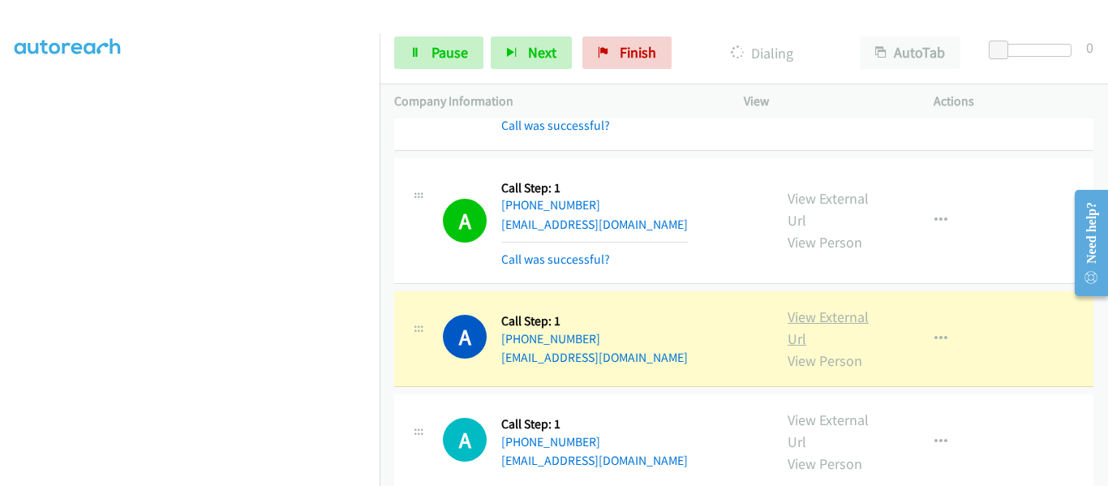
click at [819, 307] on link "View External Url" at bounding box center [828, 327] width 81 height 41
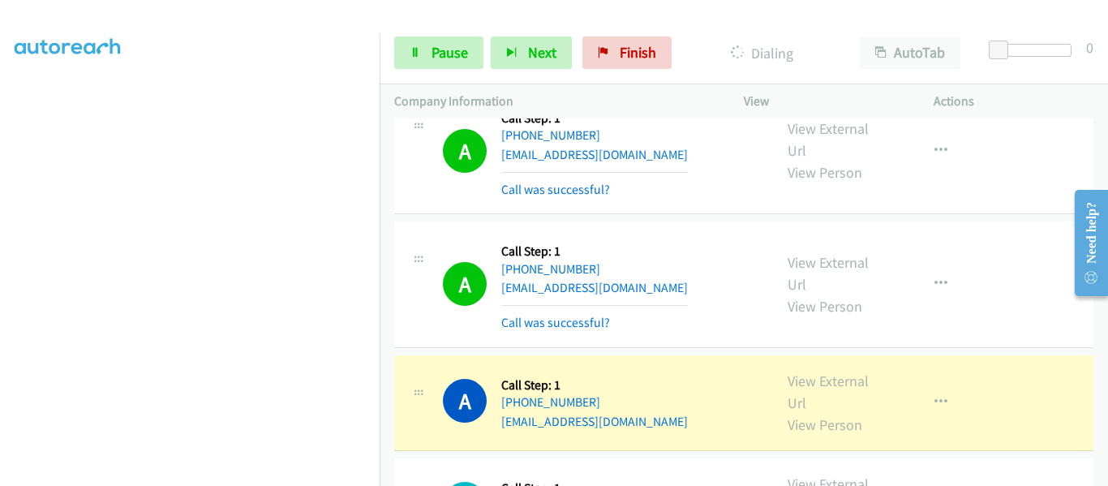
scroll to position [9996, 0]
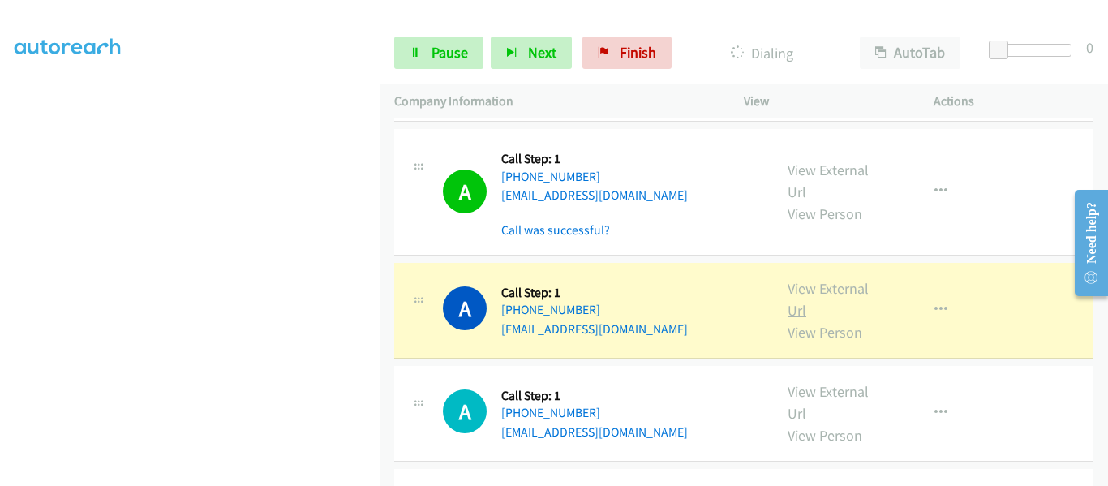
click at [836, 279] on link "View External Url" at bounding box center [828, 299] width 81 height 41
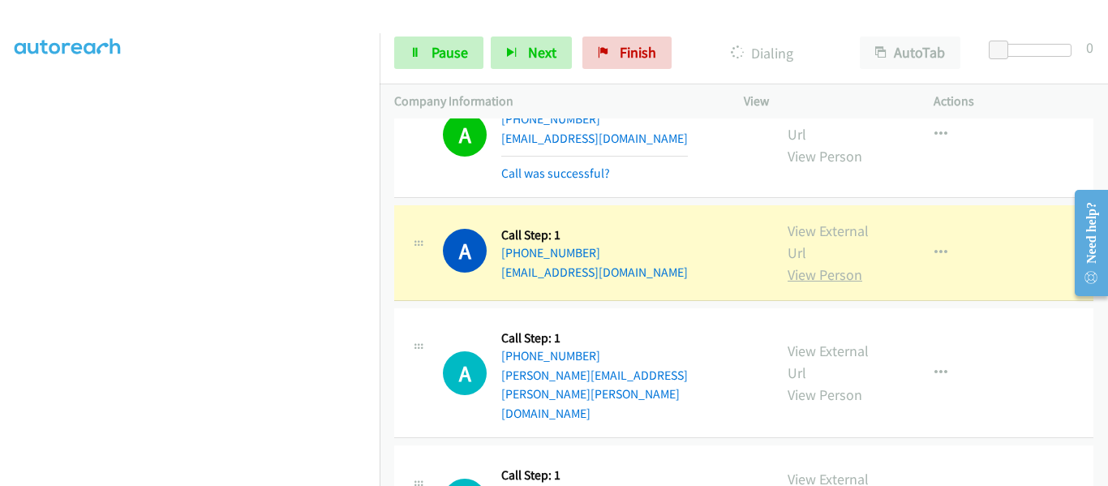
scroll to position [10194, 0]
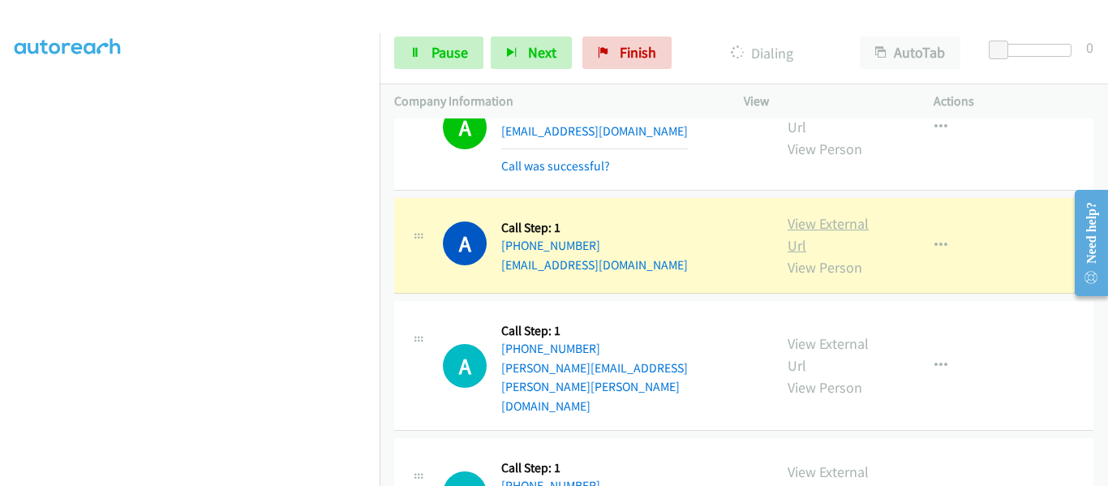
click at [826, 214] on link "View External Url" at bounding box center [828, 234] width 81 height 41
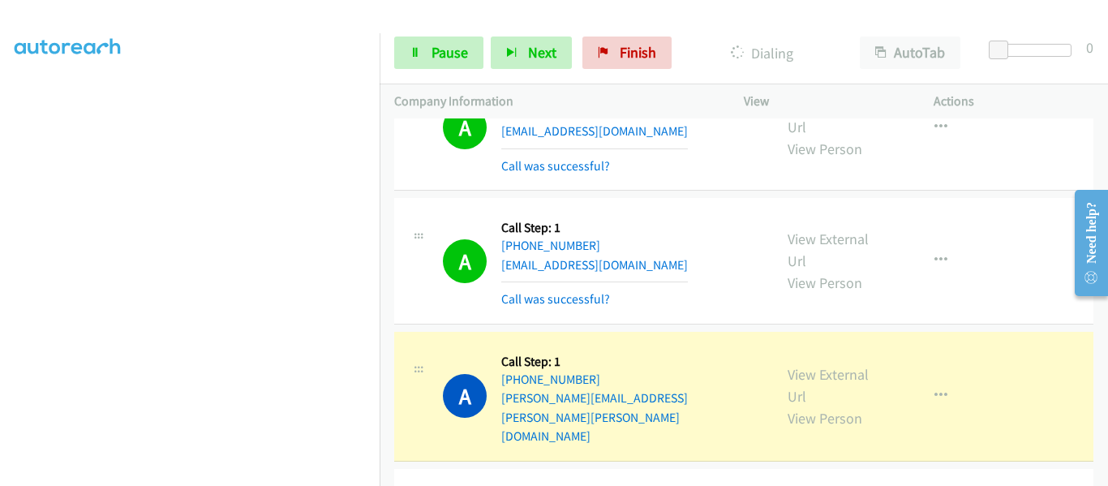
scroll to position [10224, 0]
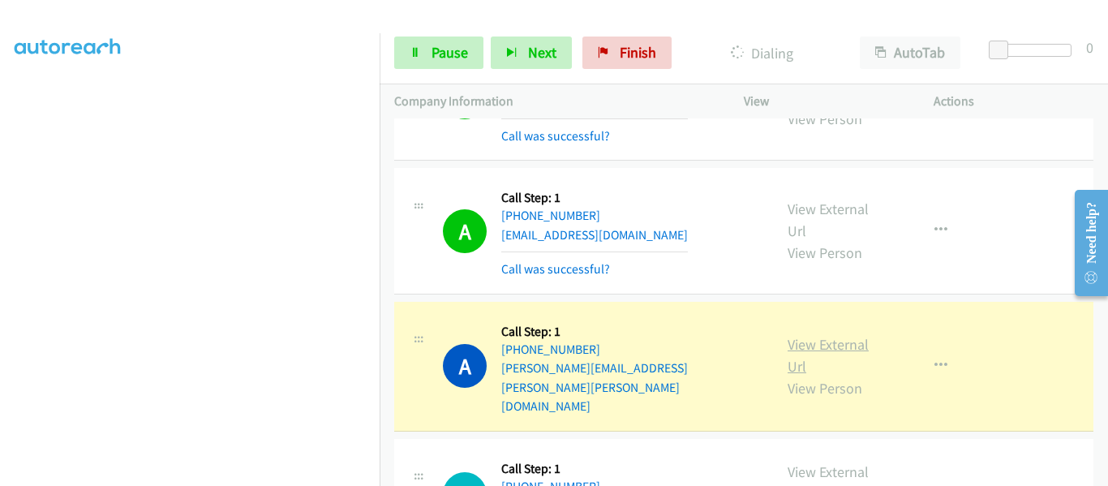
click at [841, 335] on link "View External Url" at bounding box center [828, 355] width 81 height 41
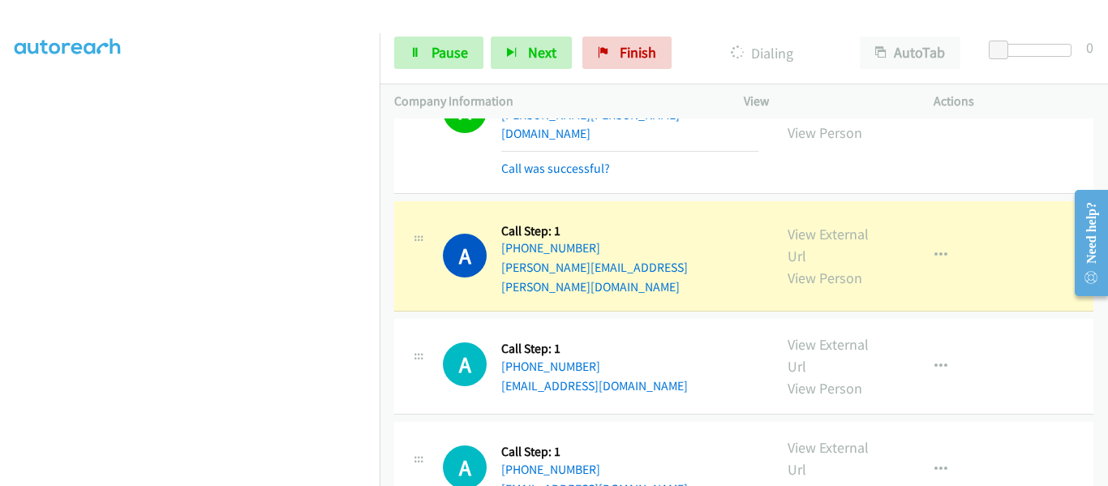
scroll to position [10467, 0]
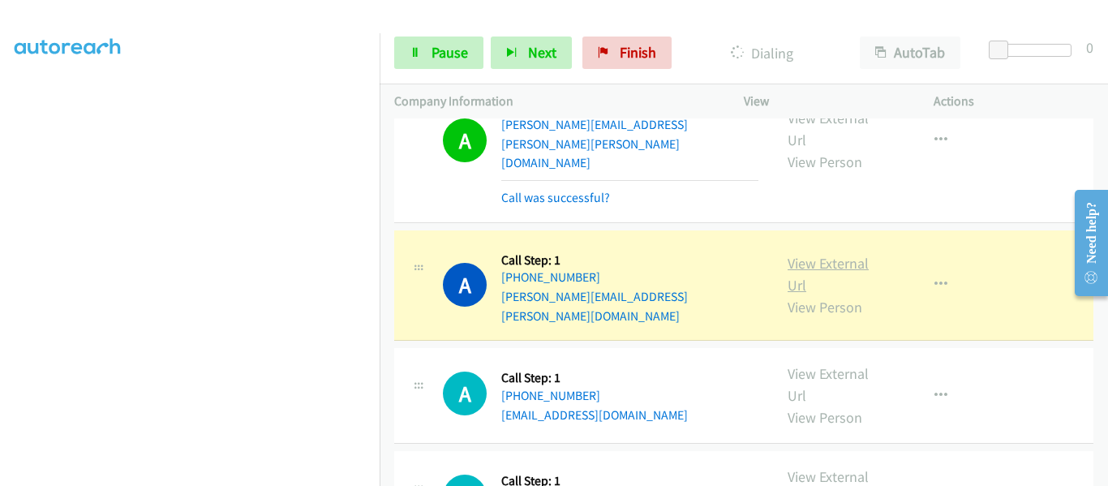
click at [836, 254] on link "View External Url" at bounding box center [828, 274] width 81 height 41
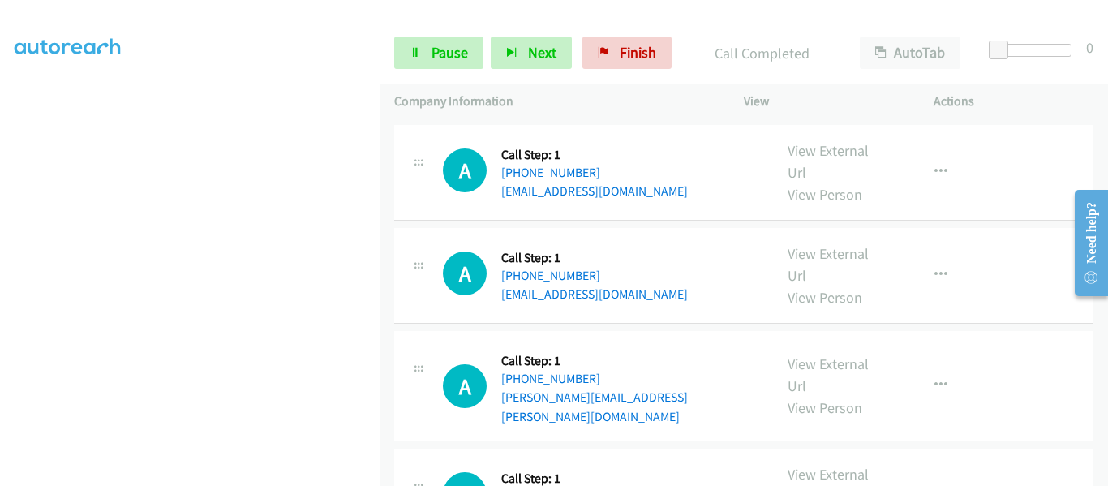
scroll to position [11212, 0]
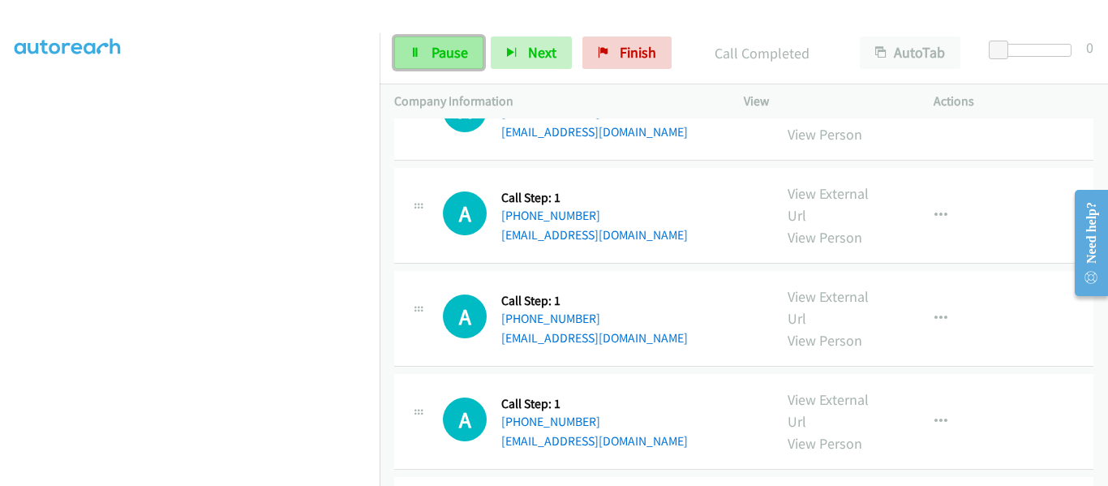
click at [421, 56] on link "Pause" at bounding box center [438, 53] width 89 height 32
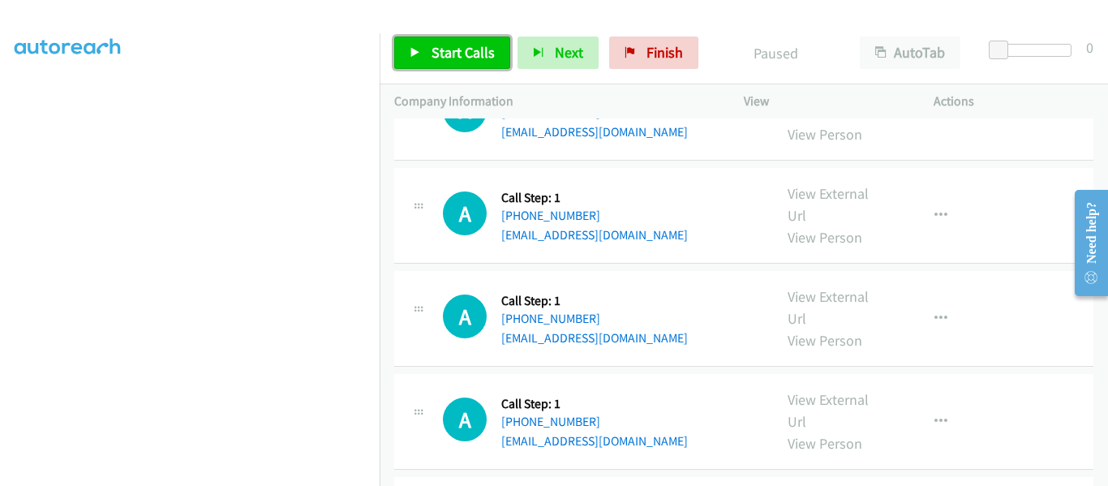
click at [408, 55] on link "Start Calls" at bounding box center [452, 53] width 116 height 32
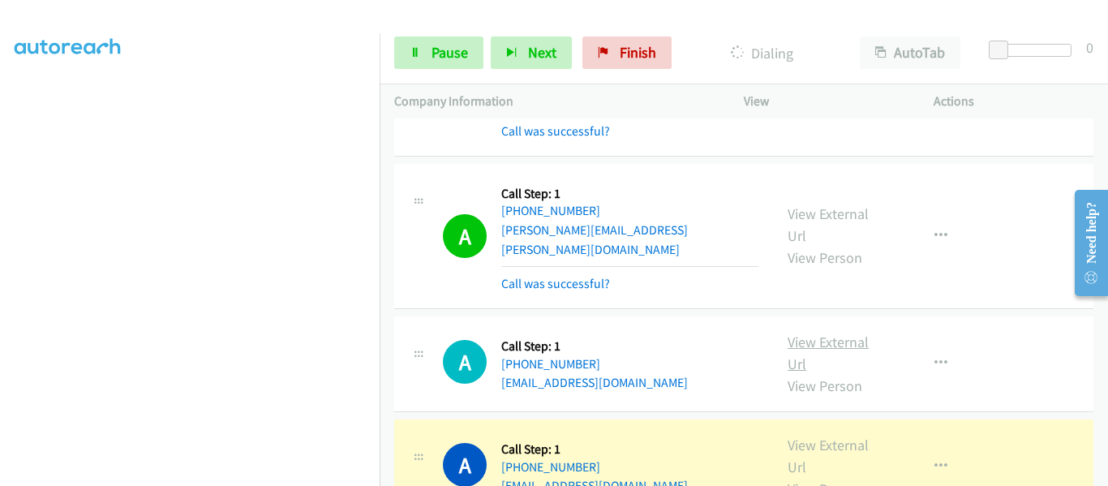
scroll to position [10563, 0]
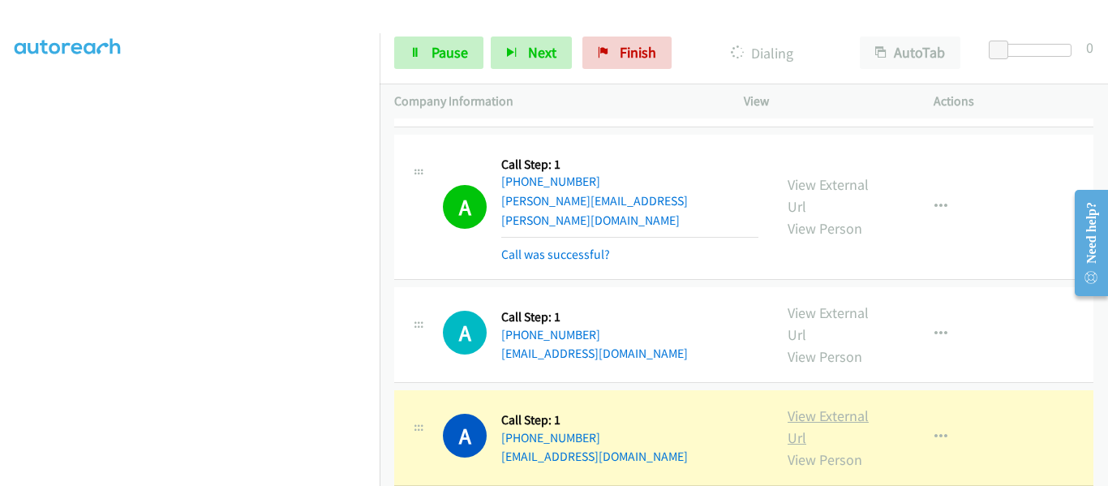
click at [823, 406] on link "View External Url" at bounding box center [828, 426] width 81 height 41
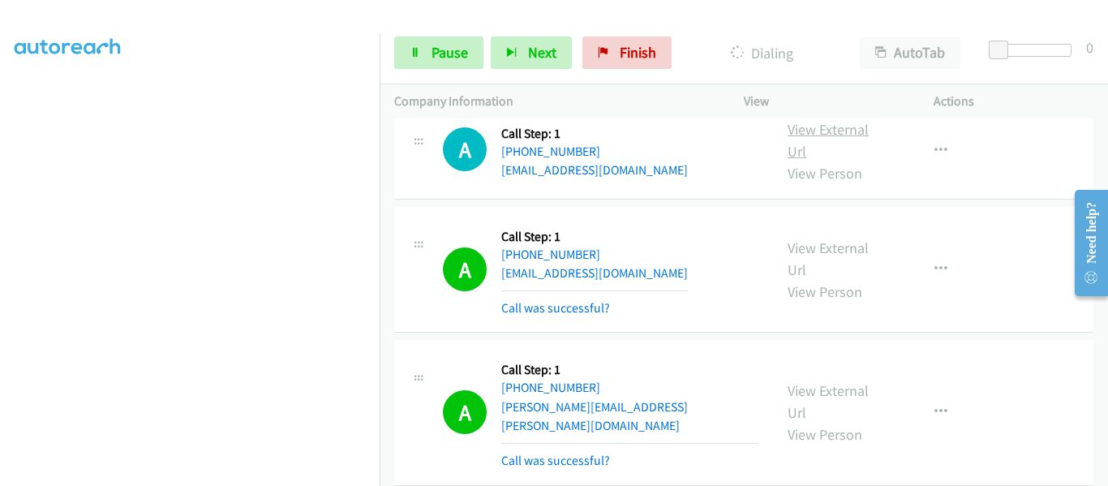
scroll to position [10887, 0]
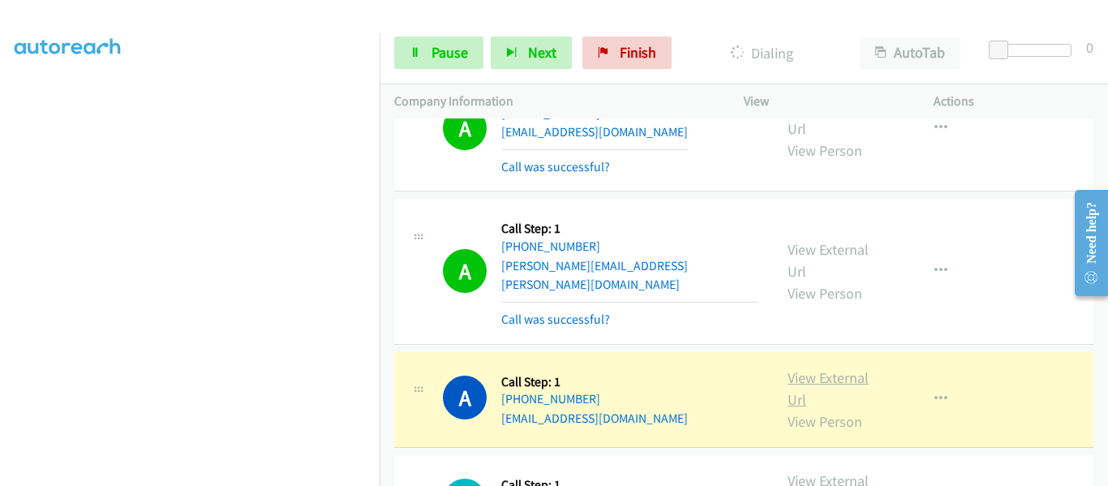
click at [801, 368] on link "View External Url" at bounding box center [828, 388] width 81 height 41
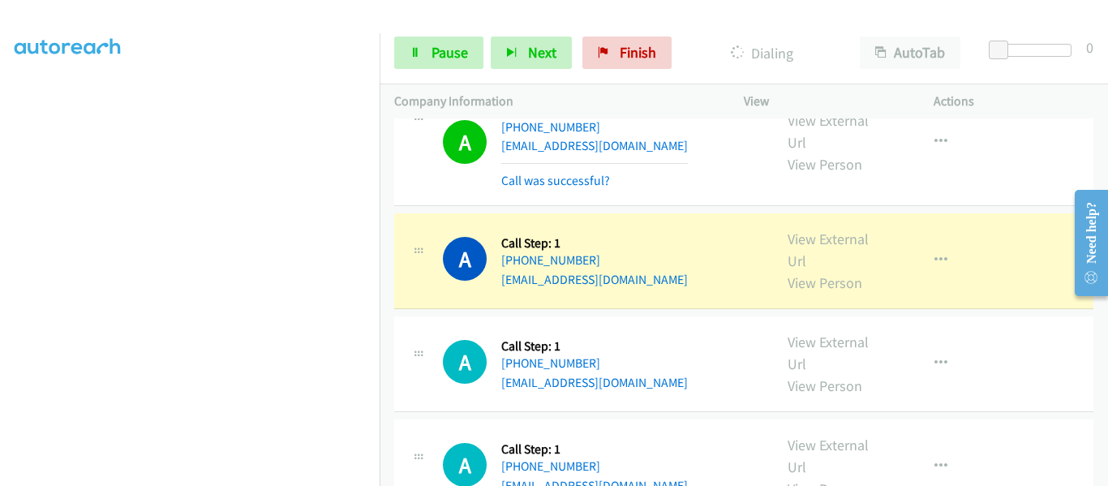
scroll to position [11212, 0]
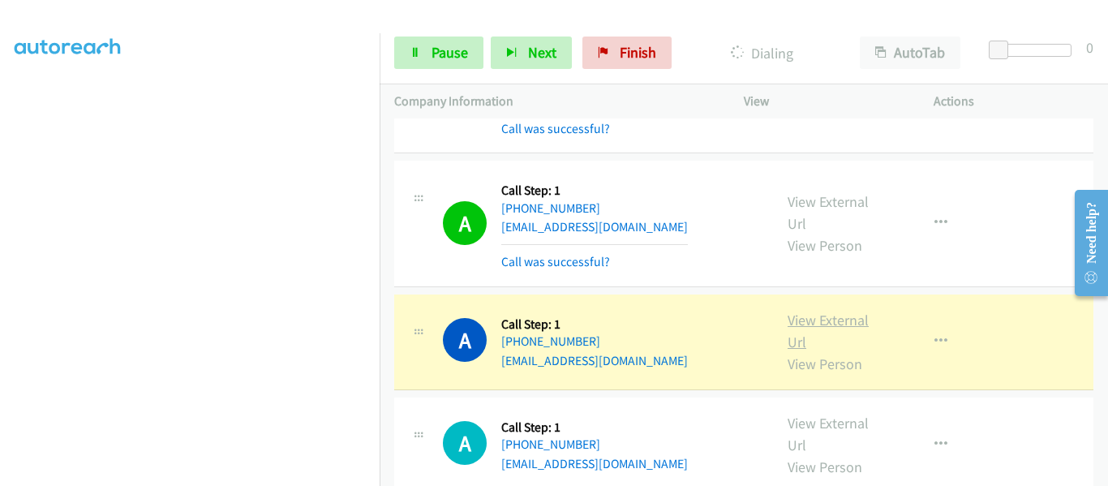
click at [827, 311] on link "View External Url" at bounding box center [828, 331] width 81 height 41
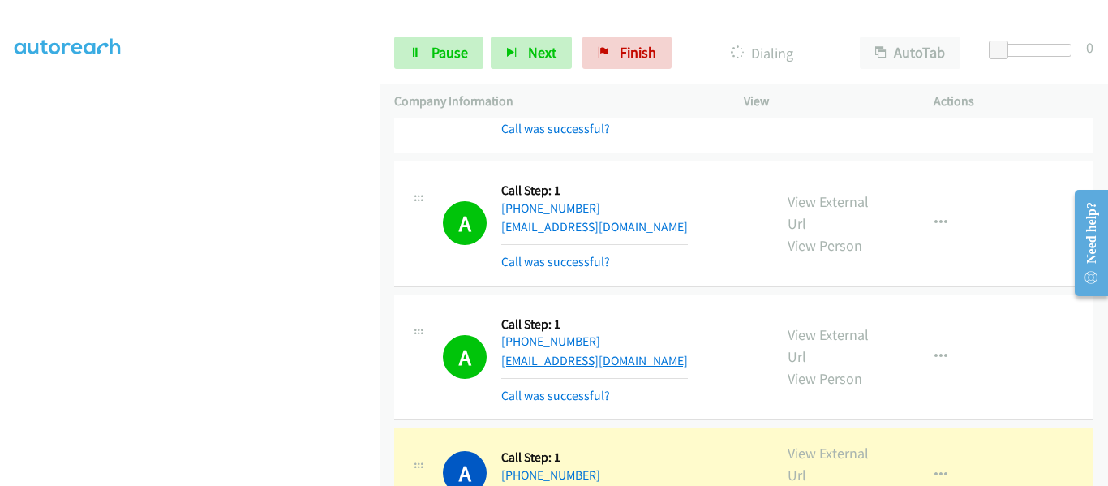
scroll to position [11364, 0]
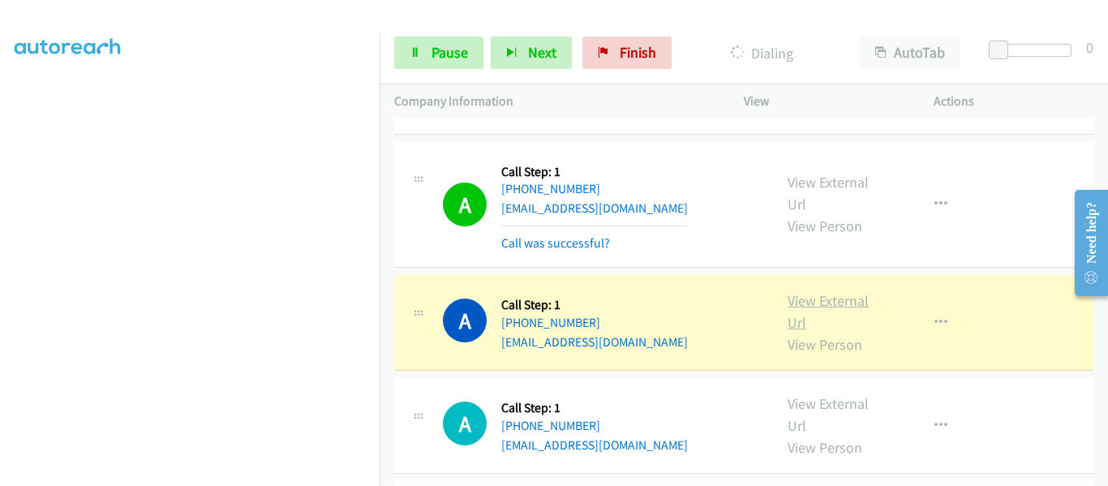
click at [830, 291] on link "View External Url" at bounding box center [828, 311] width 81 height 41
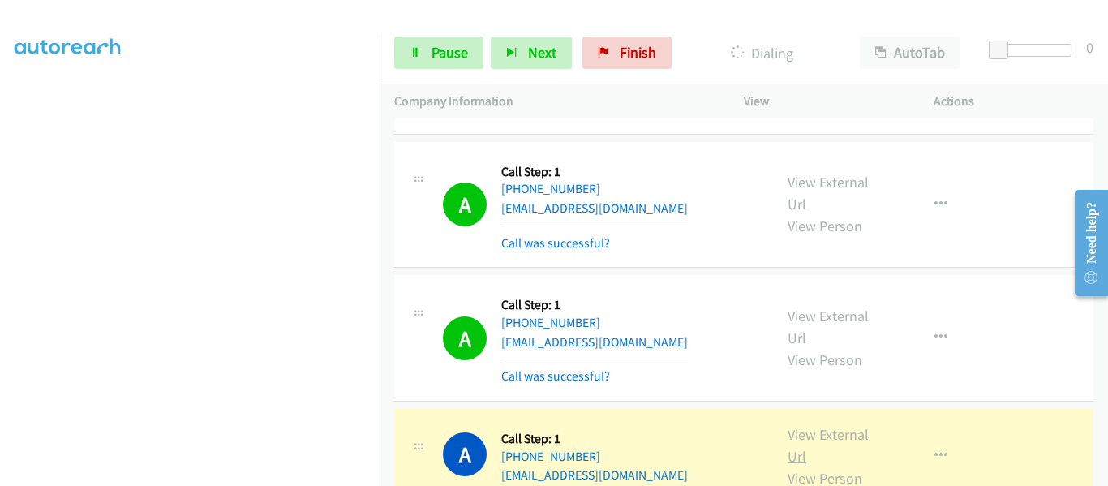
click at [824, 425] on link "View External Url" at bounding box center [828, 445] width 81 height 41
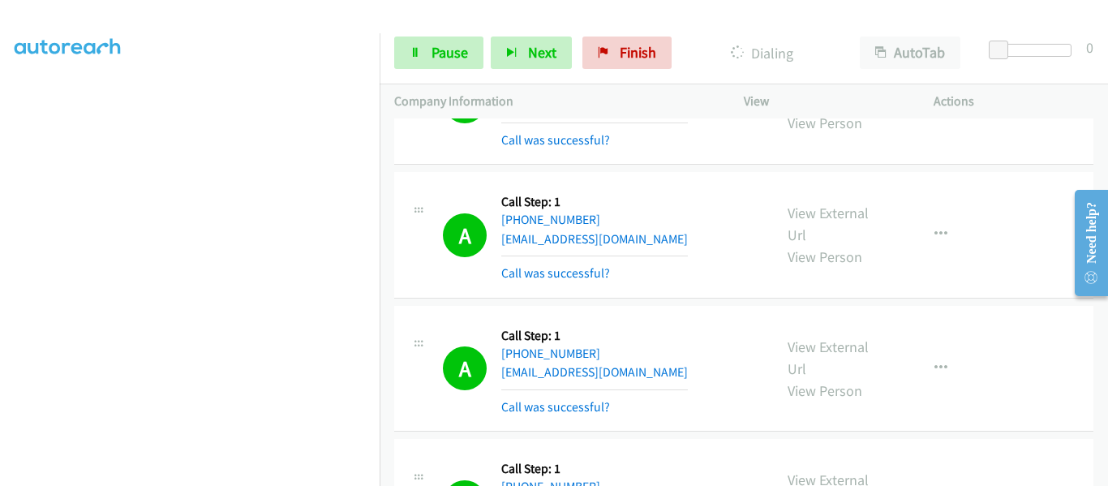
scroll to position [11394, 0]
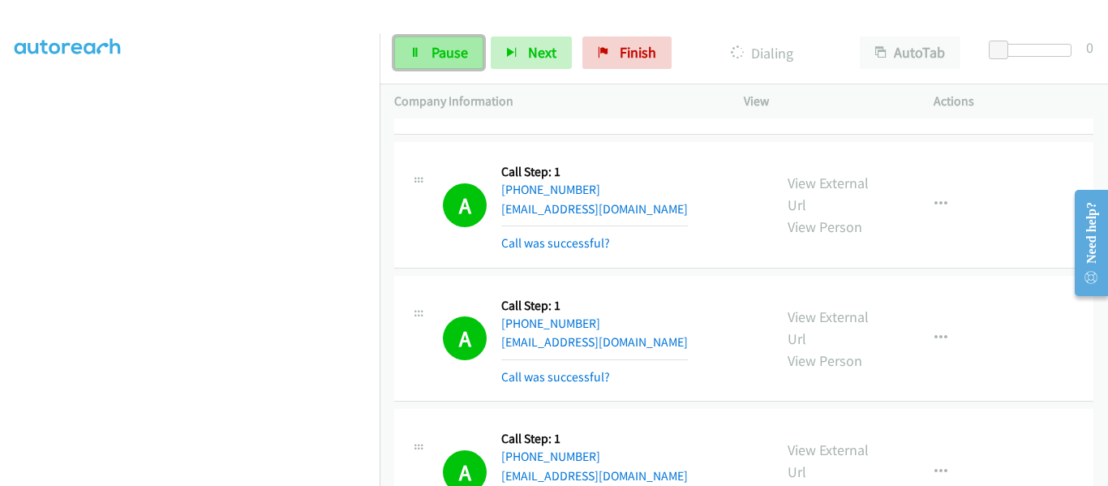
click at [422, 52] on link "Pause" at bounding box center [438, 53] width 89 height 32
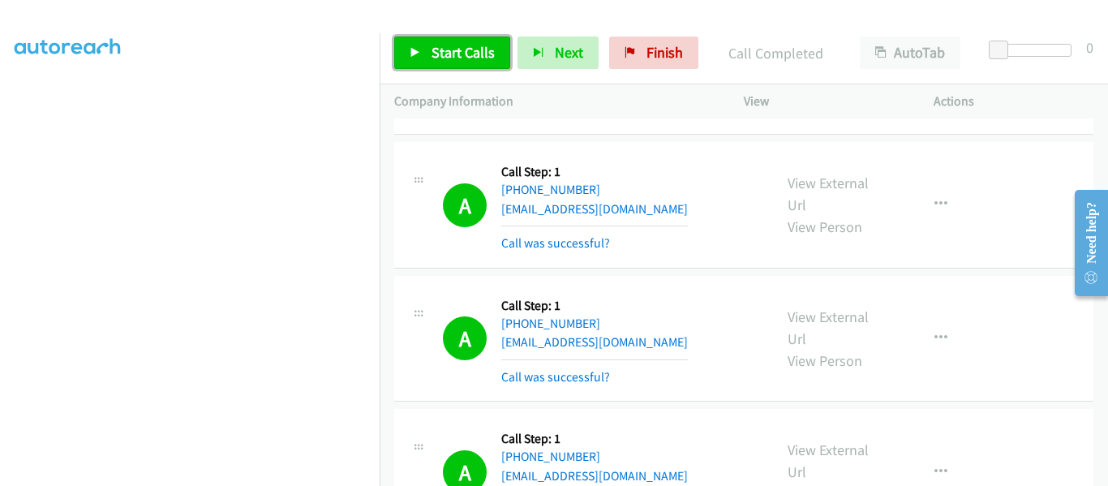
click at [418, 51] on icon at bounding box center [415, 53] width 11 height 11
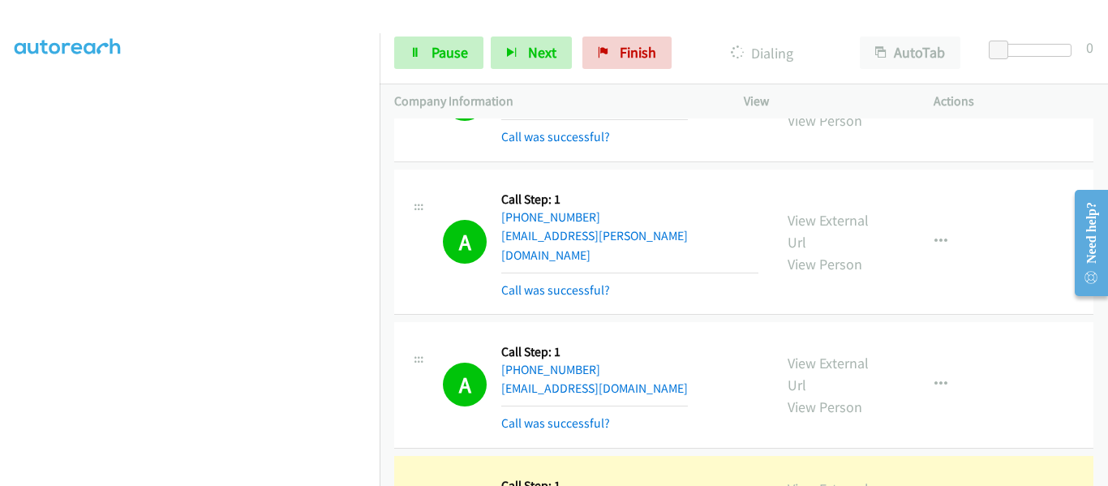
scroll to position [11876, 0]
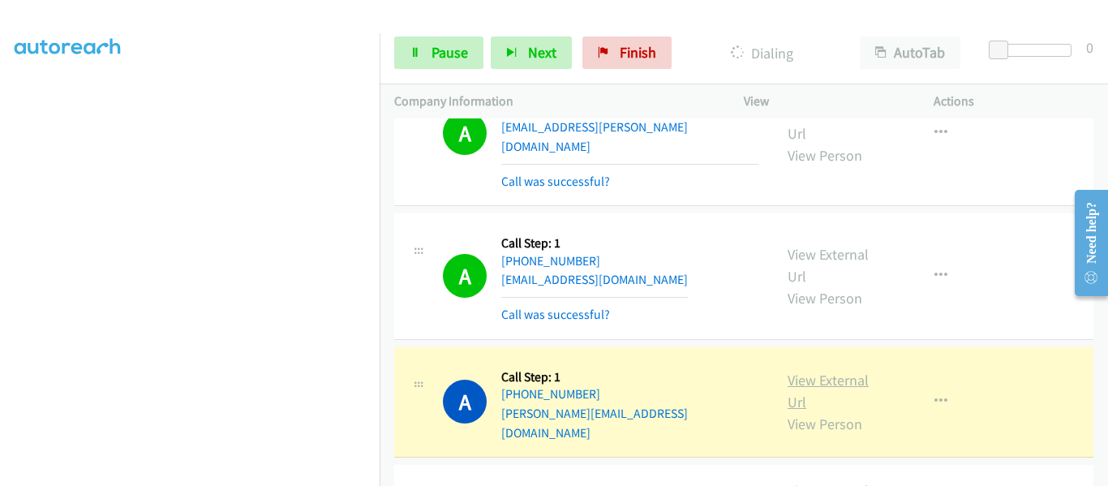
click at [811, 371] on link "View External Url" at bounding box center [828, 391] width 81 height 41
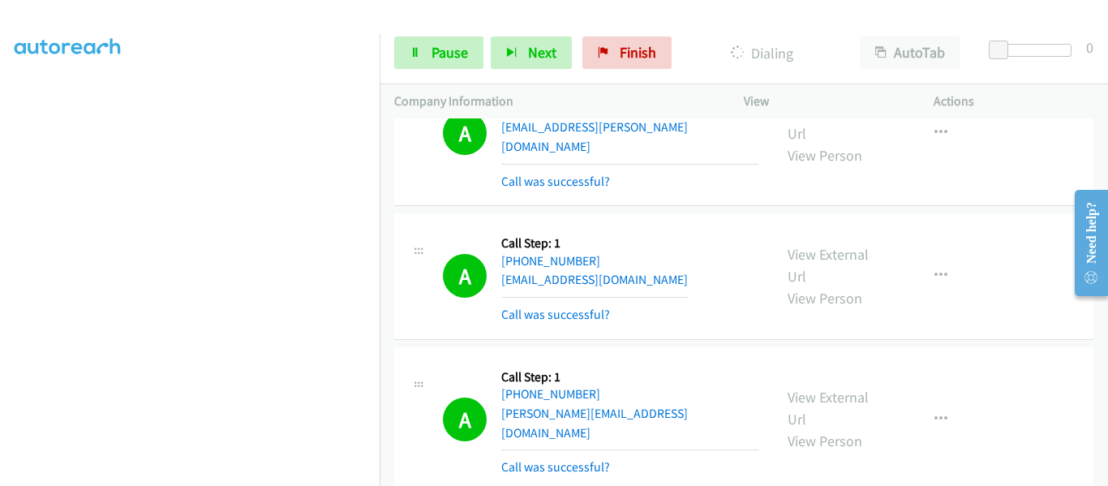
scroll to position [12120, 0]
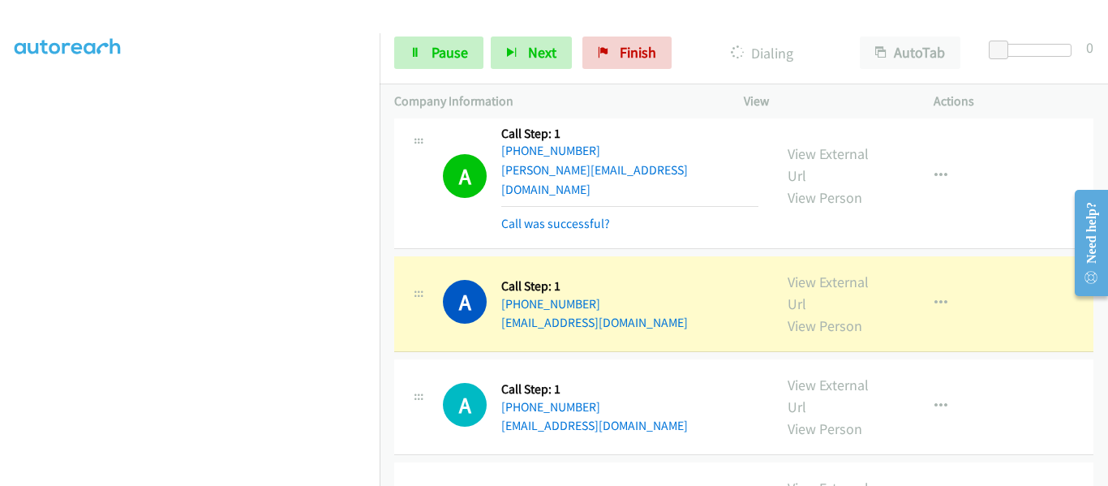
click at [798, 271] on div "View External Url View Person" at bounding box center [839, 304] width 102 height 66
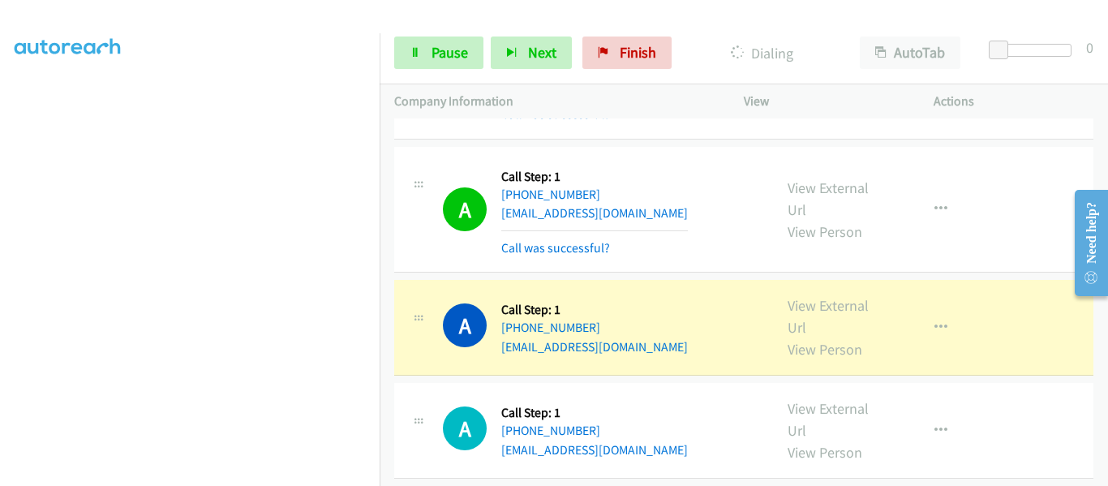
scroll to position [12201, 0]
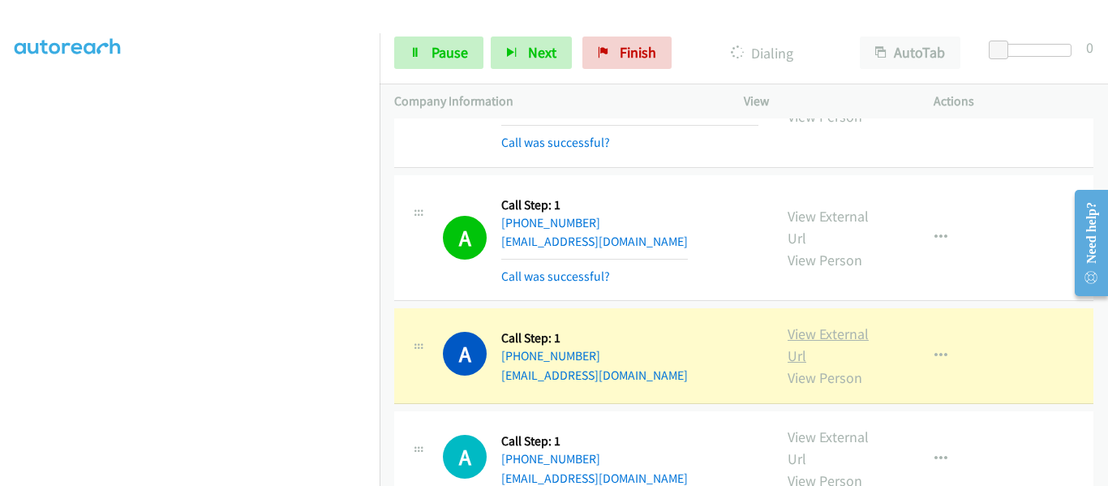
click at [827, 325] on link "View External Url" at bounding box center [828, 345] width 81 height 41
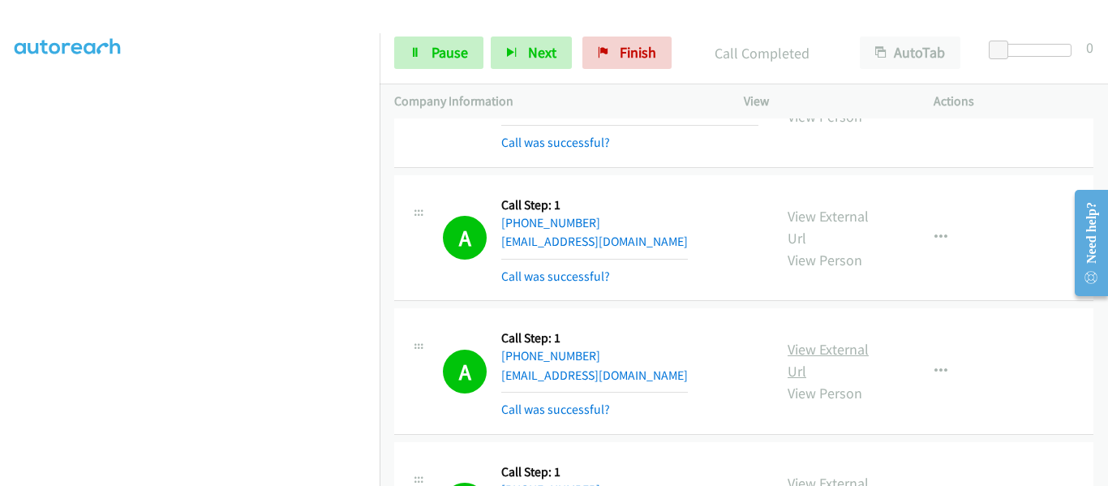
scroll to position [424, 0]
click at [432, 60] on span "Pause" at bounding box center [450, 52] width 37 height 19
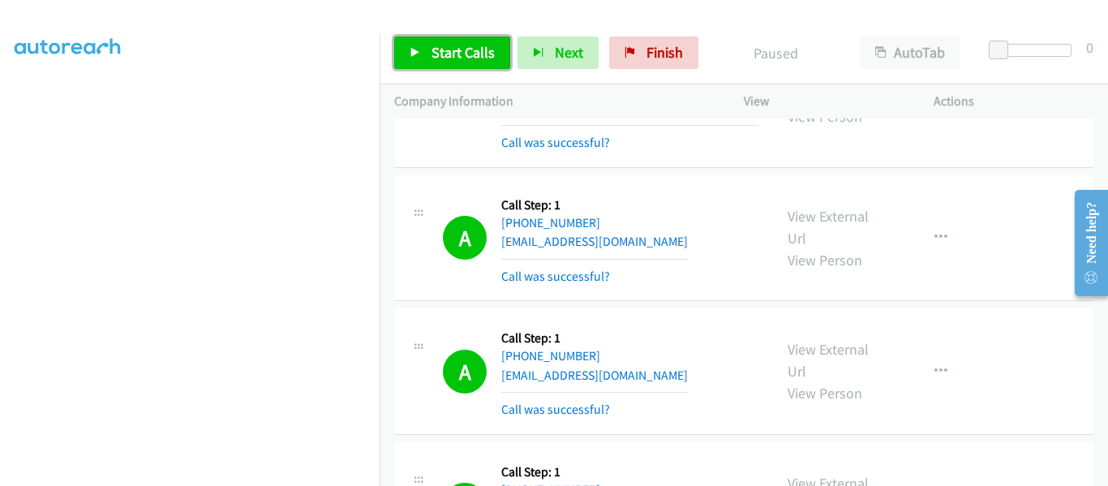
click at [409, 45] on link "Start Calls" at bounding box center [452, 53] width 116 height 32
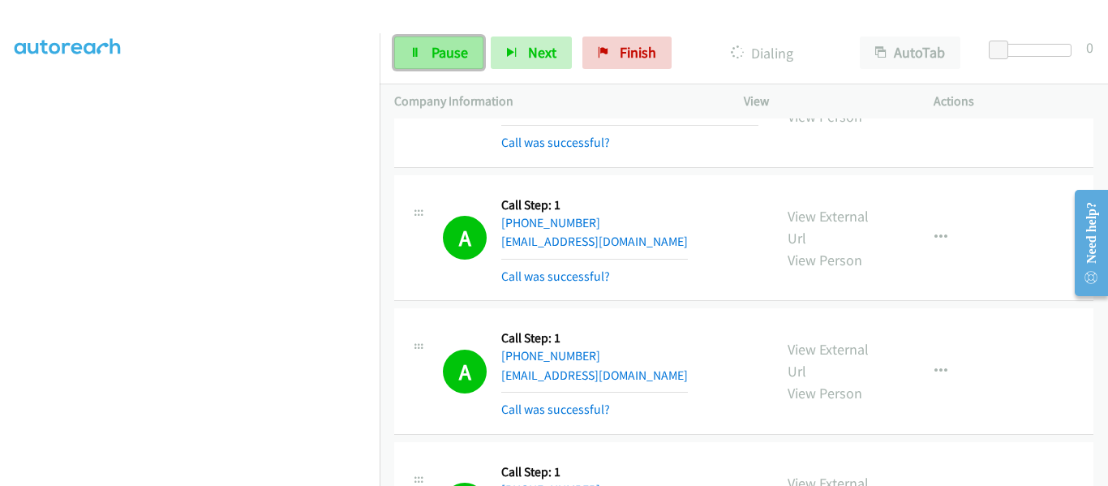
click at [424, 58] on link "Pause" at bounding box center [438, 53] width 89 height 32
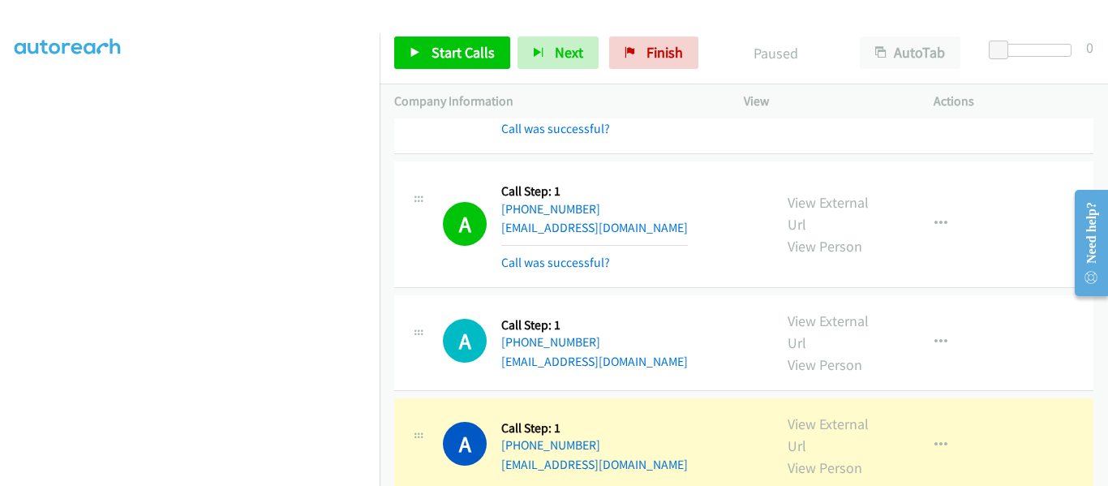
scroll to position [12485, 0]
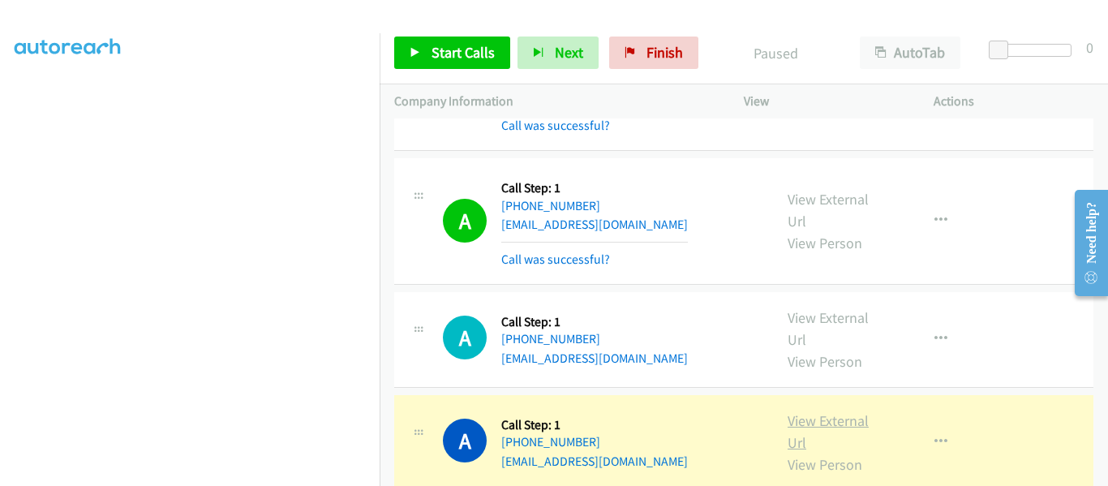
click at [825, 411] on link "View External Url" at bounding box center [828, 431] width 81 height 41
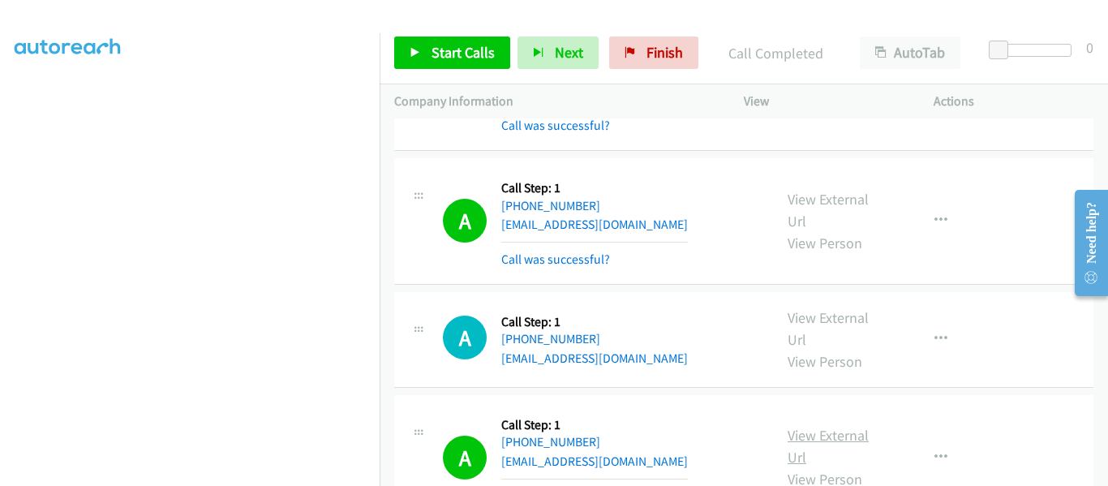
scroll to position [424, 0]
click at [413, 61] on link "Start Calls" at bounding box center [452, 53] width 116 height 32
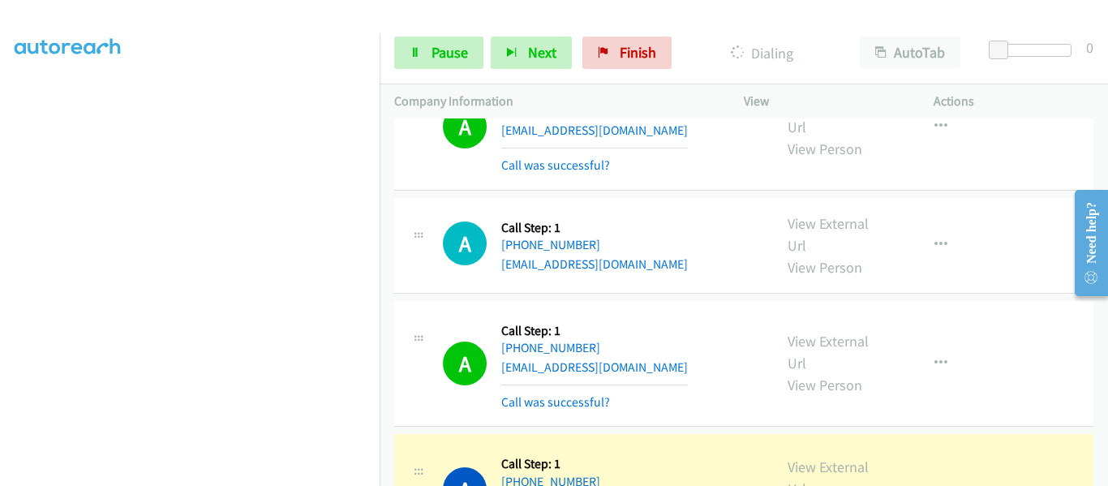
scroll to position [12597, 0]
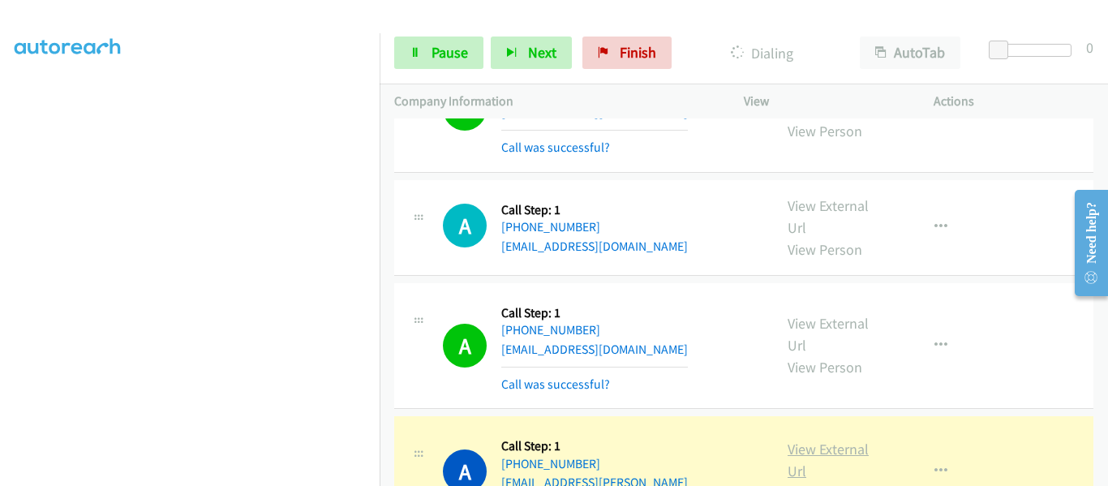
click at [833, 440] on link "View External Url" at bounding box center [828, 460] width 81 height 41
click at [425, 57] on link "Pause" at bounding box center [438, 53] width 89 height 32
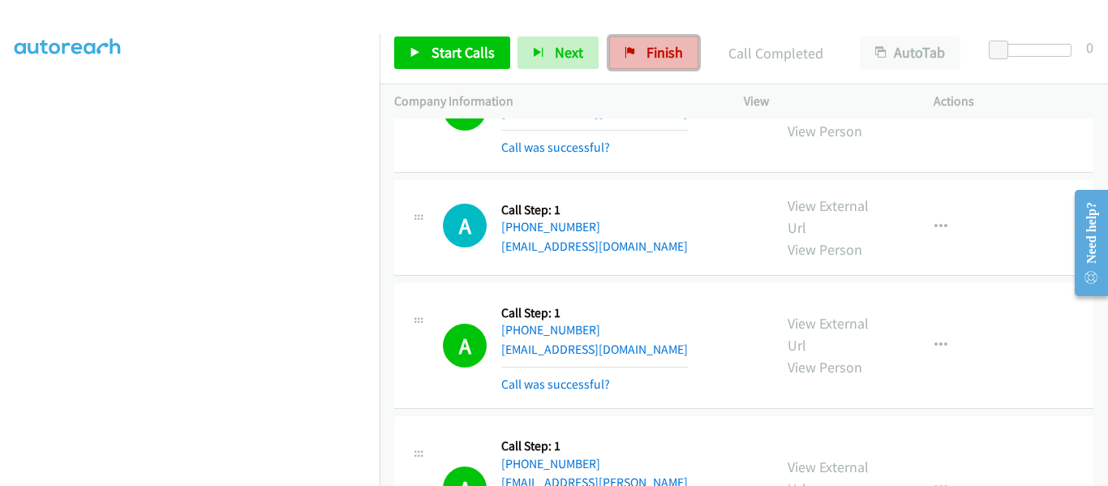
drag, startPoint x: 652, startPoint y: 58, endPoint x: 624, endPoint y: 53, distance: 28.8
click at [652, 58] on span "Finish" at bounding box center [665, 52] width 37 height 19
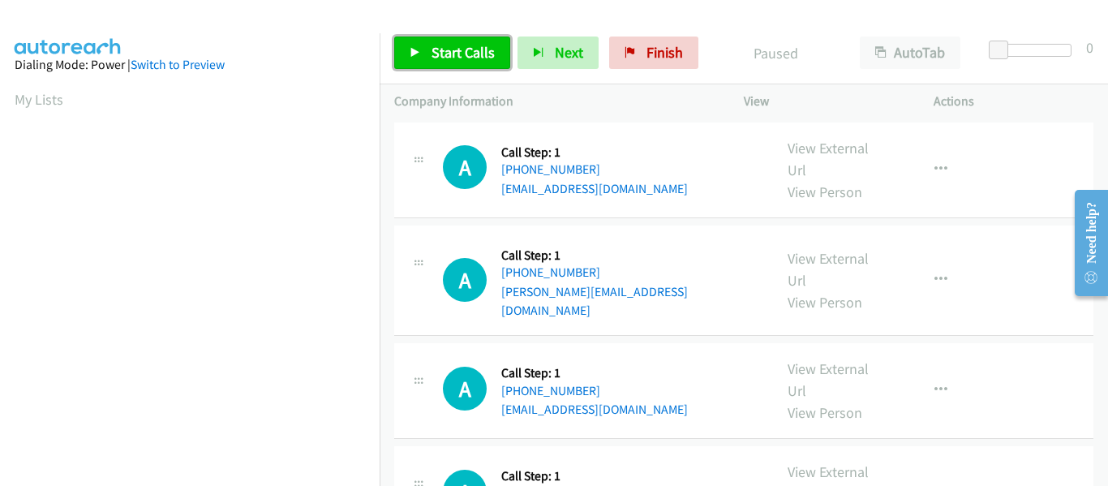
click at [415, 57] on icon at bounding box center [415, 53] width 11 height 11
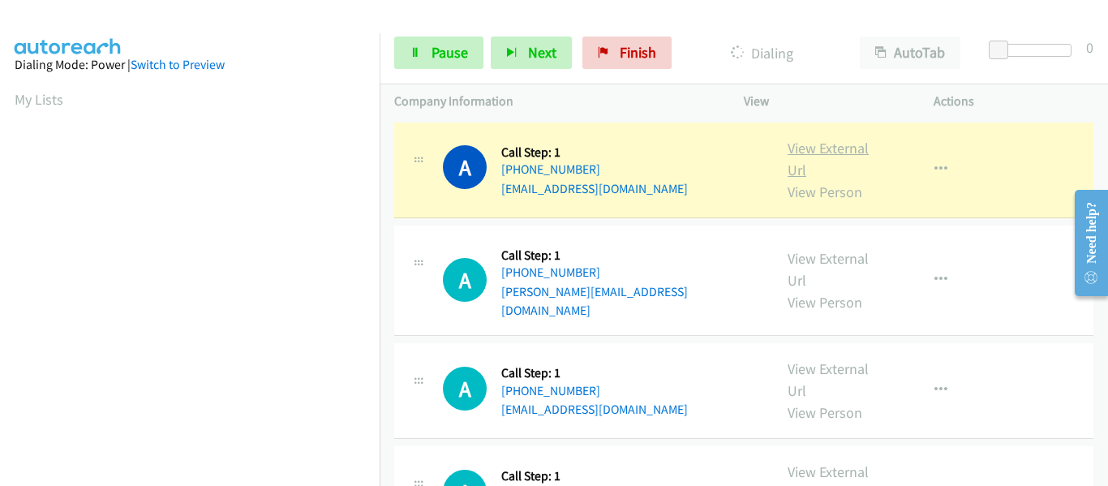
click at [820, 155] on link "View External Url" at bounding box center [828, 159] width 81 height 41
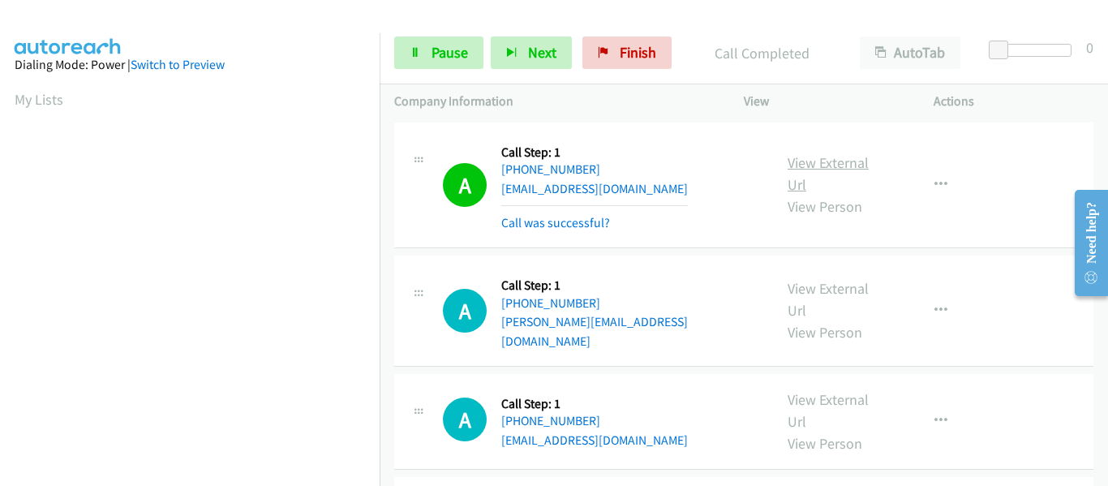
scroll to position [424, 0]
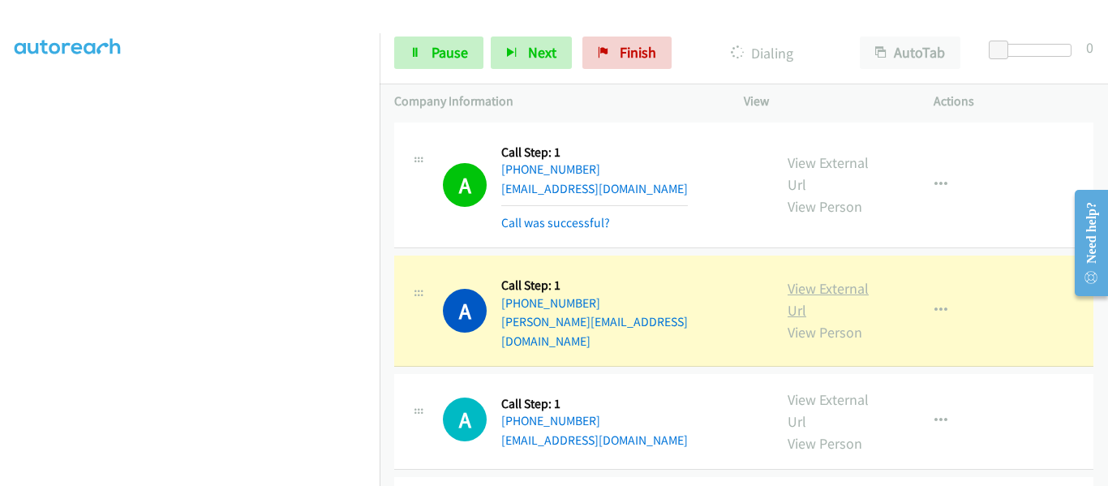
click at [832, 281] on link "View External Url" at bounding box center [828, 299] width 81 height 41
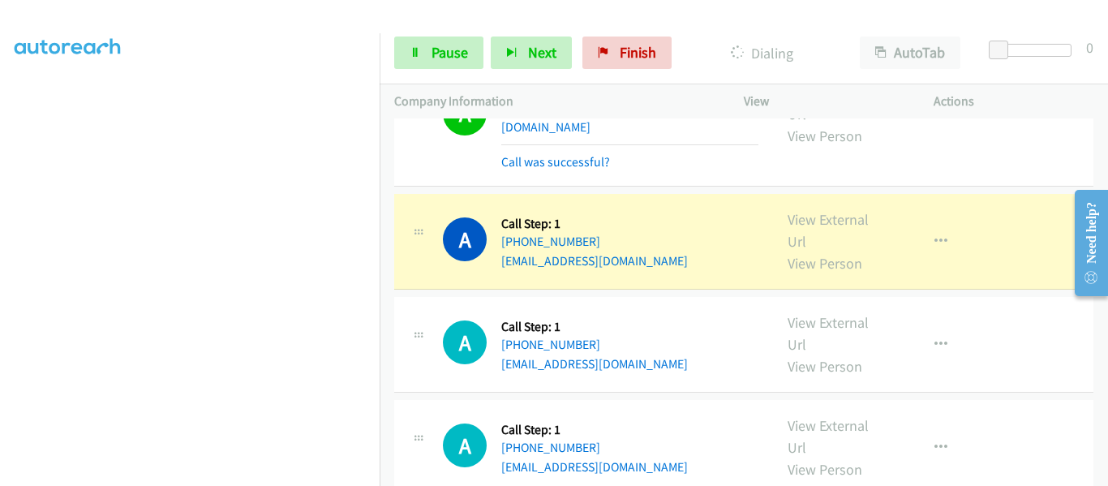
scroll to position [243, 0]
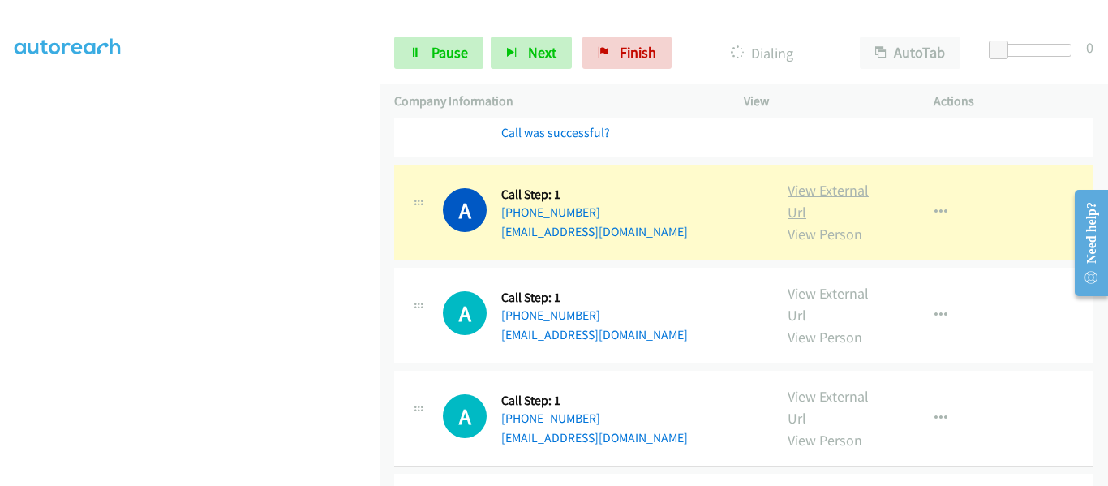
click at [821, 181] on link "View External Url" at bounding box center [828, 201] width 81 height 41
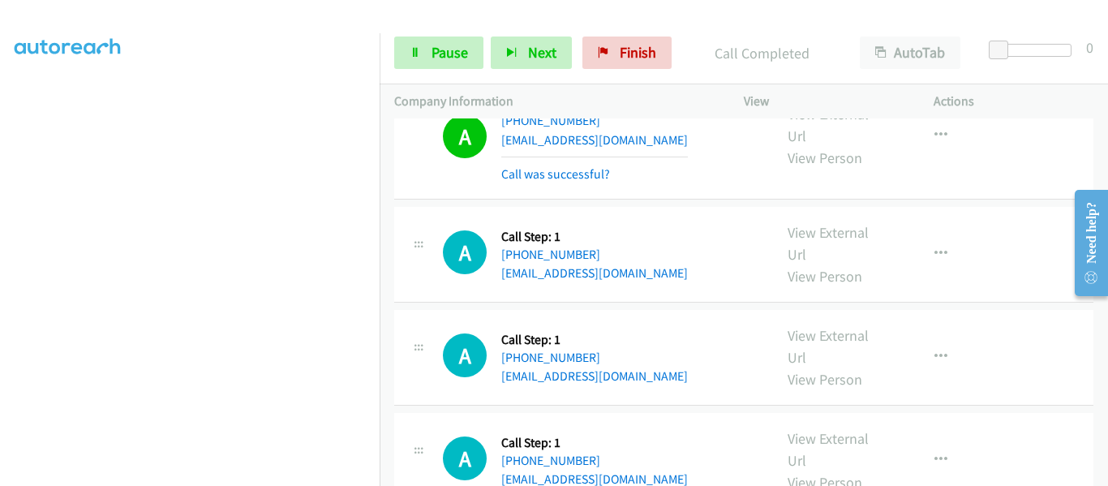
scroll to position [325, 0]
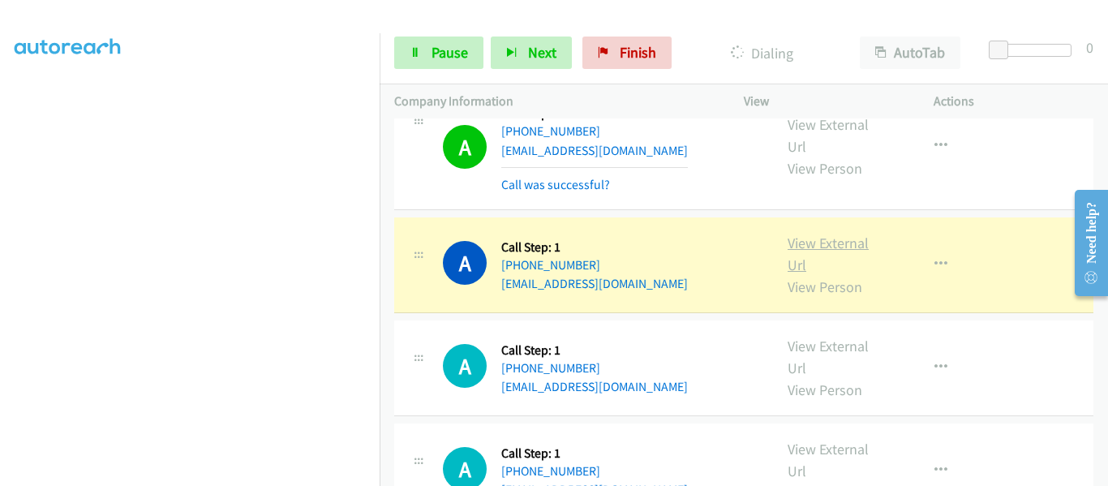
click at [820, 234] on link "View External Url" at bounding box center [828, 254] width 81 height 41
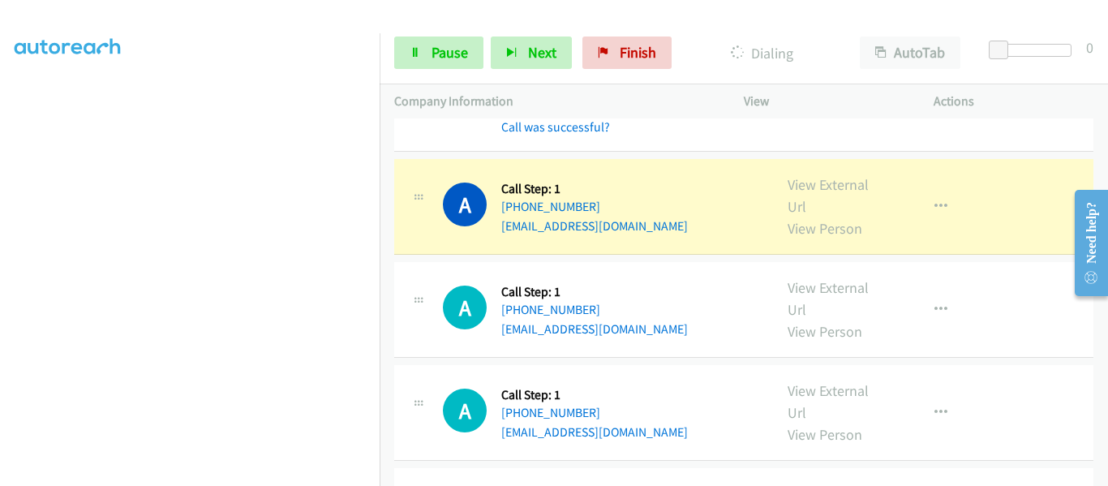
scroll to position [487, 0]
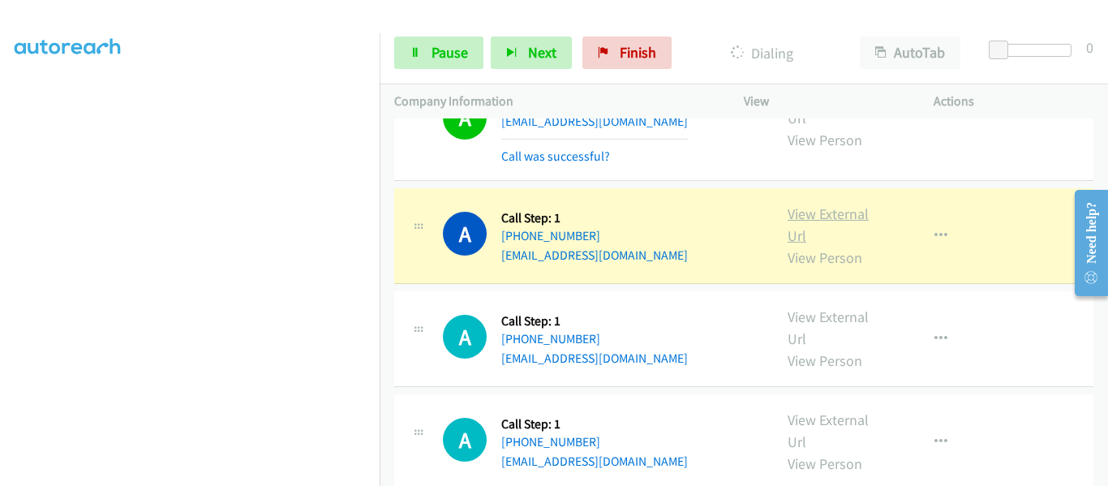
click at [824, 204] on link "View External Url" at bounding box center [828, 224] width 81 height 41
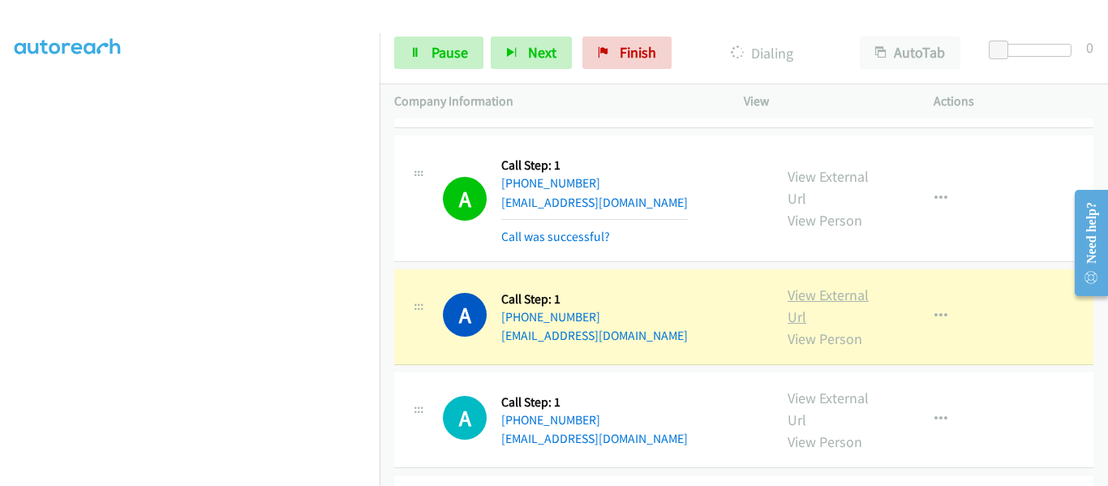
scroll to position [568, 0]
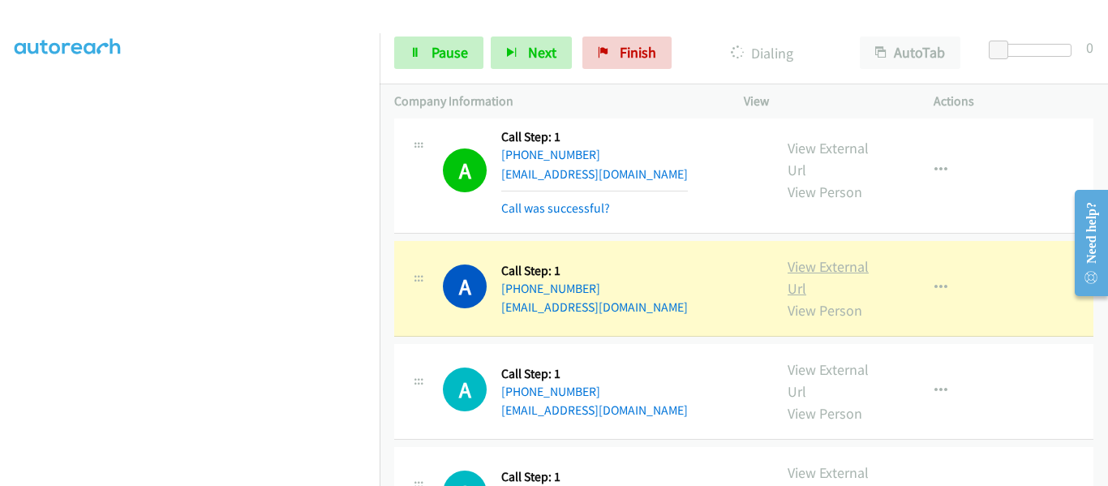
click at [821, 257] on link "View External Url" at bounding box center [828, 277] width 81 height 41
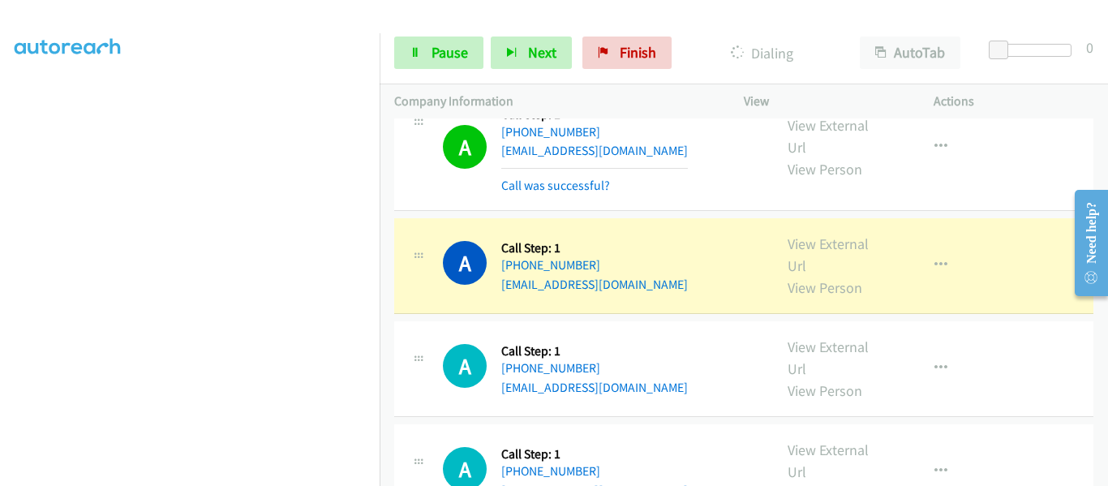
scroll to position [730, 0]
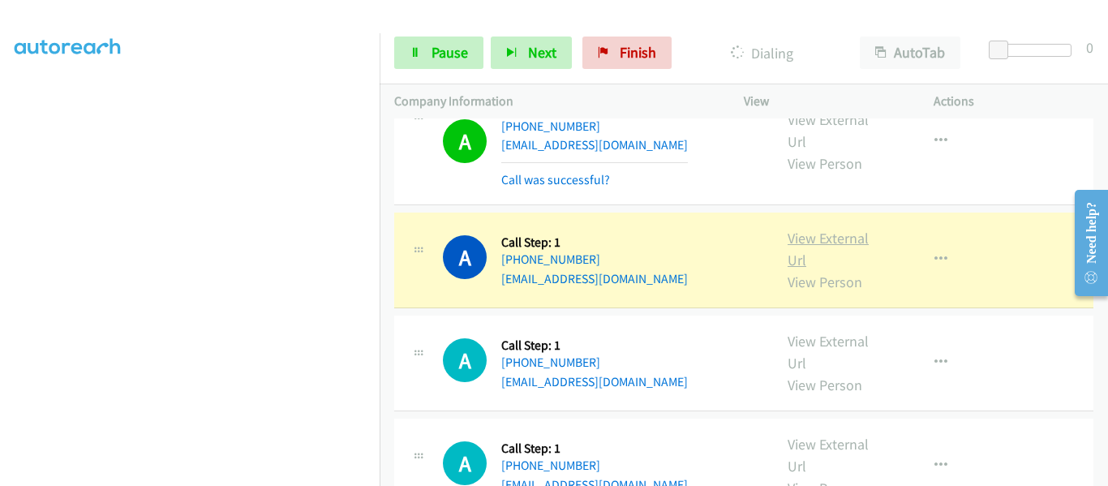
click at [810, 229] on link "View External Url" at bounding box center [828, 249] width 81 height 41
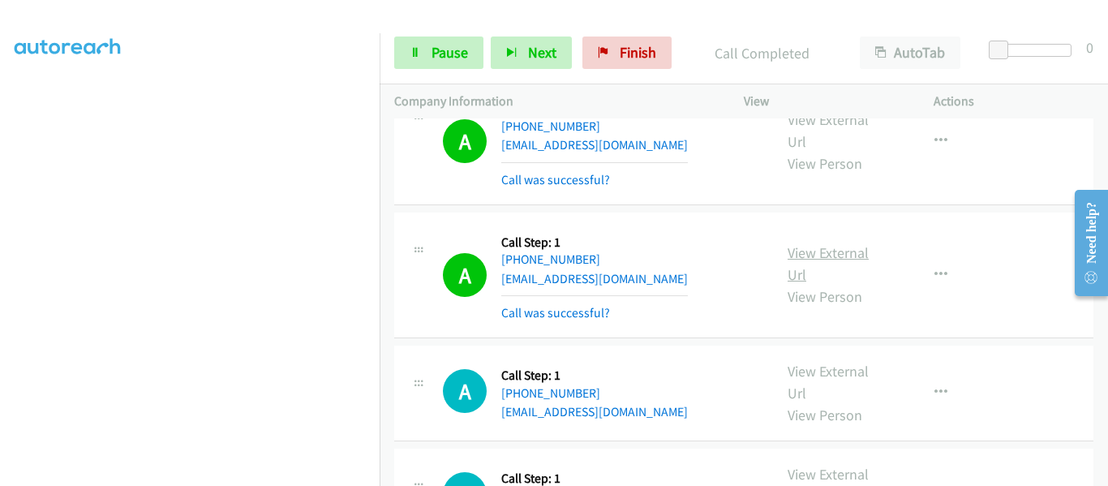
scroll to position [424, 0]
click at [420, 55] on icon at bounding box center [415, 53] width 11 height 11
